Goal: Task Accomplishment & Management: Complete application form

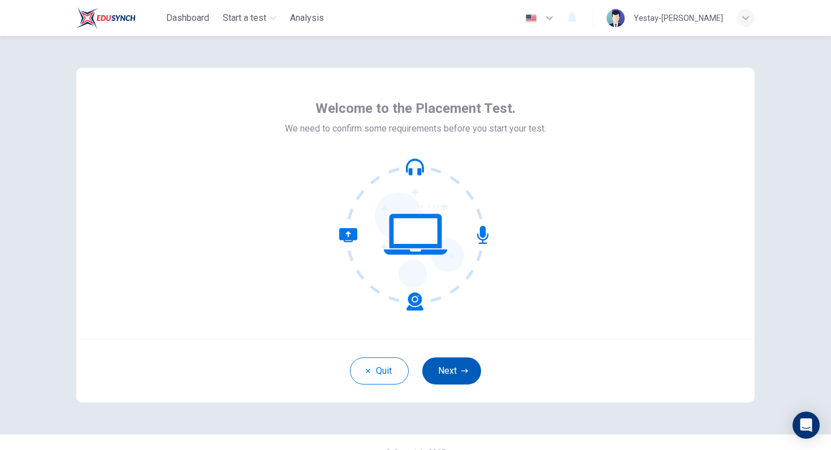
click at [475, 370] on button "Next" at bounding box center [451, 371] width 59 height 27
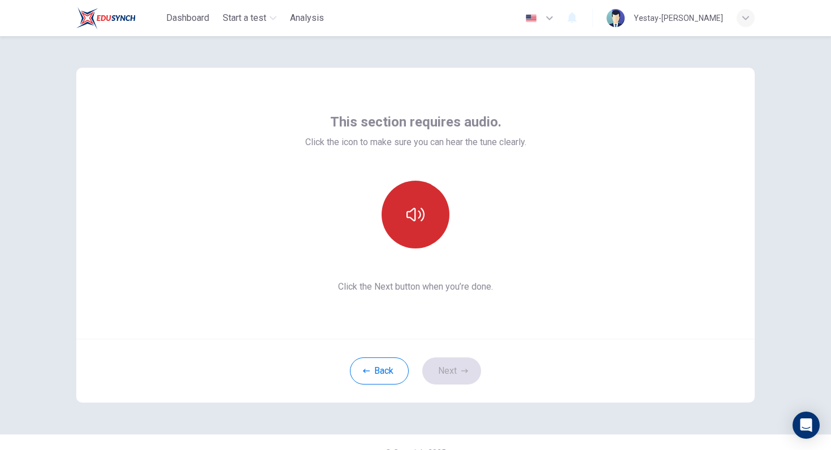
click at [416, 246] on button "button" at bounding box center [415, 215] width 68 height 68
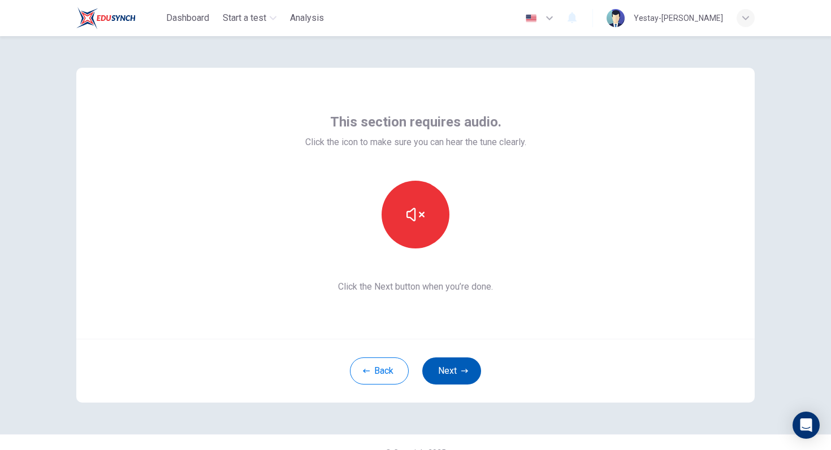
click at [455, 371] on button "Next" at bounding box center [451, 371] width 59 height 27
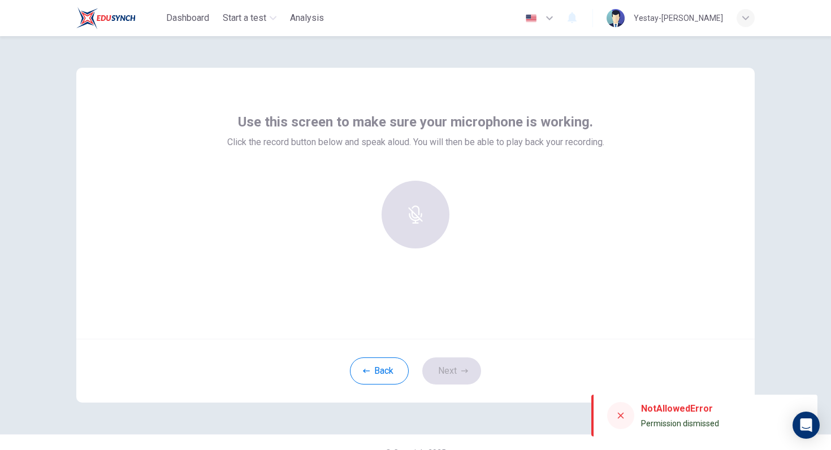
click at [429, 229] on div at bounding box center [415, 215] width 122 height 68
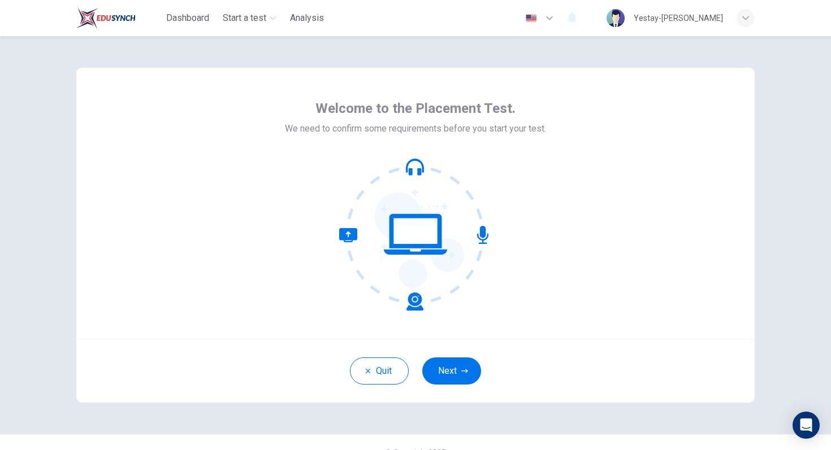
click at [456, 356] on div "Quit Next" at bounding box center [415, 371] width 678 height 64
click at [453, 366] on button "Next" at bounding box center [451, 371] width 59 height 27
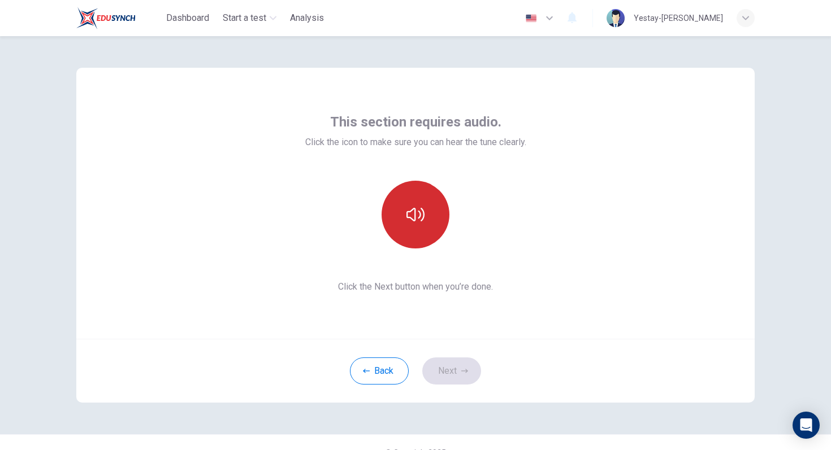
click at [414, 214] on icon "button" at bounding box center [415, 215] width 18 height 14
click at [464, 377] on button "Next" at bounding box center [451, 371] width 59 height 27
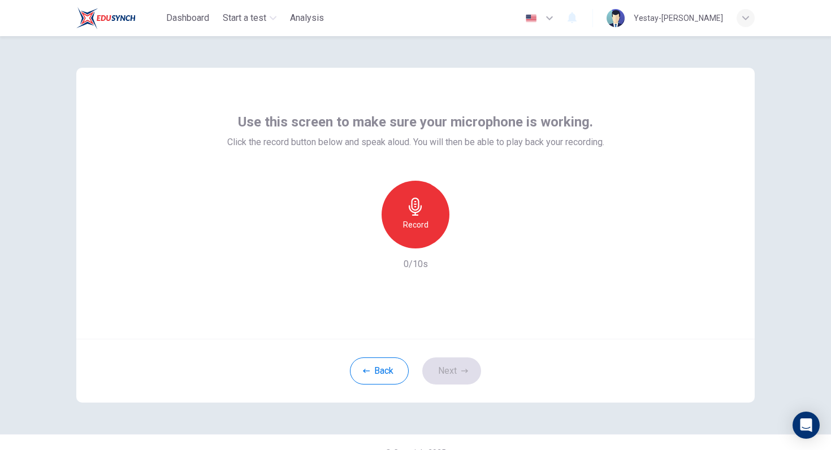
click at [419, 232] on div "Record" at bounding box center [415, 215] width 68 height 68
click at [419, 231] on h6 "Stop" at bounding box center [415, 225] width 17 height 14
click at [466, 374] on icon "button" at bounding box center [464, 371] width 7 height 7
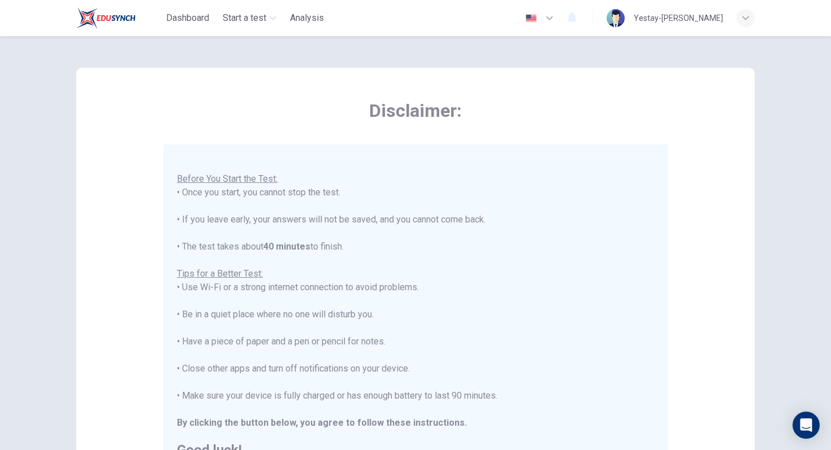
scroll to position [178, 0]
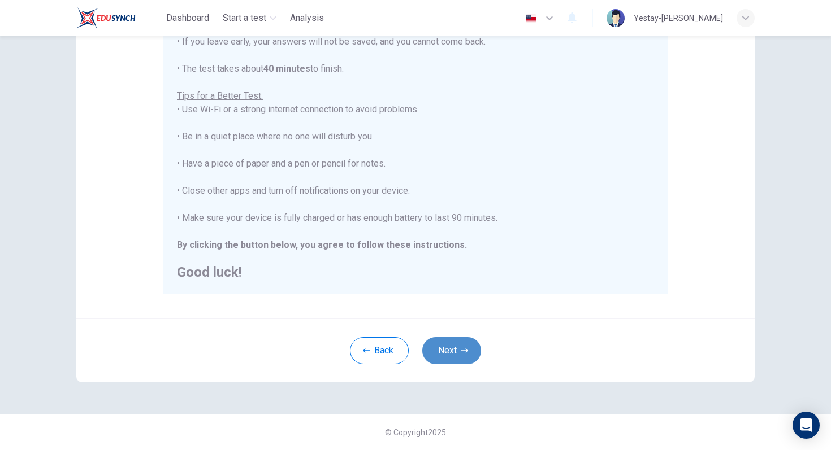
click at [454, 346] on button "Next" at bounding box center [451, 350] width 59 height 27
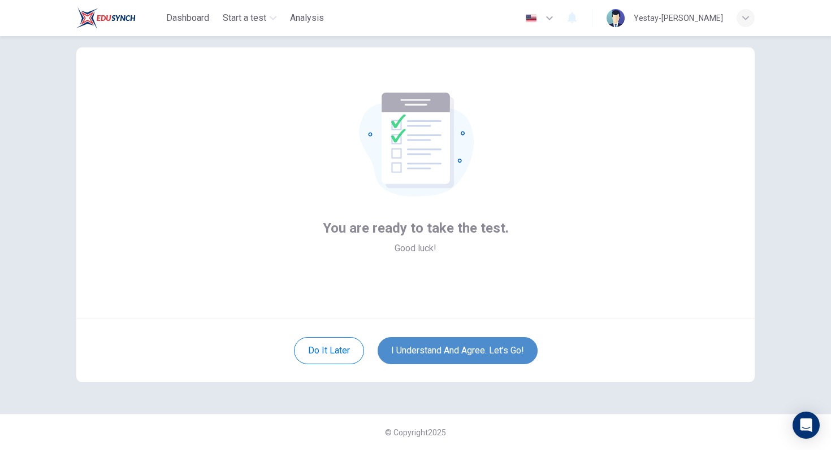
click at [462, 350] on button "I understand and agree. Let’s go!" at bounding box center [458, 350] width 160 height 27
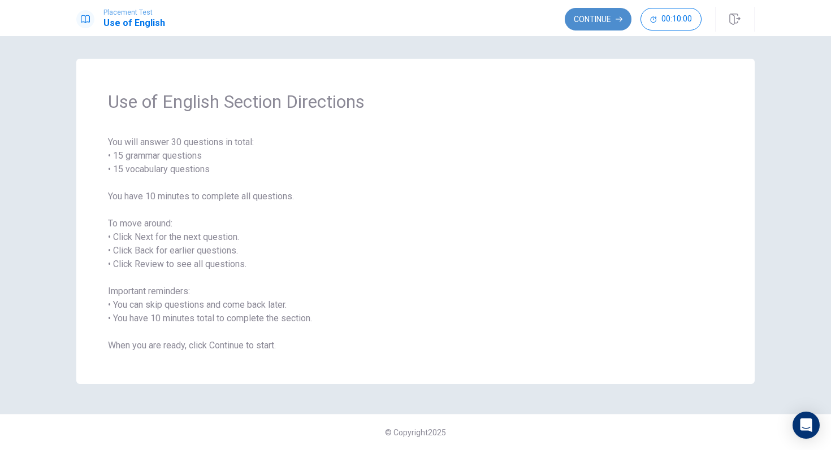
click at [584, 15] on button "Continue" at bounding box center [598, 19] width 67 height 23
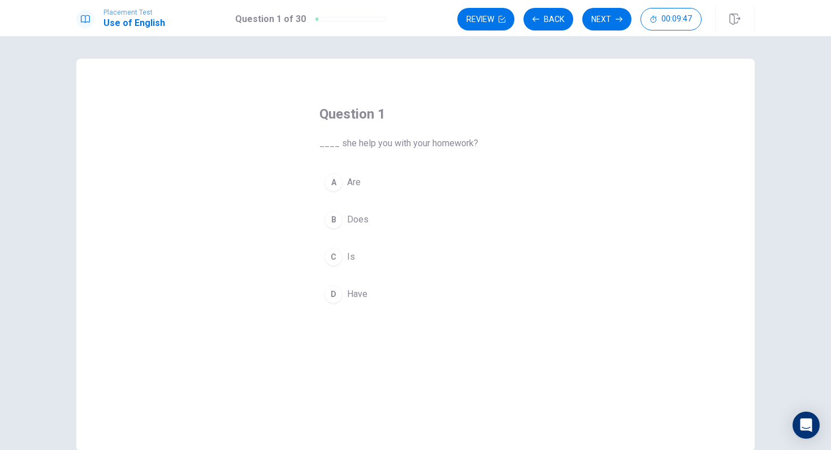
drag, startPoint x: 339, startPoint y: 222, endPoint x: 324, endPoint y: 165, distance: 58.8
click at [324, 165] on div "Question 1 ____ she help you with your homework? A Are B Does C Is D Have" at bounding box center [415, 207] width 237 height 240
click at [350, 214] on span "Does" at bounding box center [357, 220] width 21 height 14
click at [332, 147] on span "____ she help you with your homework?" at bounding box center [415, 144] width 192 height 14
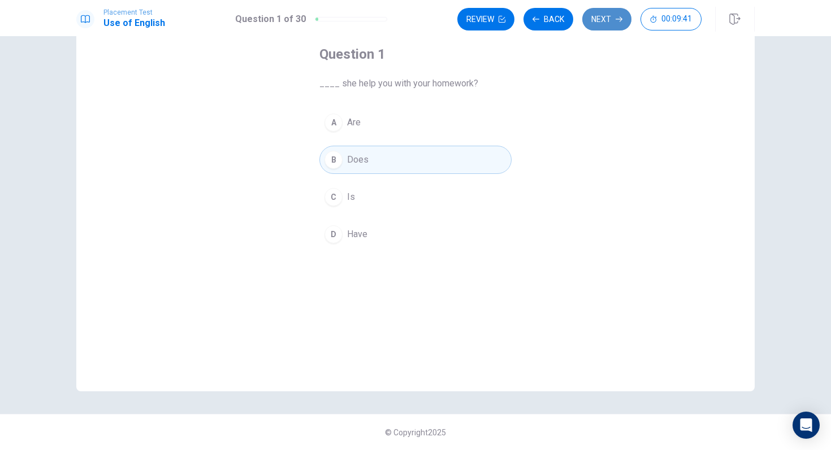
click at [604, 21] on button "Next" at bounding box center [606, 19] width 49 height 23
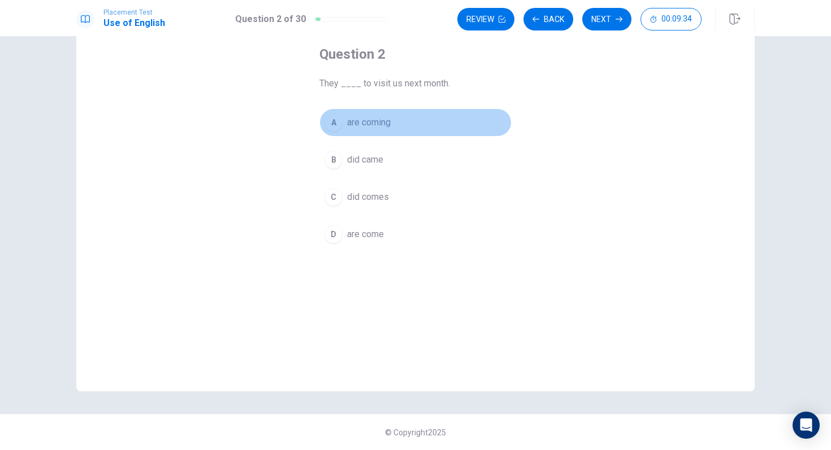
click at [379, 122] on span "are coming" at bounding box center [369, 123] width 44 height 14
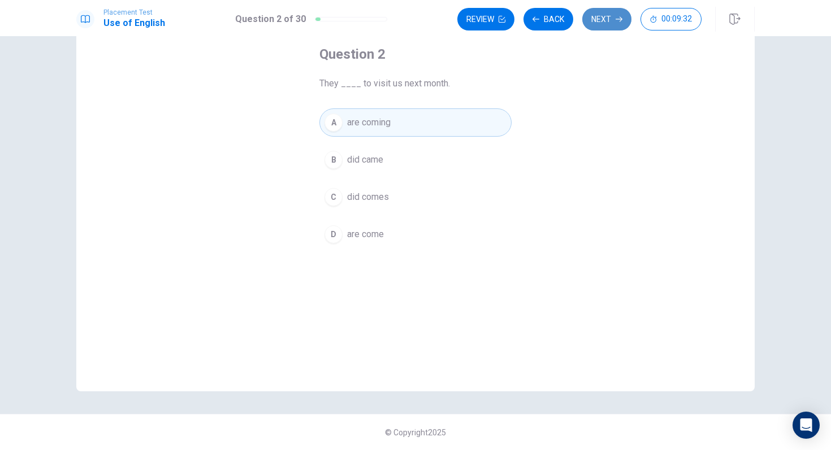
click at [608, 25] on button "Next" at bounding box center [606, 19] width 49 height 23
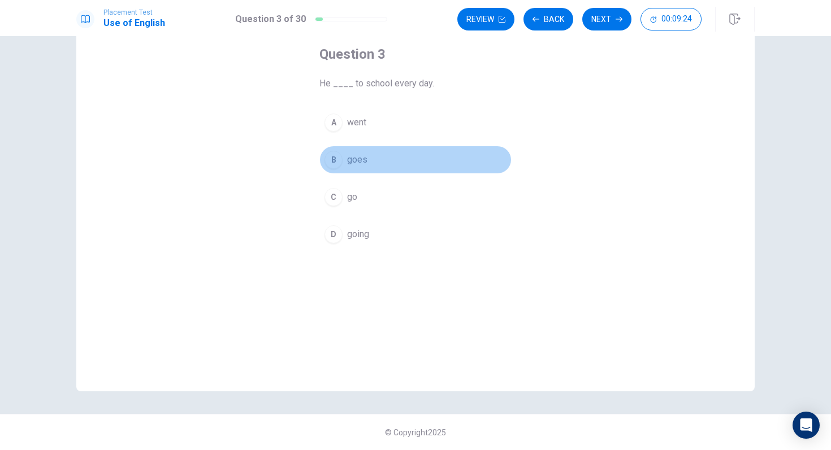
click at [374, 166] on button "B goes" at bounding box center [415, 160] width 192 height 28
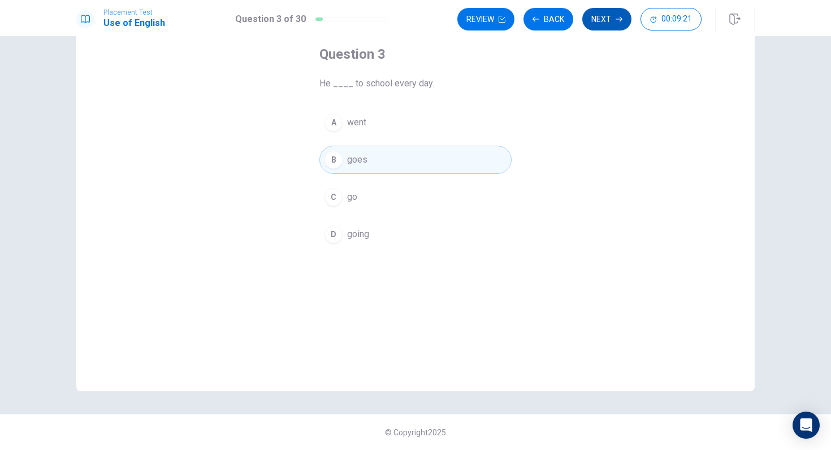
click at [612, 26] on button "Next" at bounding box center [606, 19] width 49 height 23
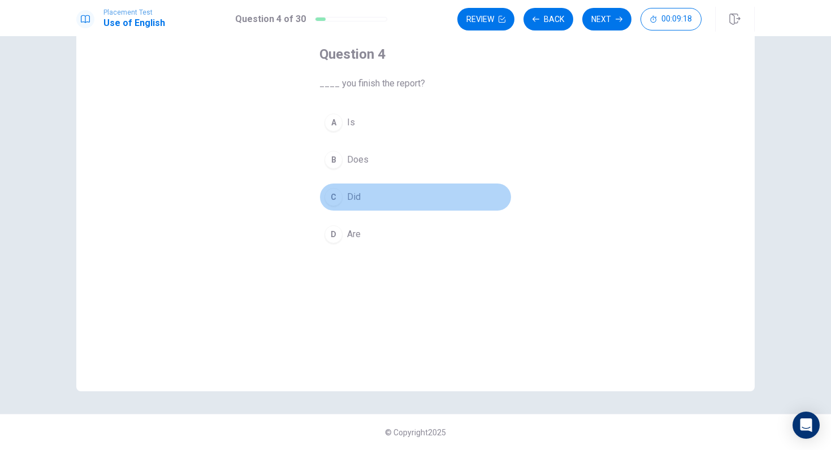
click at [362, 196] on button "C Did" at bounding box center [415, 197] width 192 height 28
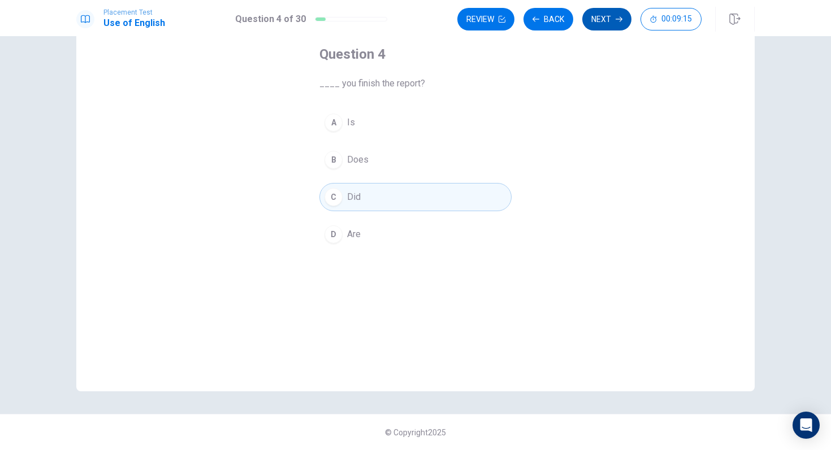
click at [598, 30] on button "Next" at bounding box center [606, 19] width 49 height 23
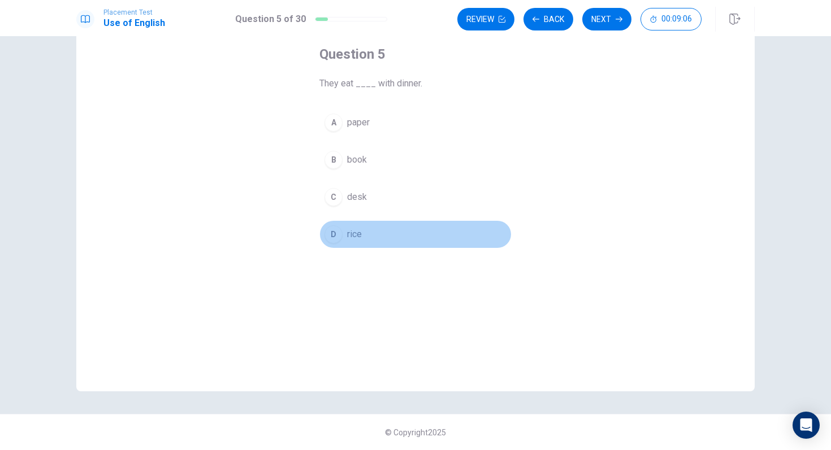
click at [360, 233] on span "rice" at bounding box center [354, 235] width 15 height 14
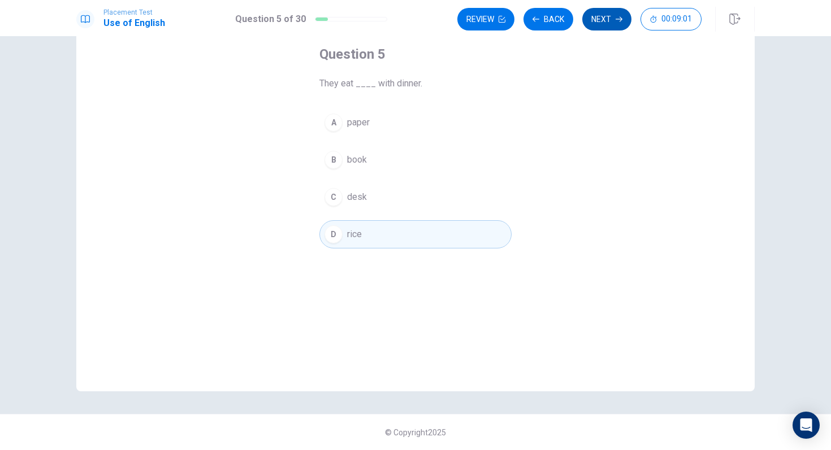
click at [606, 20] on button "Next" at bounding box center [606, 19] width 49 height 23
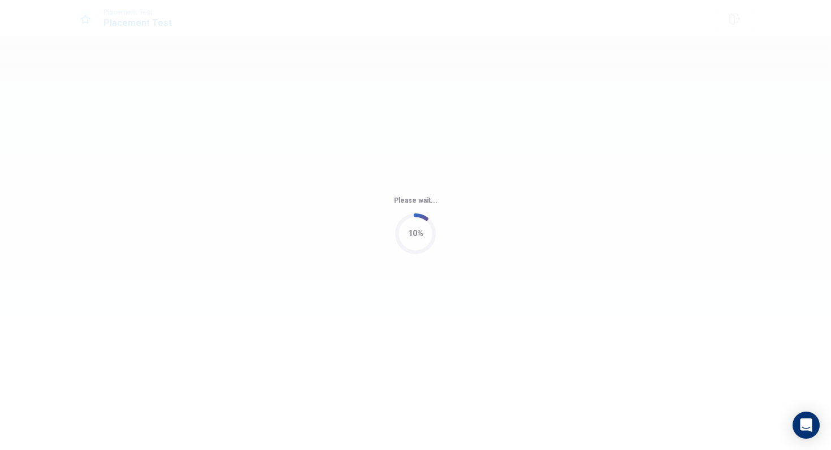
scroll to position [0, 0]
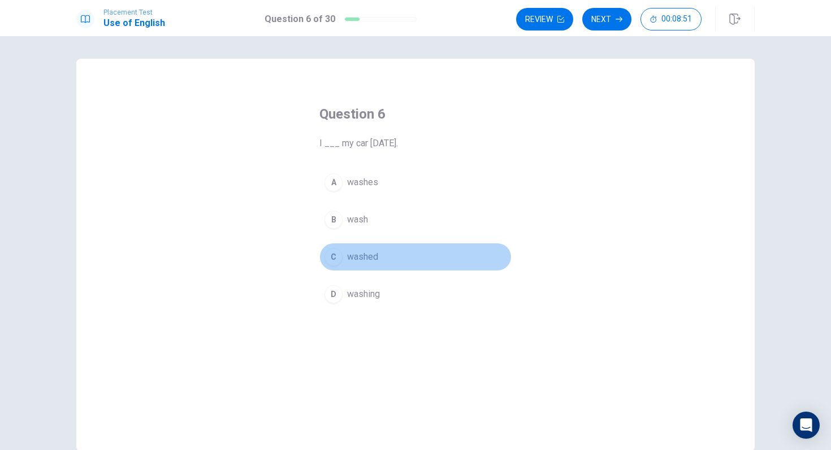
click at [343, 265] on button "C washed" at bounding box center [415, 257] width 192 height 28
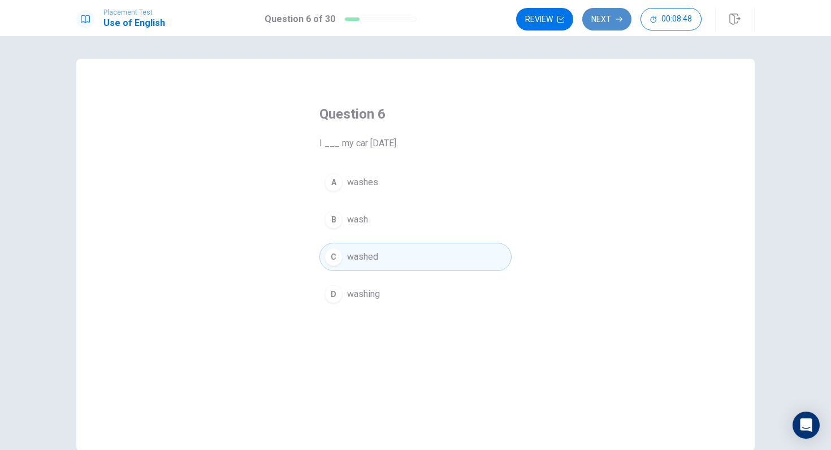
click at [598, 23] on button "Next" at bounding box center [606, 19] width 49 height 23
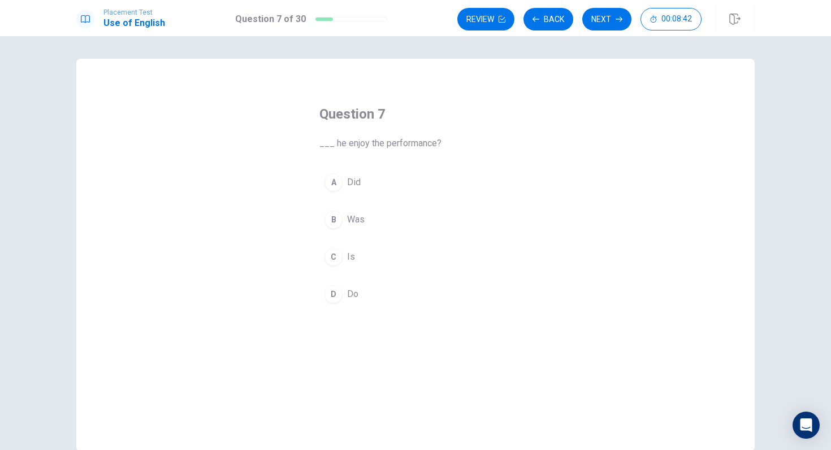
click at [367, 190] on button "A Did" at bounding box center [415, 182] width 192 height 28
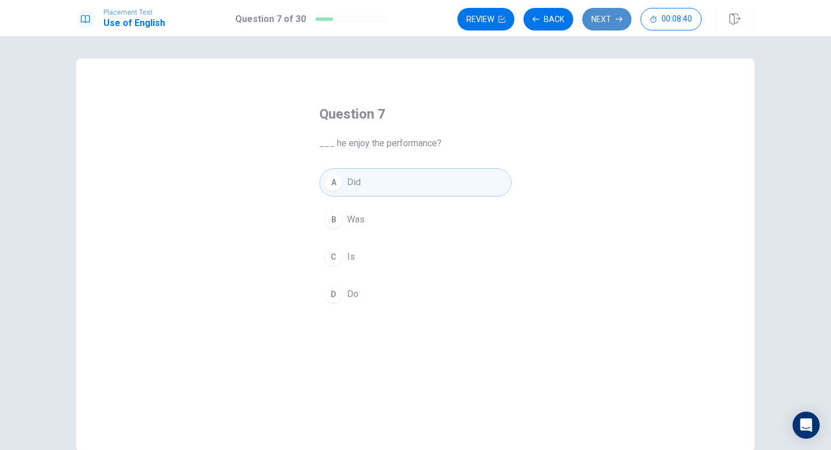
click at [603, 23] on button "Next" at bounding box center [606, 19] width 49 height 23
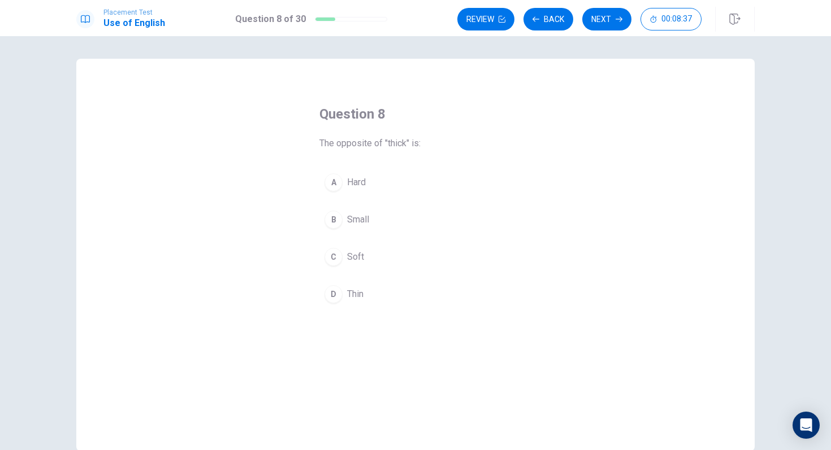
click at [370, 301] on button "D Thin" at bounding box center [415, 294] width 192 height 28
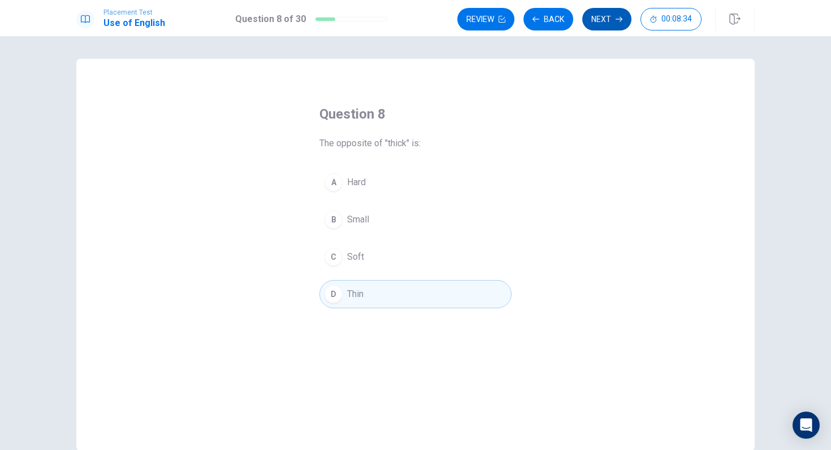
click at [609, 11] on button "Next" at bounding box center [606, 19] width 49 height 23
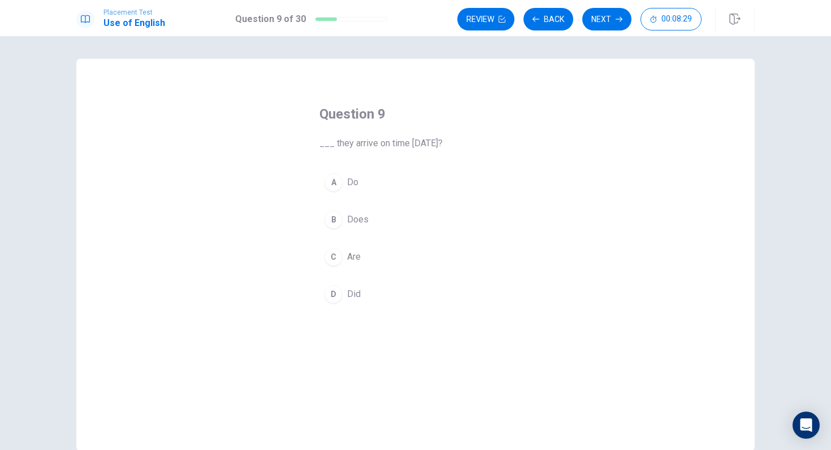
click at [377, 294] on button "D Did" at bounding box center [415, 294] width 192 height 28
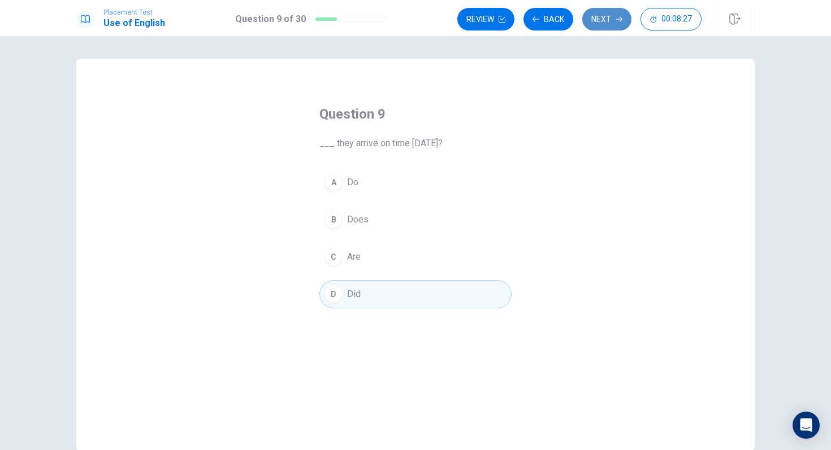
click at [603, 18] on button "Next" at bounding box center [606, 19] width 49 height 23
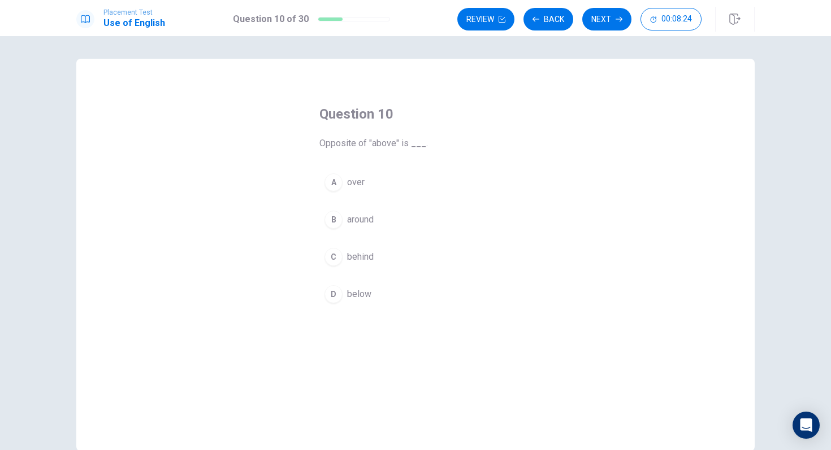
click at [372, 312] on div "Question 10 Opposite of "above" is ___. A over B around C behind D below" at bounding box center [415, 207] width 237 height 240
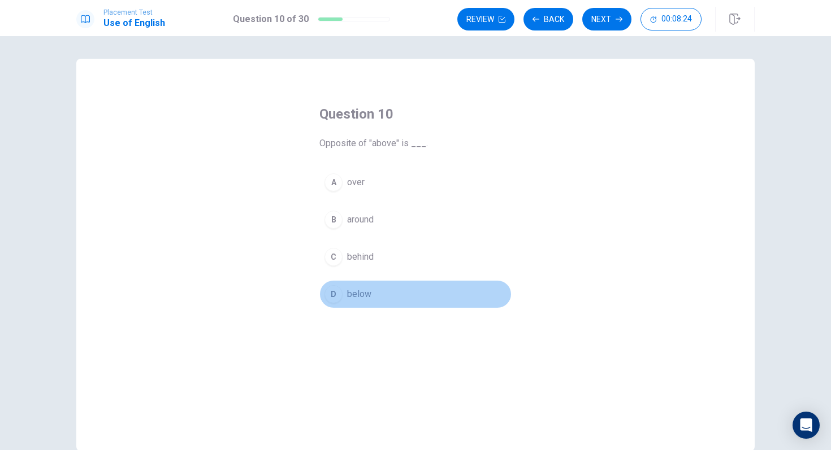
click at [369, 301] on button "D below" at bounding box center [415, 294] width 192 height 28
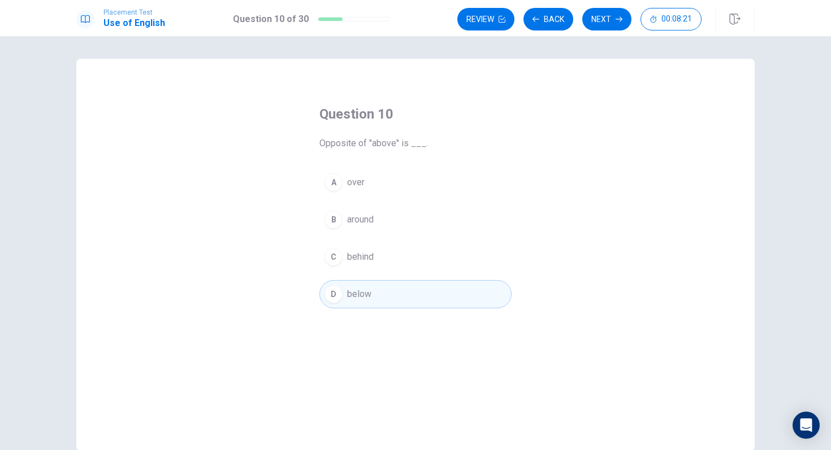
click at [439, 301] on button "D below" at bounding box center [415, 294] width 192 height 28
click at [611, 25] on button "Next" at bounding box center [606, 19] width 49 height 23
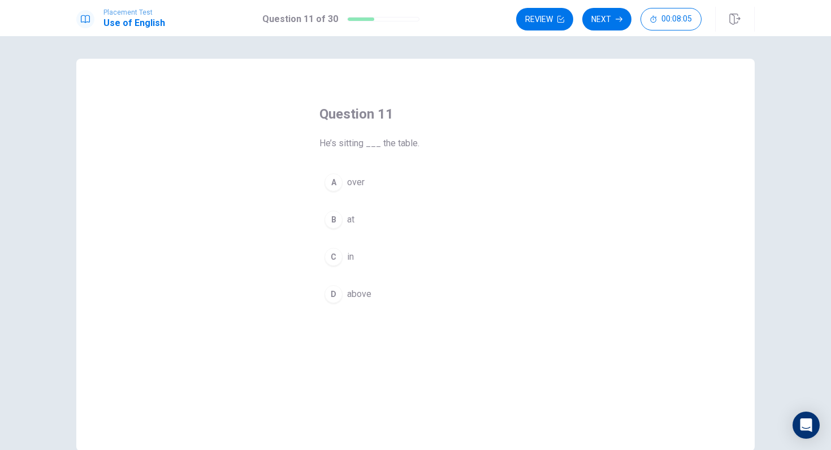
click at [349, 222] on span "at" at bounding box center [350, 220] width 7 height 14
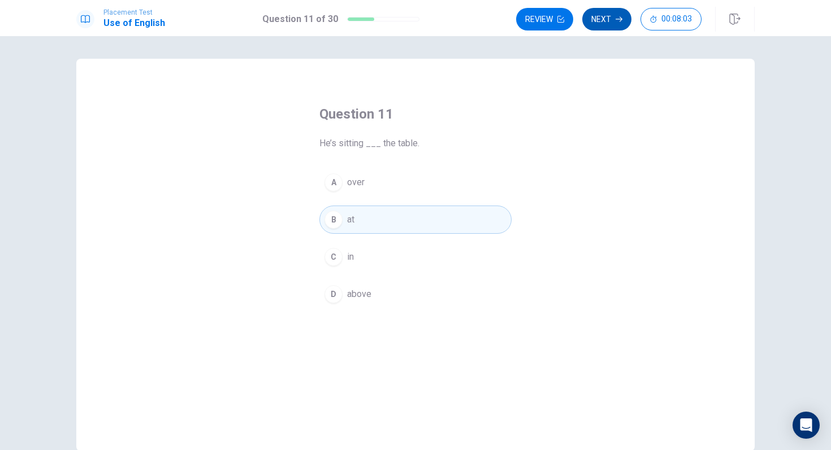
click at [611, 17] on button "Next" at bounding box center [606, 19] width 49 height 23
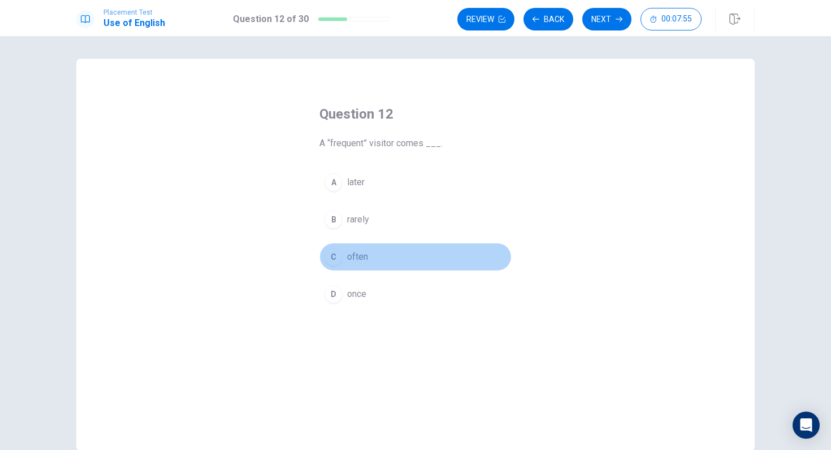
click at [361, 263] on span "often" at bounding box center [357, 257] width 21 height 14
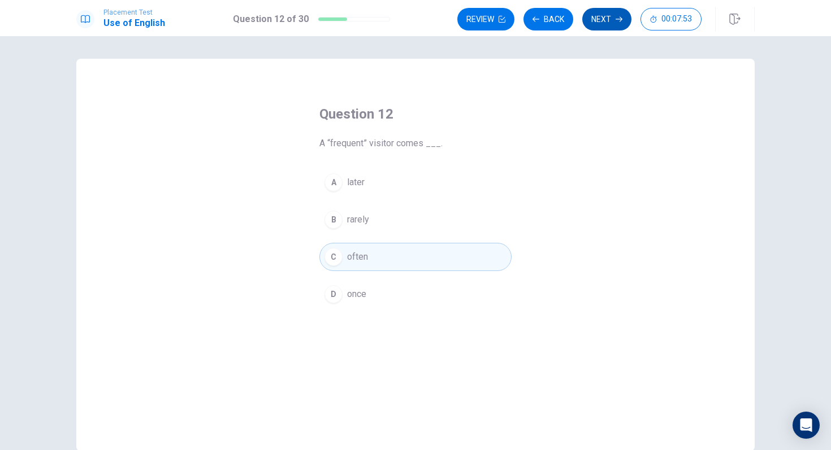
click at [604, 16] on button "Next" at bounding box center [606, 19] width 49 height 23
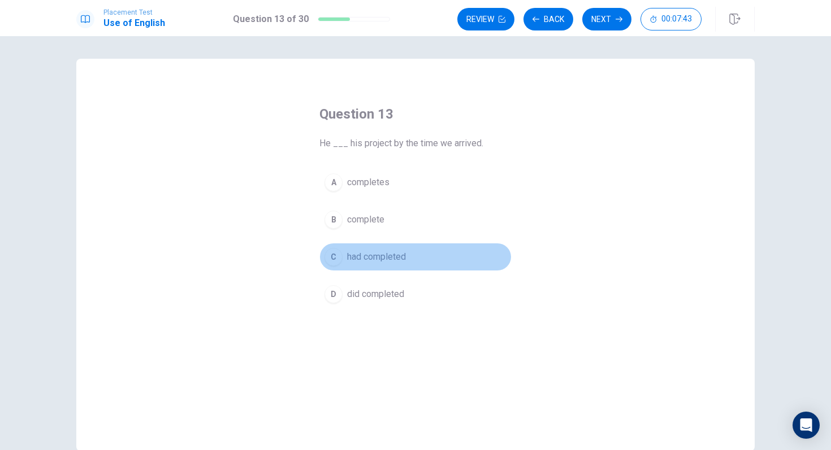
click at [418, 257] on button "C had completed" at bounding box center [415, 257] width 192 height 28
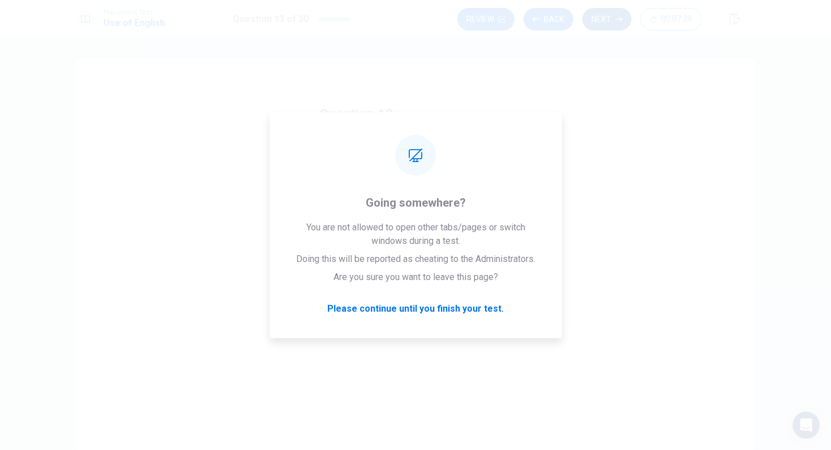
click at [612, 15] on button "Next" at bounding box center [606, 19] width 49 height 23
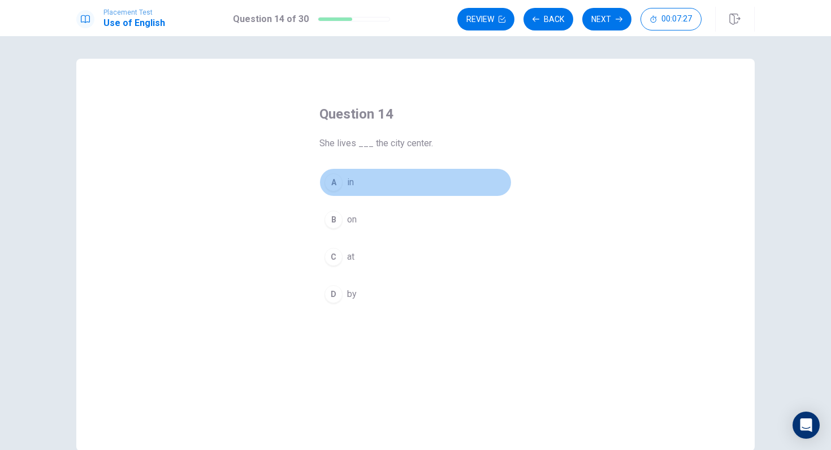
click at [373, 190] on button "A in" at bounding box center [415, 182] width 192 height 28
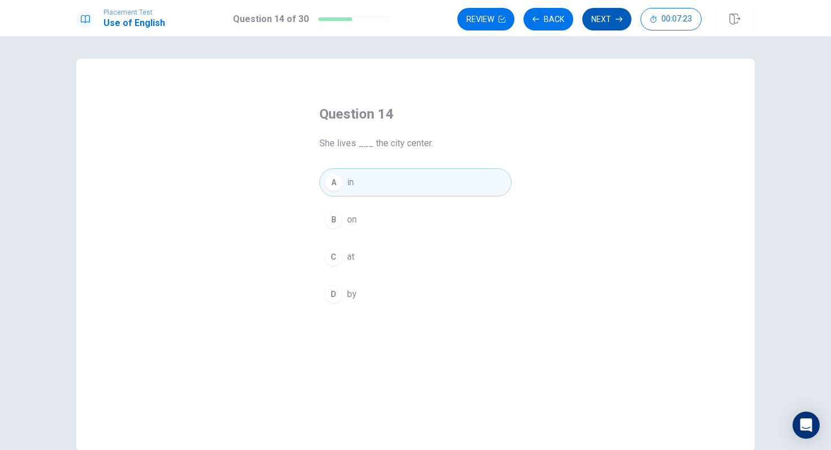
click at [613, 23] on button "Next" at bounding box center [606, 19] width 49 height 23
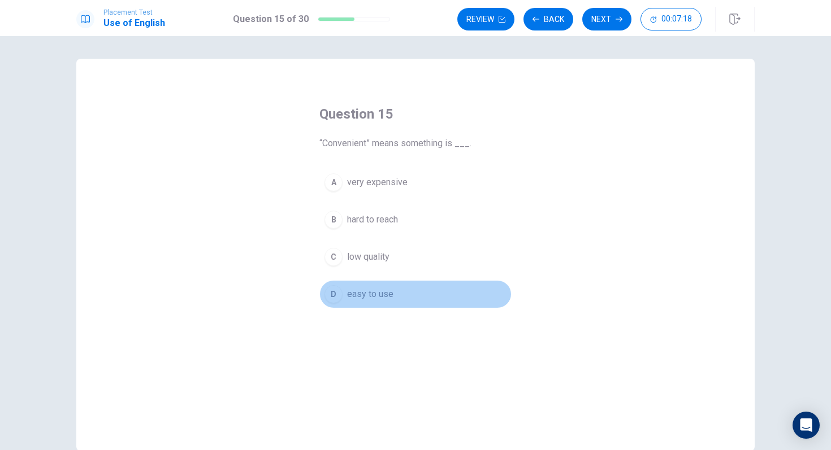
click at [400, 299] on button "D easy to use" at bounding box center [415, 294] width 192 height 28
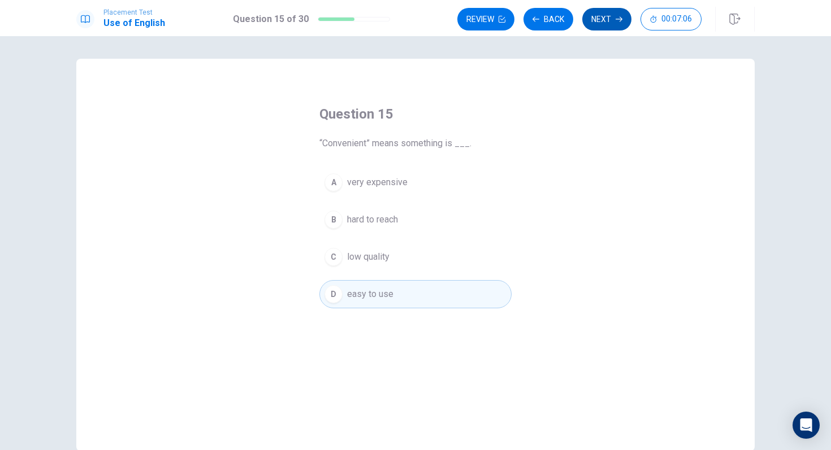
click at [600, 20] on button "Next" at bounding box center [606, 19] width 49 height 23
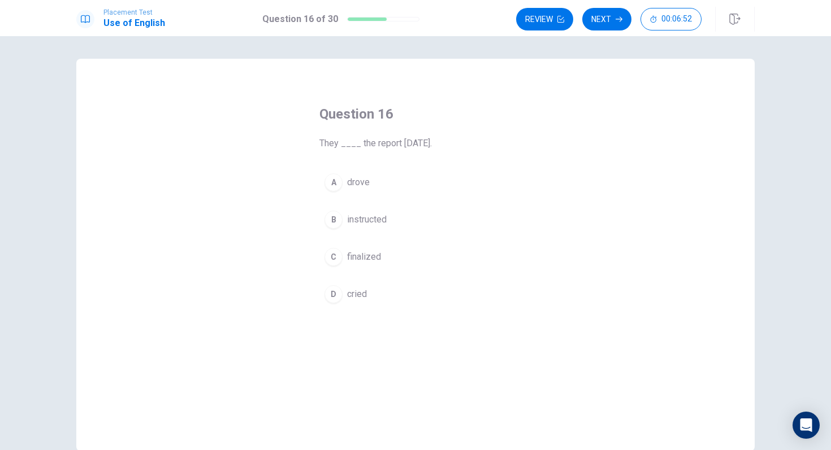
click at [392, 261] on button "C finalized" at bounding box center [415, 257] width 192 height 28
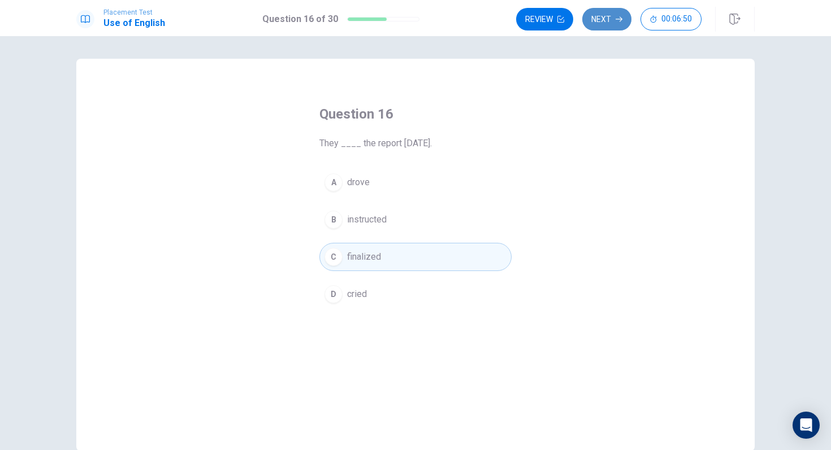
click at [609, 22] on button "Next" at bounding box center [606, 19] width 49 height 23
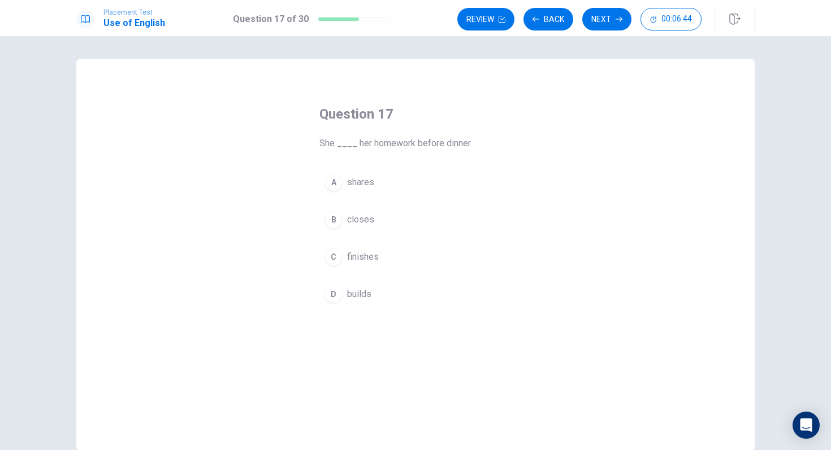
click at [393, 257] on button "C finishes" at bounding box center [415, 257] width 192 height 28
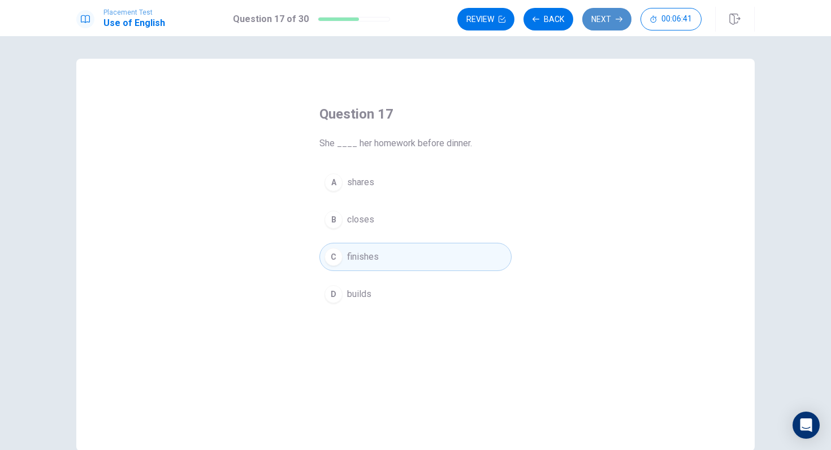
click at [609, 19] on button "Next" at bounding box center [606, 19] width 49 height 23
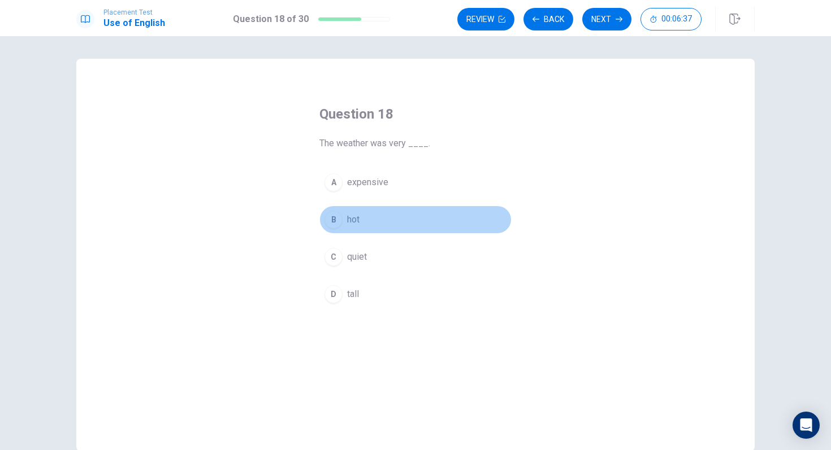
click at [376, 222] on button "B hot" at bounding box center [415, 220] width 192 height 28
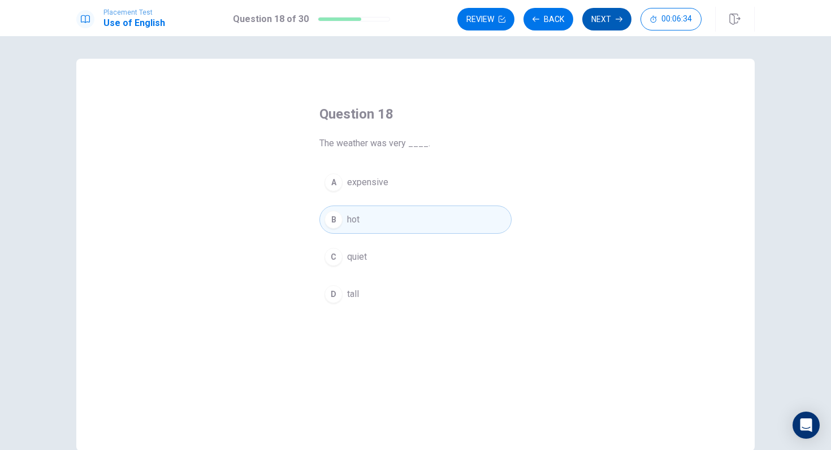
click at [597, 22] on button "Next" at bounding box center [606, 19] width 49 height 23
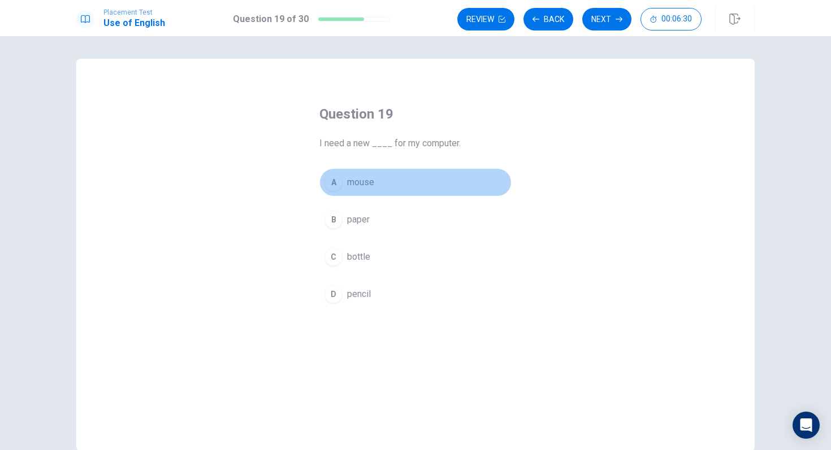
click at [386, 184] on button "A mouse" at bounding box center [415, 182] width 192 height 28
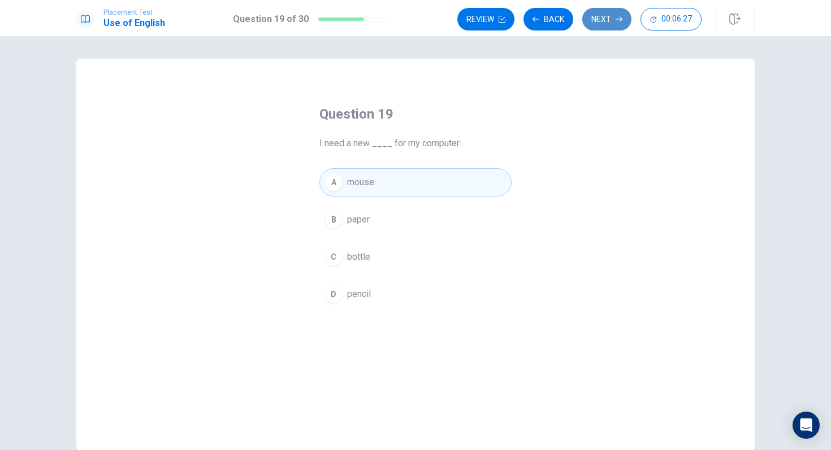
click at [602, 25] on button "Next" at bounding box center [606, 19] width 49 height 23
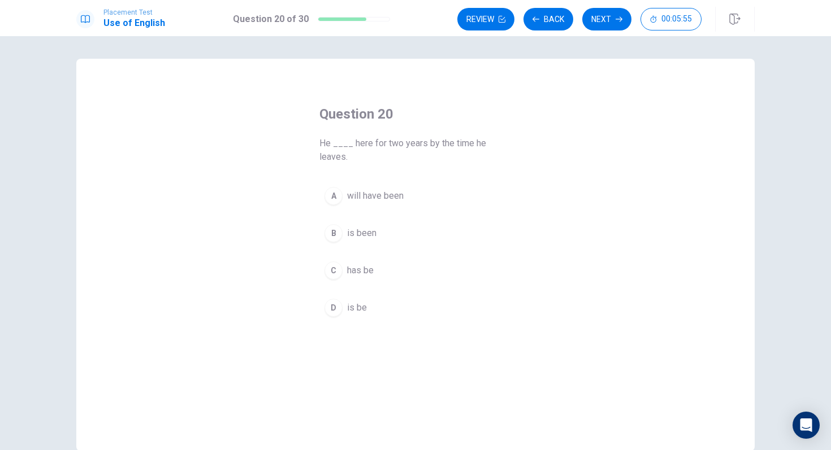
click at [392, 186] on button "A will have been" at bounding box center [415, 196] width 192 height 28
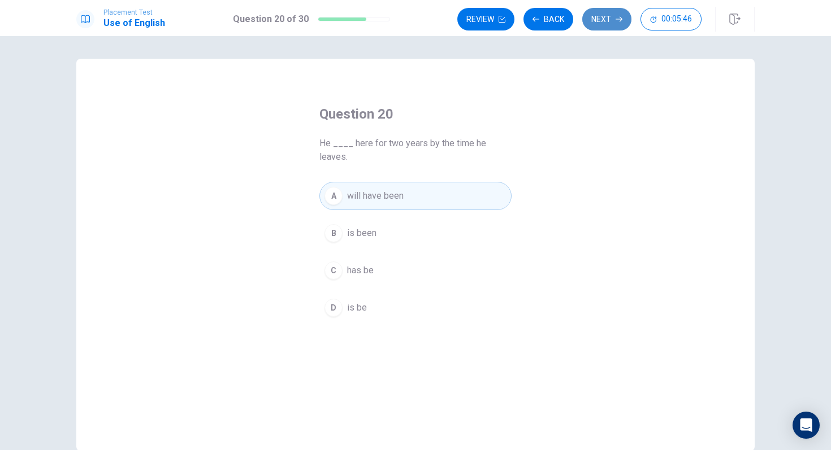
click at [598, 20] on button "Next" at bounding box center [606, 19] width 49 height 23
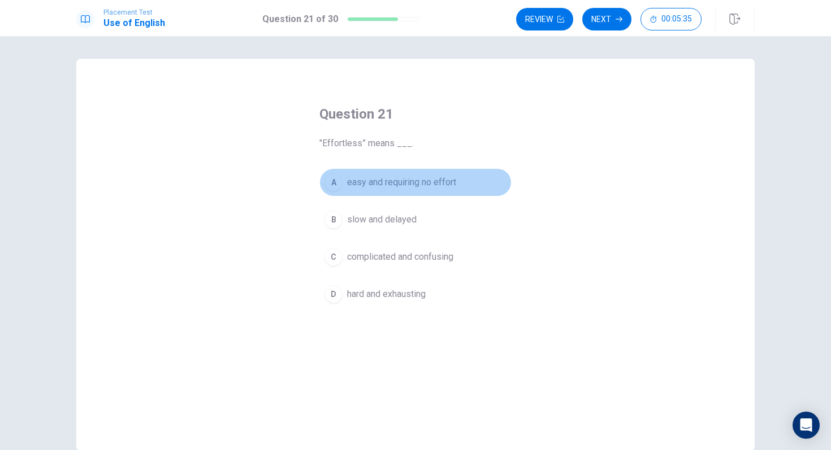
click at [456, 184] on span "easy and requiring no effort" at bounding box center [401, 183] width 109 height 14
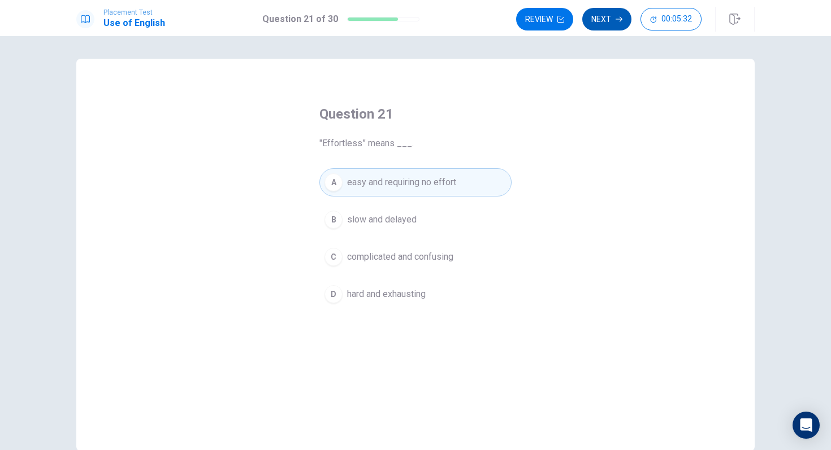
click at [601, 25] on button "Next" at bounding box center [606, 19] width 49 height 23
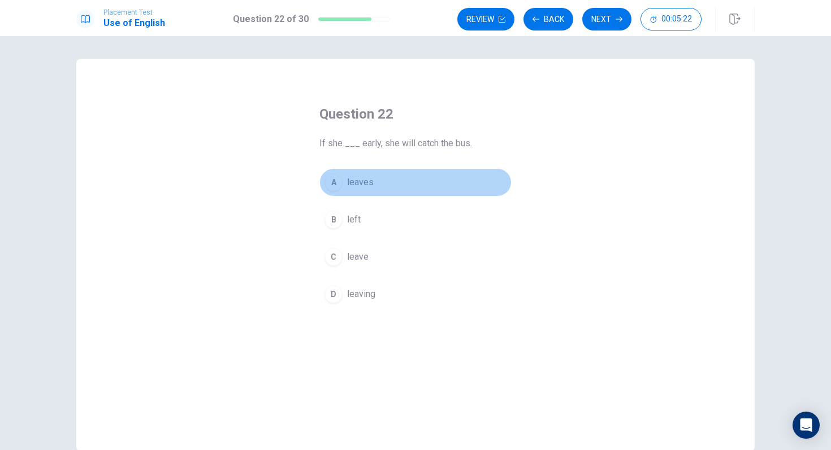
click at [413, 181] on button "A leaves" at bounding box center [415, 182] width 192 height 28
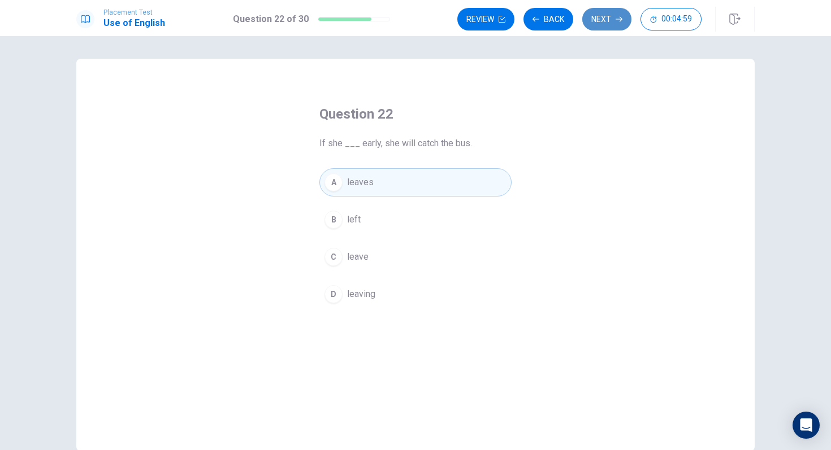
click at [612, 16] on button "Next" at bounding box center [606, 19] width 49 height 23
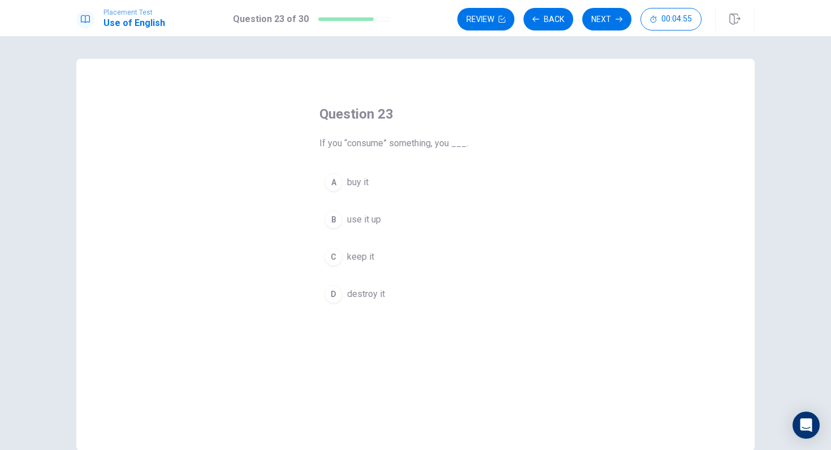
click at [394, 224] on button "B use it up" at bounding box center [415, 220] width 192 height 28
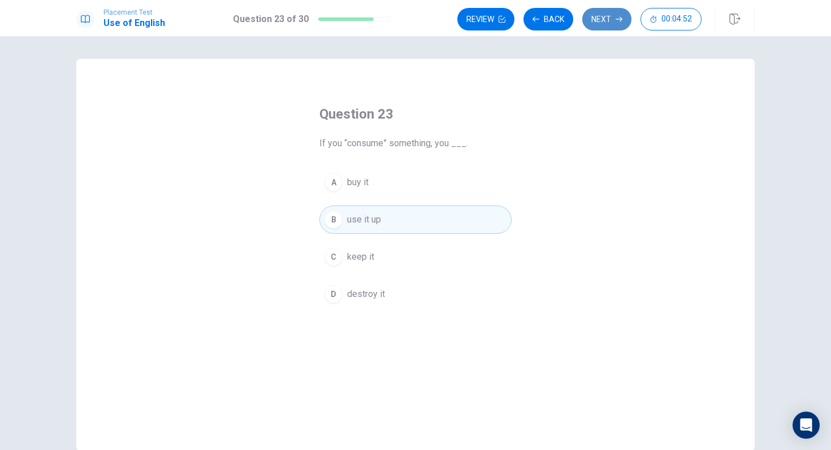
click at [597, 22] on button "Next" at bounding box center [606, 19] width 49 height 23
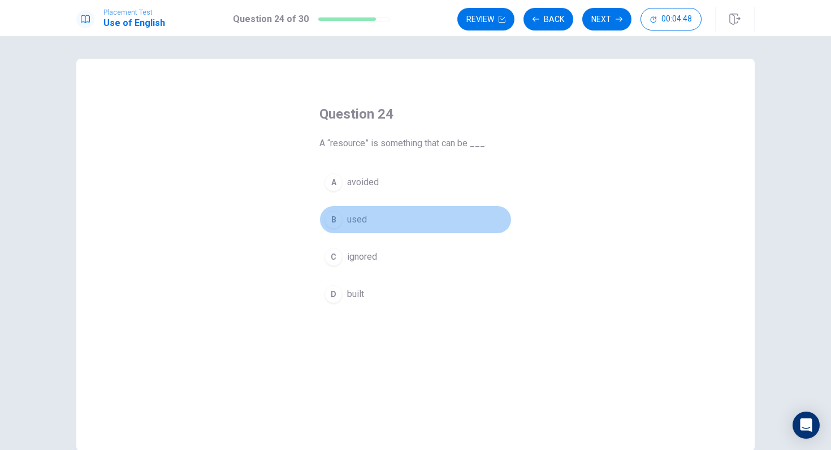
click at [393, 211] on button "B used" at bounding box center [415, 220] width 192 height 28
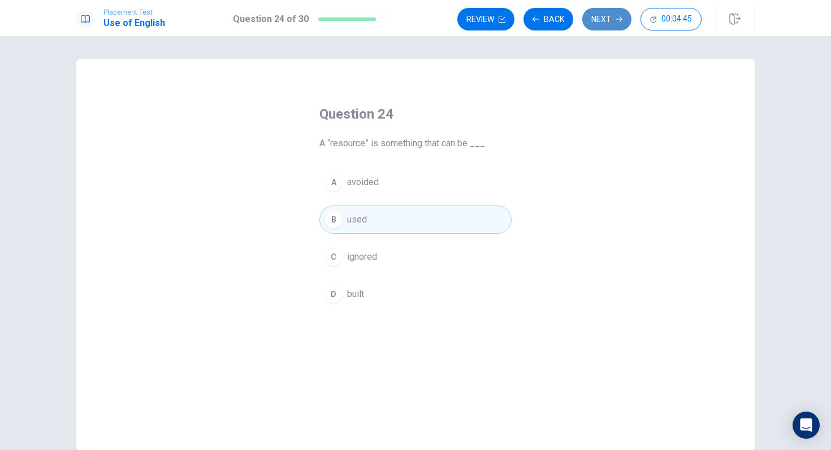
click at [609, 14] on button "Next" at bounding box center [606, 19] width 49 height 23
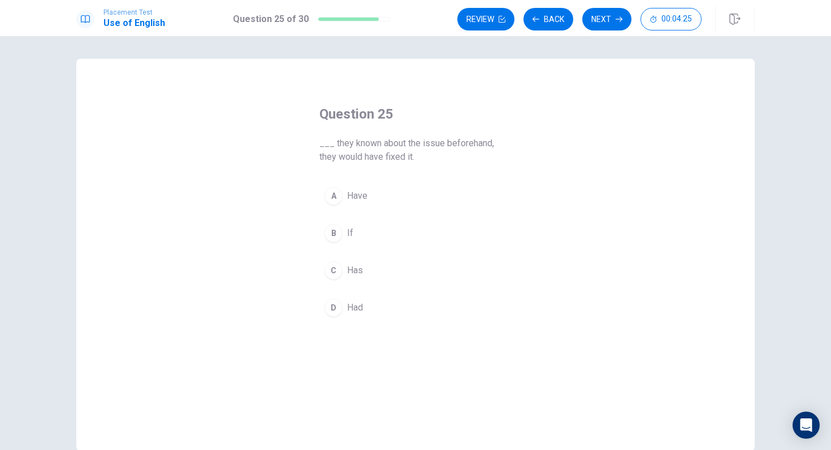
click at [388, 230] on button "B If" at bounding box center [415, 233] width 192 height 28
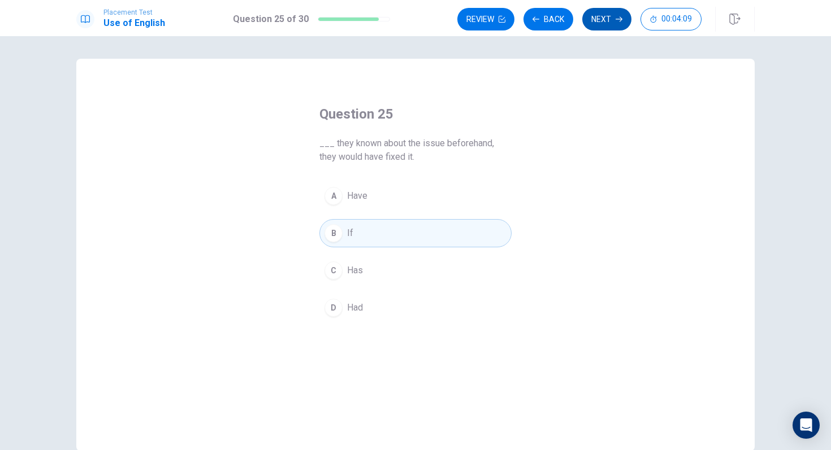
click at [610, 18] on button "Next" at bounding box center [606, 19] width 49 height 23
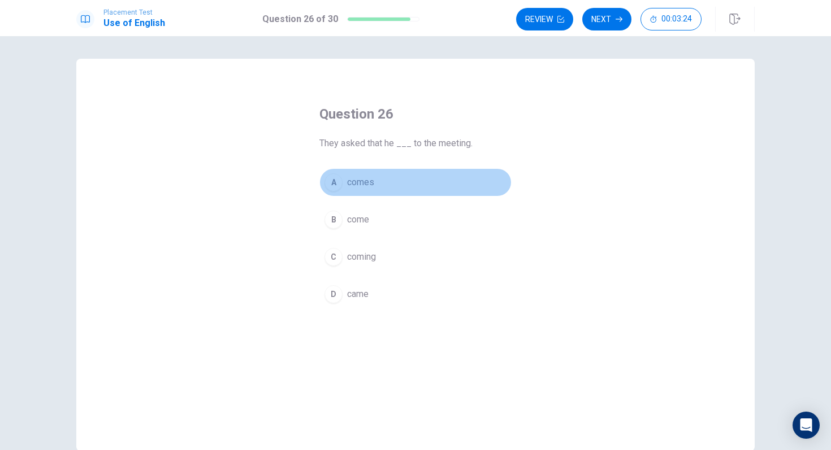
click at [396, 183] on button "A comes" at bounding box center [415, 182] width 192 height 28
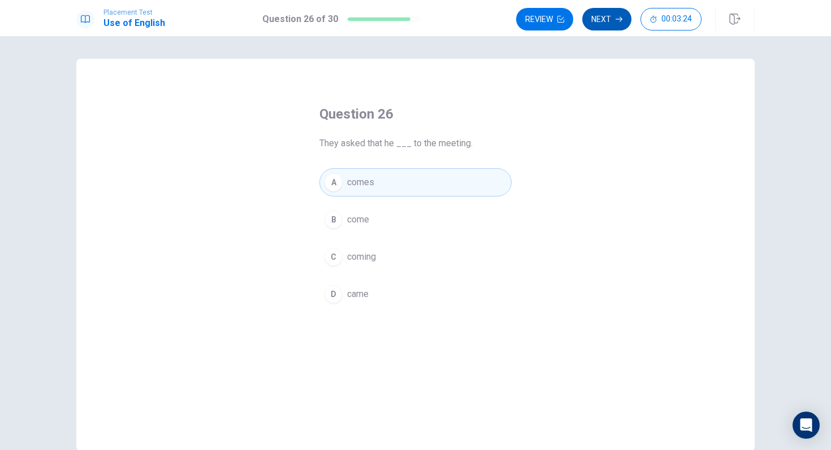
click at [621, 15] on button "Next" at bounding box center [606, 19] width 49 height 23
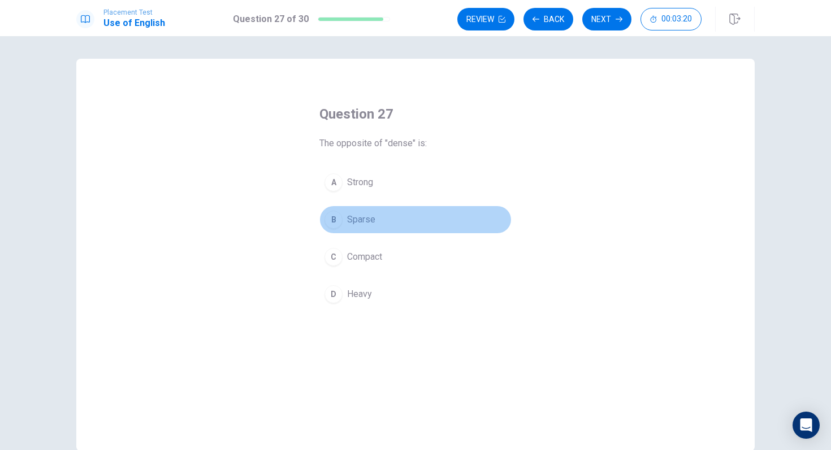
click at [398, 219] on button "B Sparse" at bounding box center [415, 220] width 192 height 28
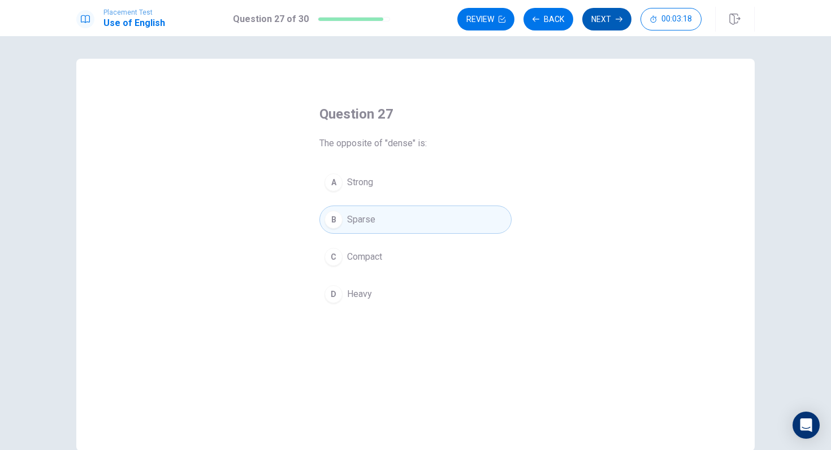
click at [602, 20] on button "Next" at bounding box center [606, 19] width 49 height 23
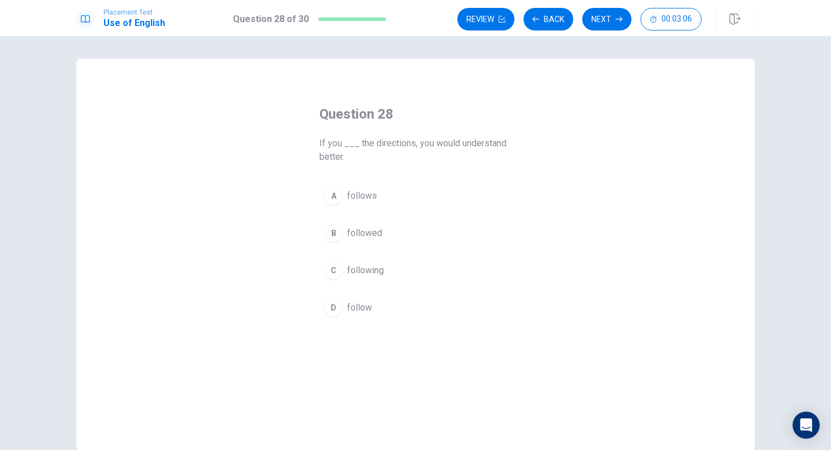
click at [411, 237] on button "B followed" at bounding box center [415, 233] width 192 height 28
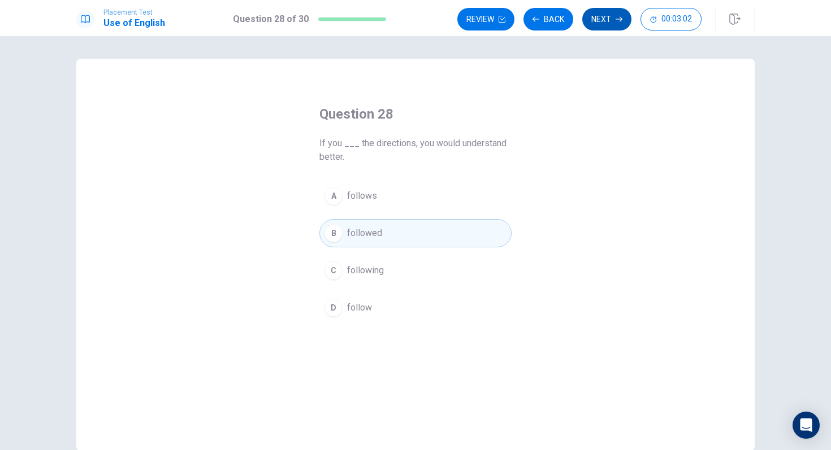
click at [600, 21] on button "Next" at bounding box center [606, 19] width 49 height 23
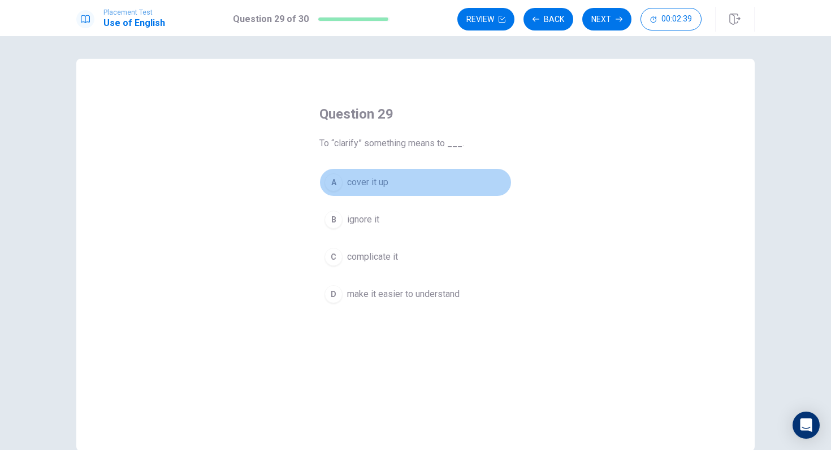
click at [390, 185] on button "A cover it up" at bounding box center [415, 182] width 192 height 28
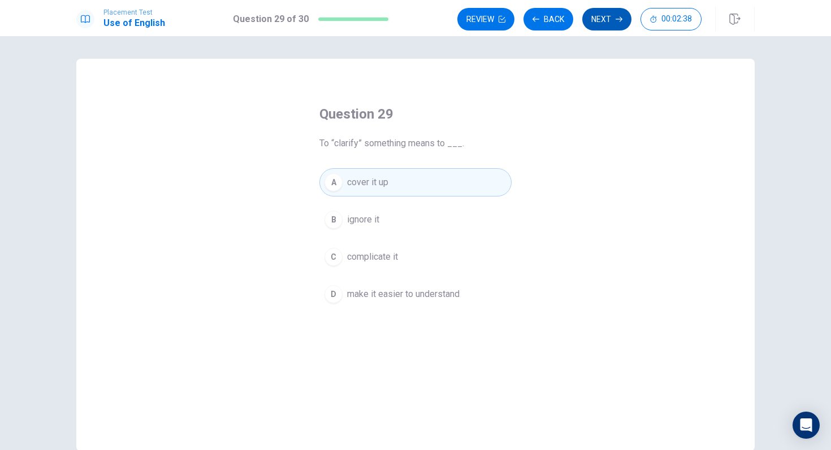
click at [610, 16] on button "Next" at bounding box center [606, 19] width 49 height 23
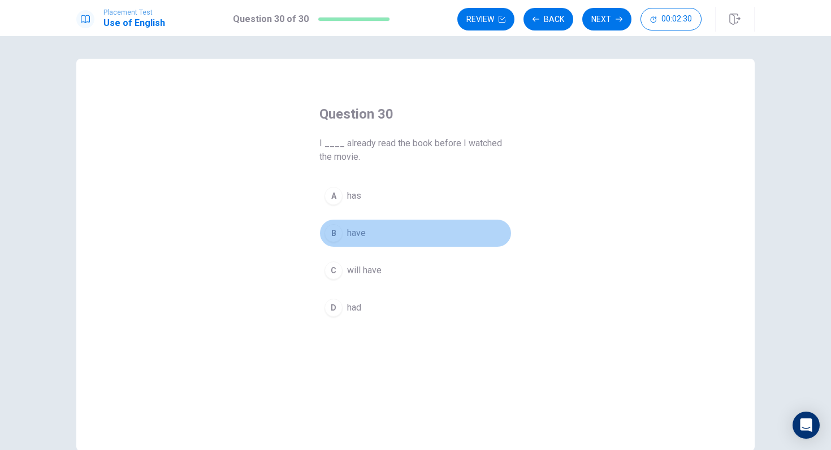
click at [364, 233] on span "have" at bounding box center [356, 234] width 19 height 14
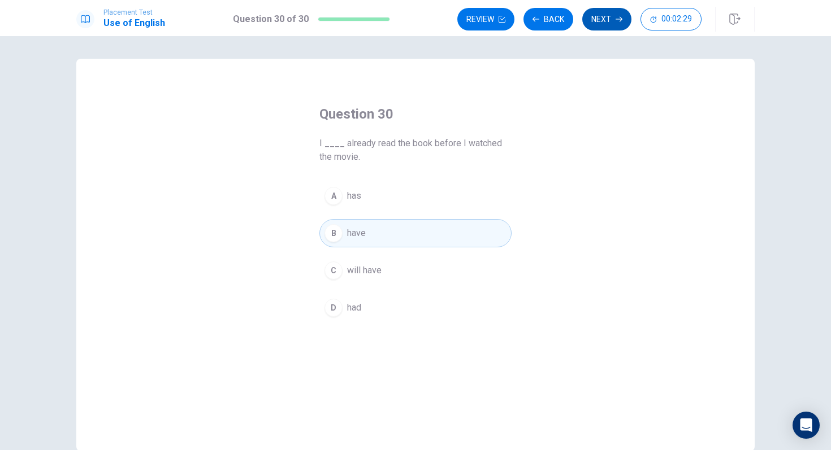
click at [599, 18] on button "Next" at bounding box center [606, 19] width 49 height 23
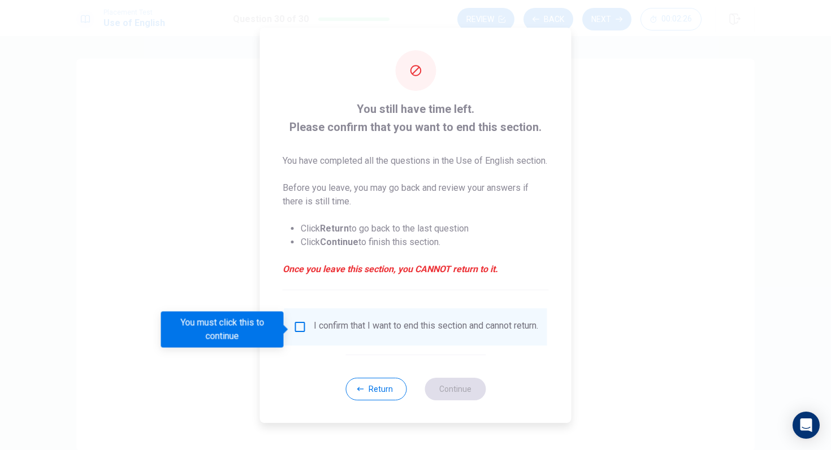
click at [305, 334] on div "I confirm that I want to end this section and cannot return." at bounding box center [415, 327] width 245 height 14
click at [301, 330] on input "You must click this to continue" at bounding box center [300, 327] width 14 height 14
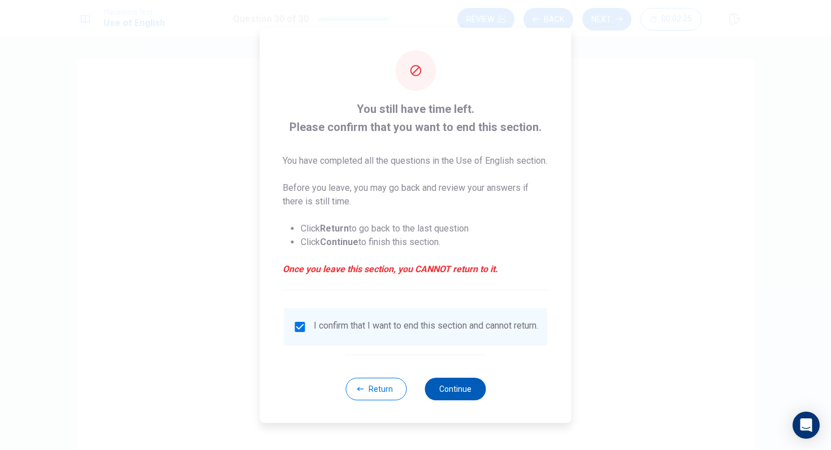
click at [462, 401] on button "Continue" at bounding box center [454, 389] width 61 height 23
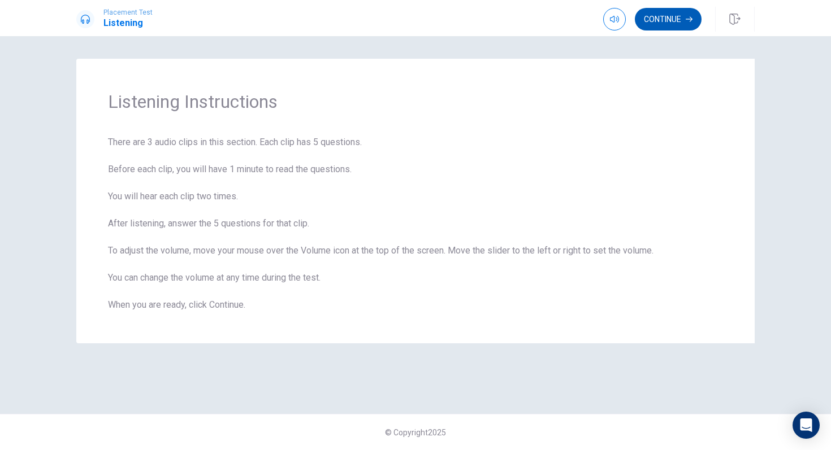
click at [670, 24] on button "Continue" at bounding box center [668, 19] width 67 height 23
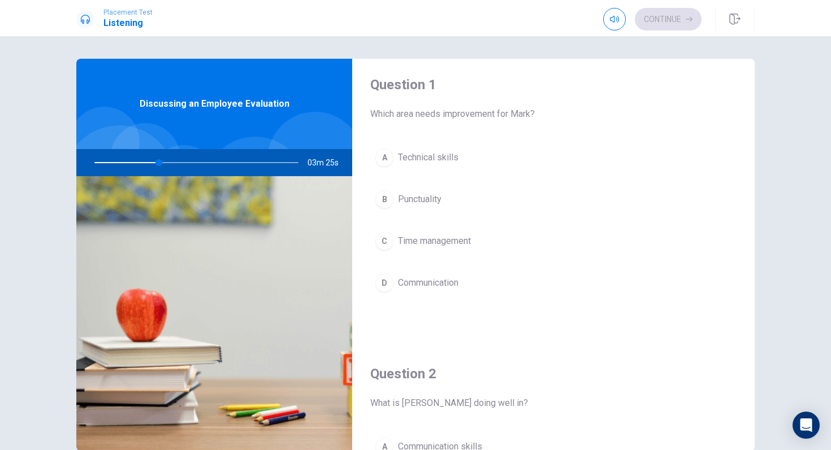
scroll to position [3, 0]
click at [470, 246] on span "Time management" at bounding box center [434, 244] width 73 height 14
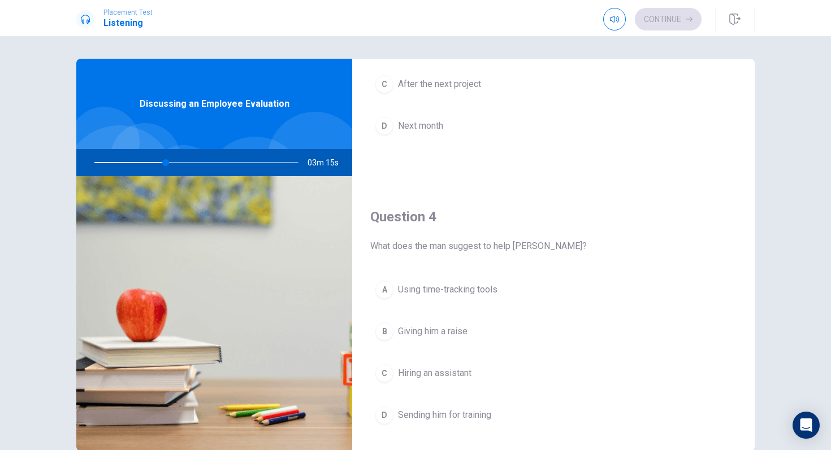
scroll to position [747, 0]
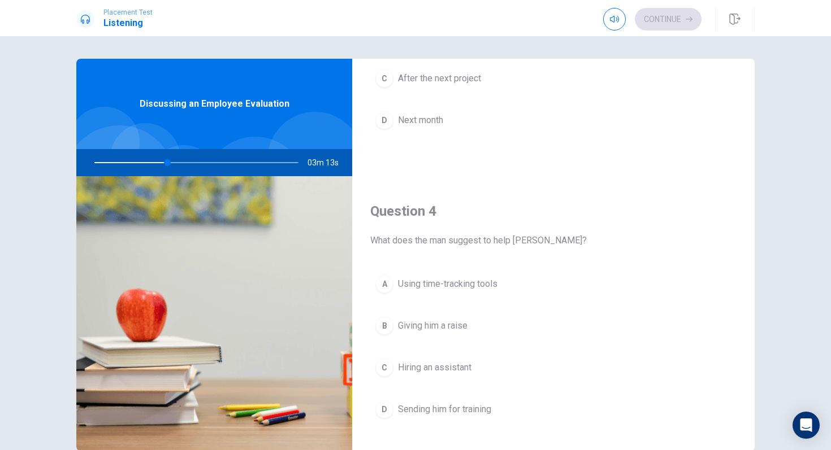
click at [509, 280] on button "A Using time-tracking tools" at bounding box center [553, 284] width 366 height 28
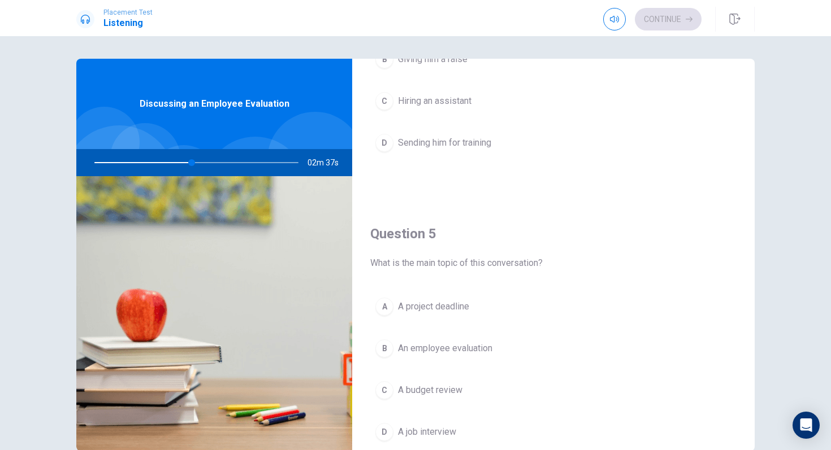
scroll to position [1045, 0]
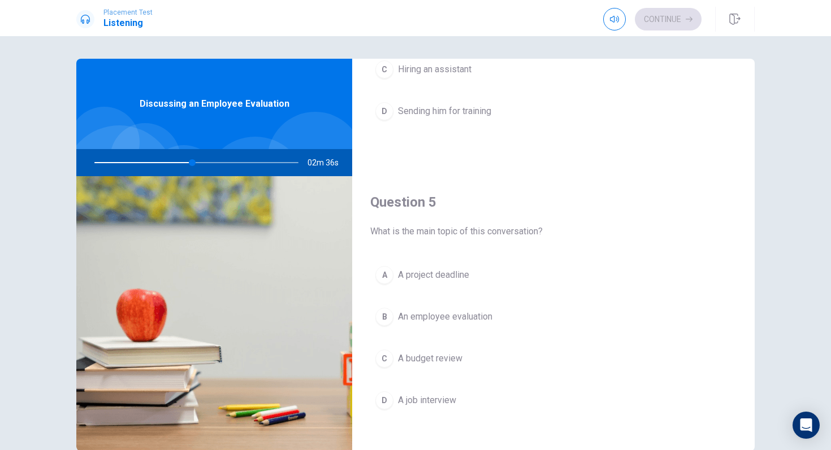
click at [569, 314] on button "B An employee evaluation" at bounding box center [553, 317] width 366 height 28
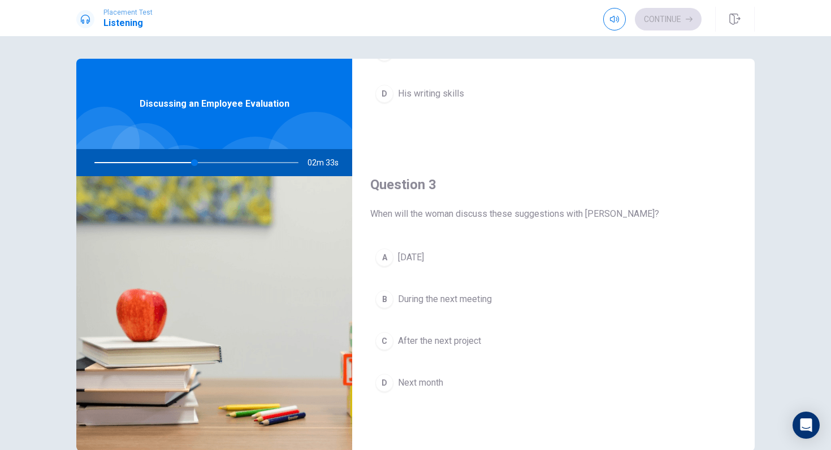
scroll to position [482, 0]
click at [483, 316] on div "A [DATE] B During the next meeting C After the next project D Next month" at bounding box center [553, 334] width 366 height 176
click at [492, 297] on span "During the next meeting" at bounding box center [445, 302] width 94 height 14
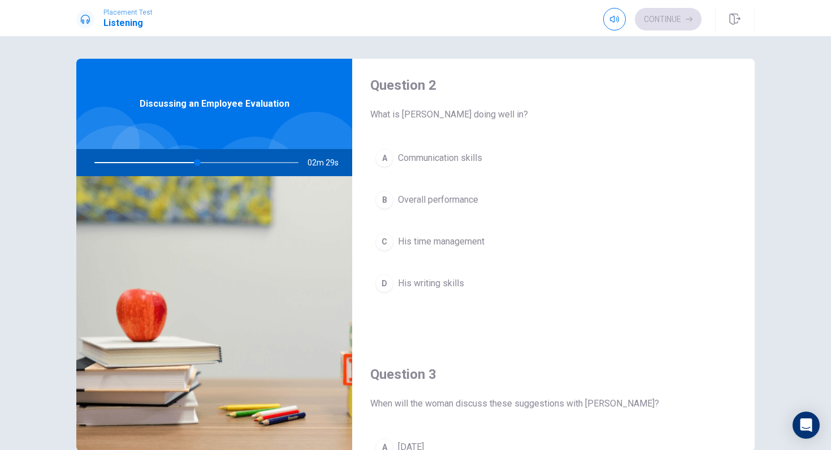
scroll to position [290, 0]
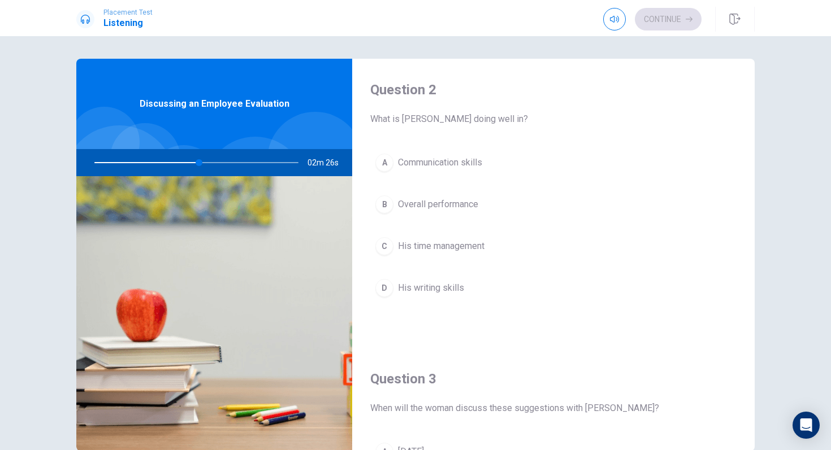
click at [457, 193] on button "B Overall performance" at bounding box center [553, 204] width 366 height 28
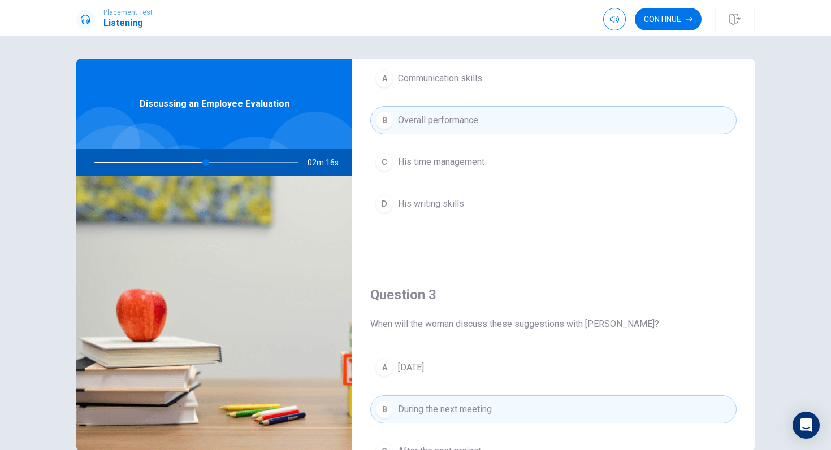
scroll to position [0, 0]
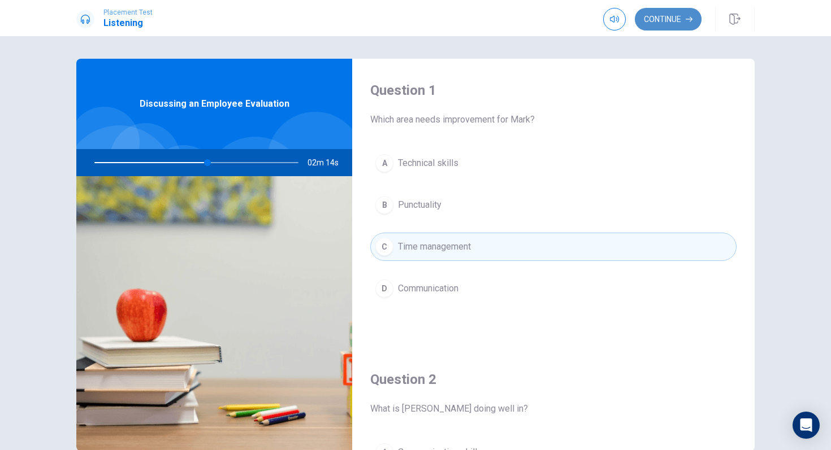
click at [684, 23] on button "Continue" at bounding box center [668, 19] width 67 height 23
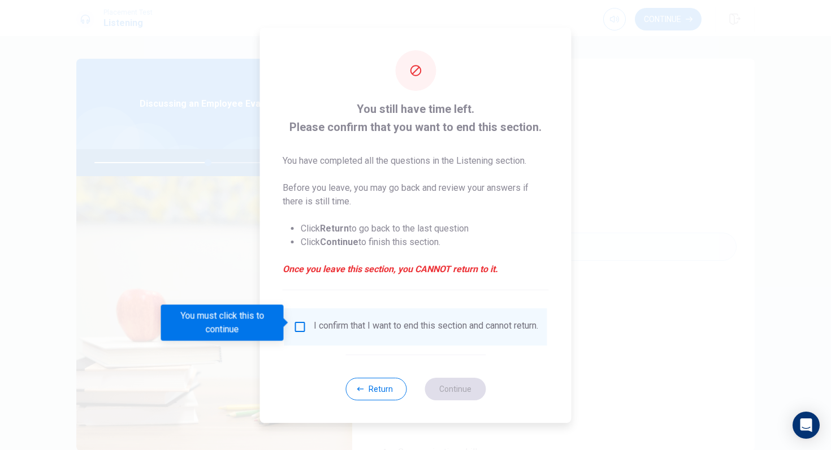
click at [323, 329] on div "I confirm that I want to end this section and cannot return." at bounding box center [426, 327] width 224 height 14
click at [301, 320] on input "You must click this to continue" at bounding box center [300, 327] width 14 height 14
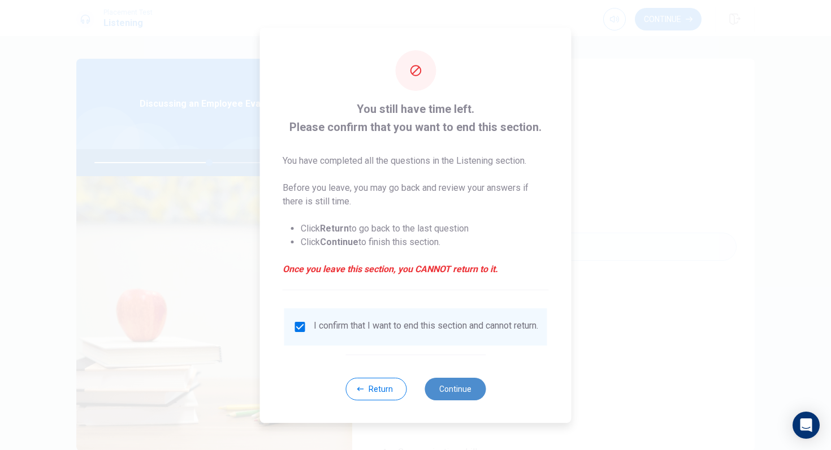
click at [440, 393] on button "Continue" at bounding box center [454, 389] width 61 height 23
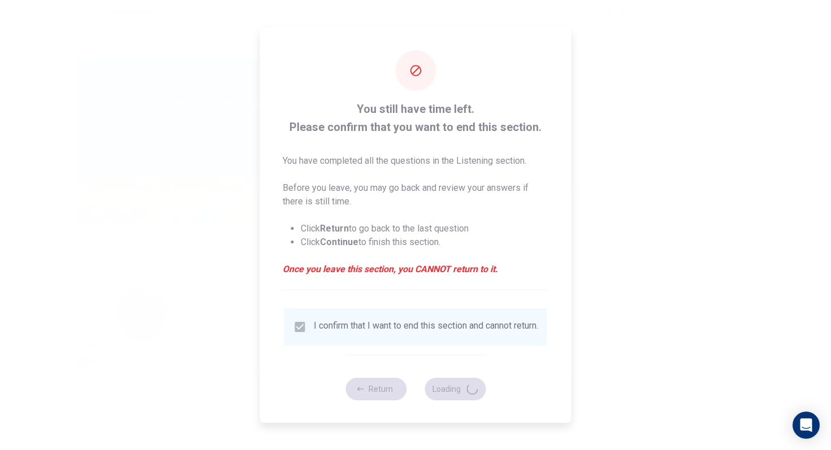
type input "57"
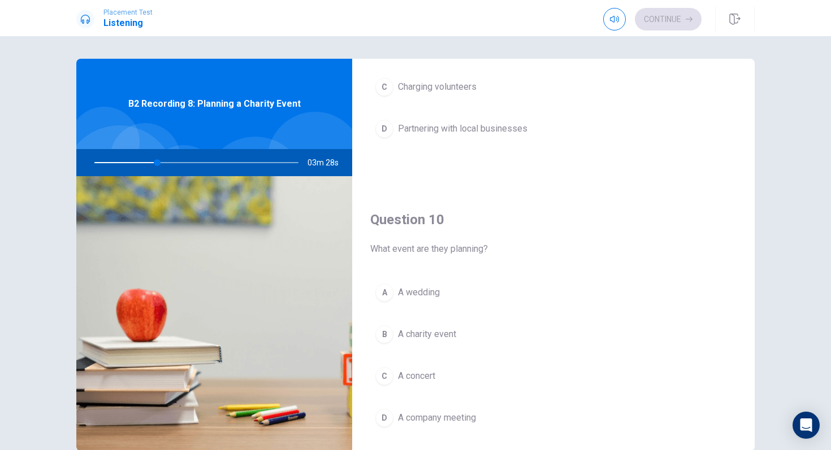
scroll to position [1052, 0]
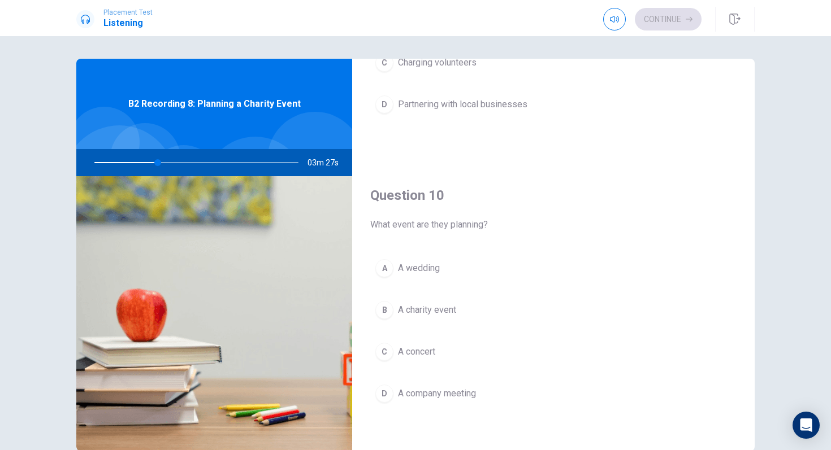
click at [481, 315] on button "B A charity event" at bounding box center [553, 310] width 366 height 28
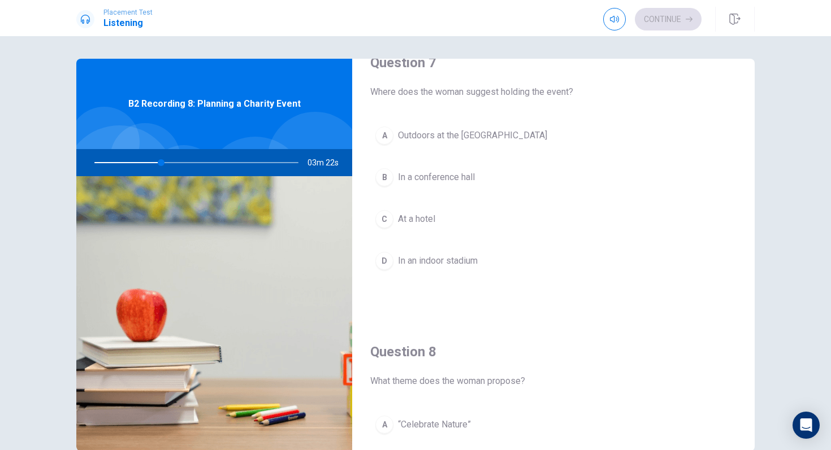
scroll to position [297, 0]
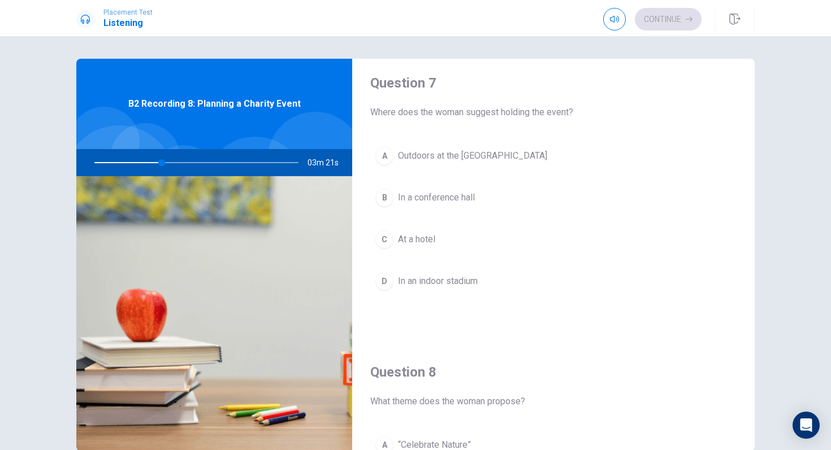
click at [525, 158] on button "A Outdoors at the [GEOGRAPHIC_DATA]" at bounding box center [553, 156] width 366 height 28
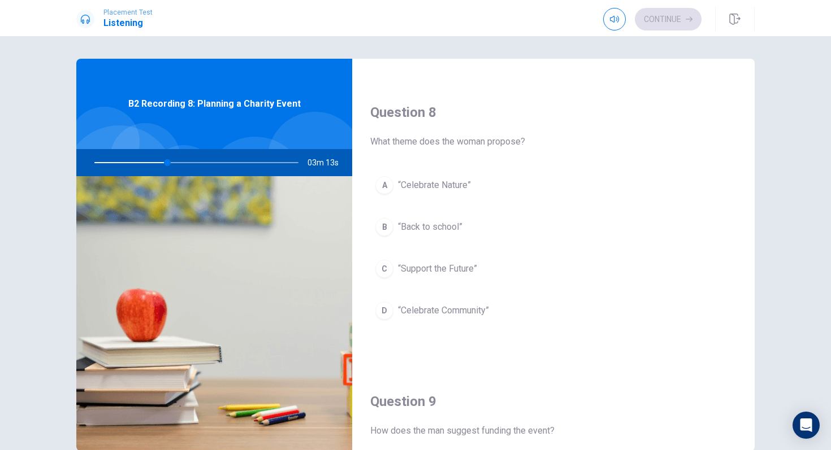
scroll to position [556, 0]
click at [501, 186] on button "A “Celebrate Nature”" at bounding box center [553, 186] width 366 height 28
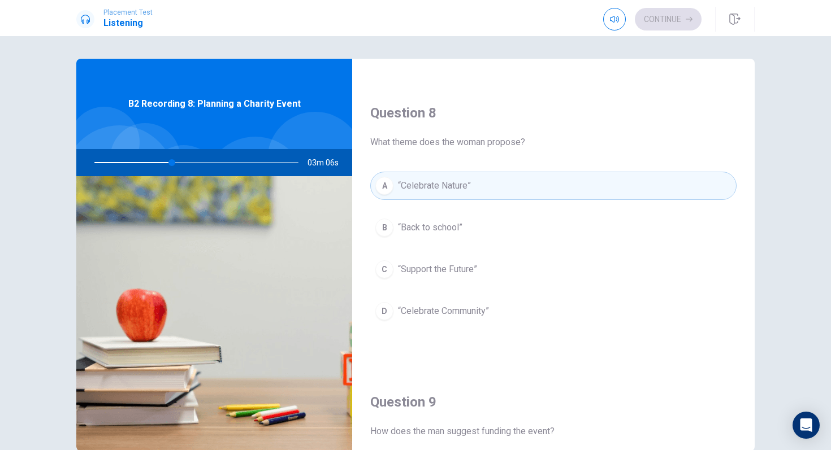
click at [562, 320] on button "D “Celebrate Community”" at bounding box center [553, 311] width 366 height 28
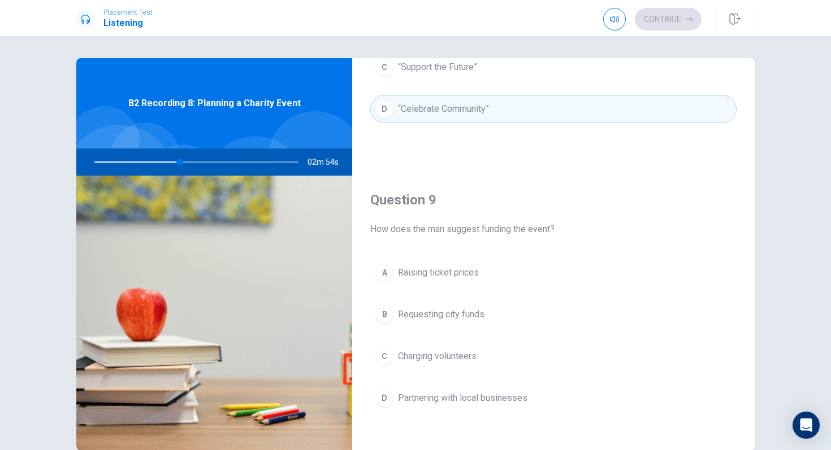
scroll to position [763, 0]
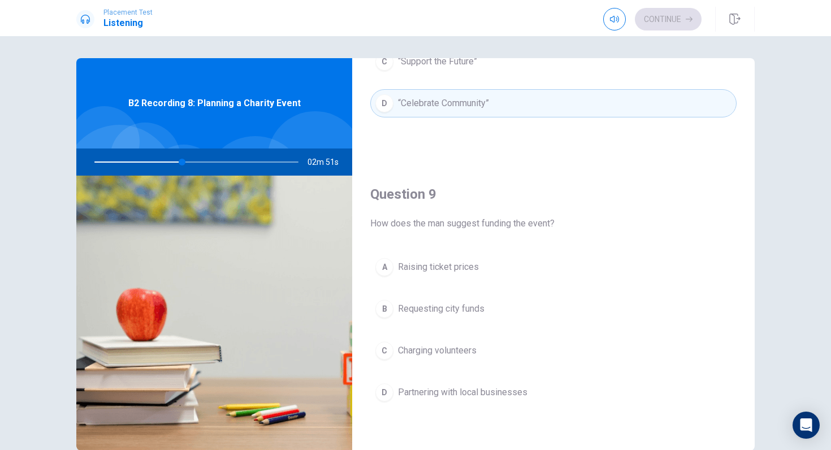
click at [526, 393] on span "Partnering with local businesses" at bounding box center [462, 393] width 129 height 14
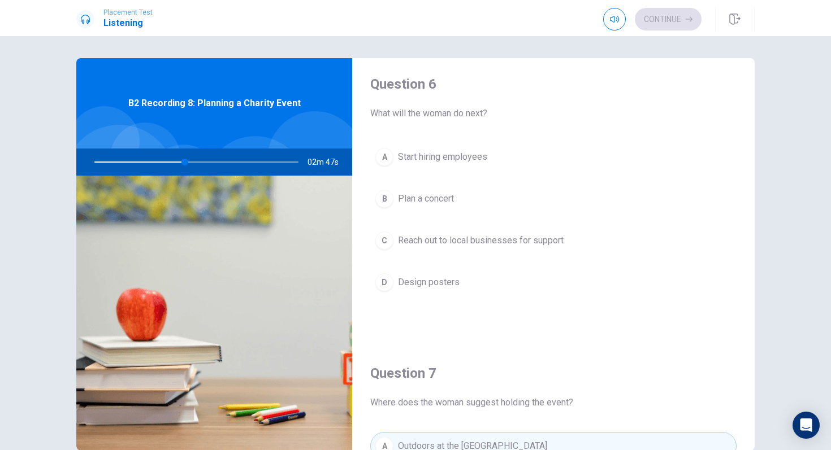
scroll to position [0, 0]
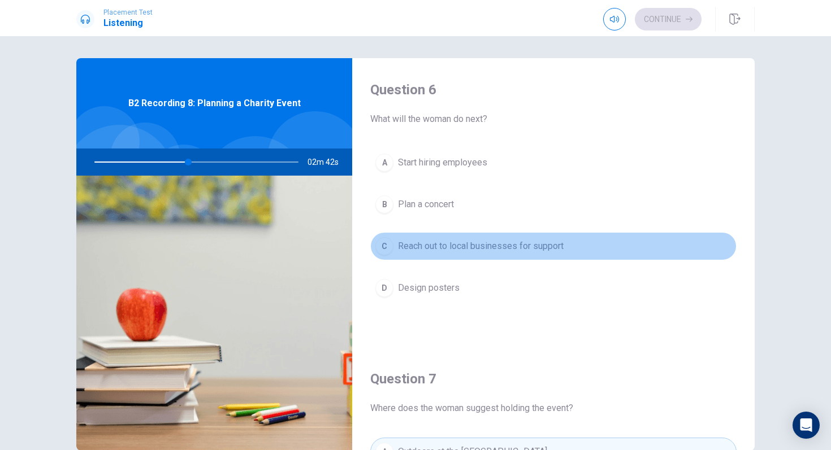
click at [686, 235] on button "C Reach out to local businesses for support" at bounding box center [553, 246] width 366 height 28
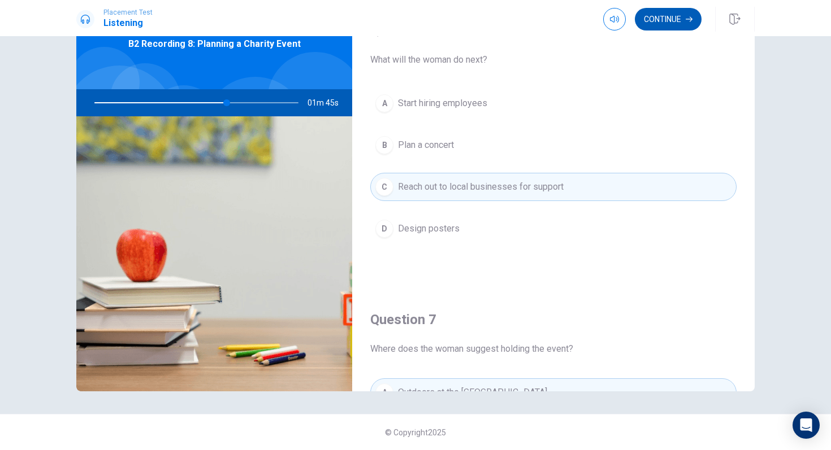
click at [656, 23] on button "Continue" at bounding box center [668, 19] width 67 height 23
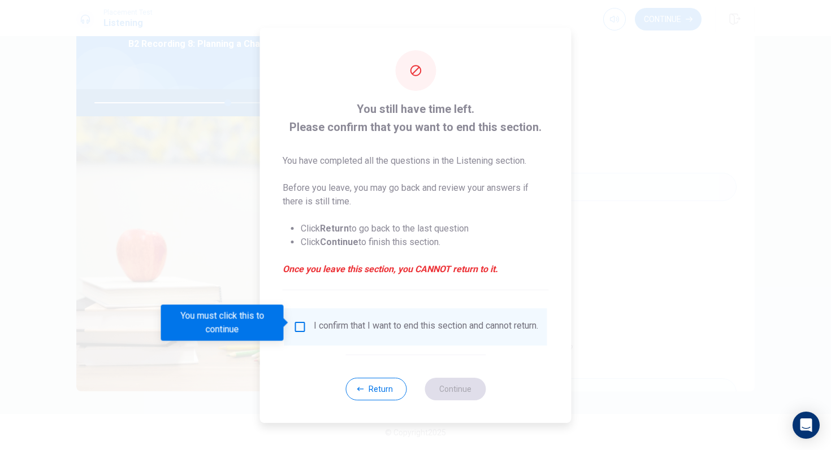
click at [297, 320] on input "You must click this to continue" at bounding box center [300, 327] width 14 height 14
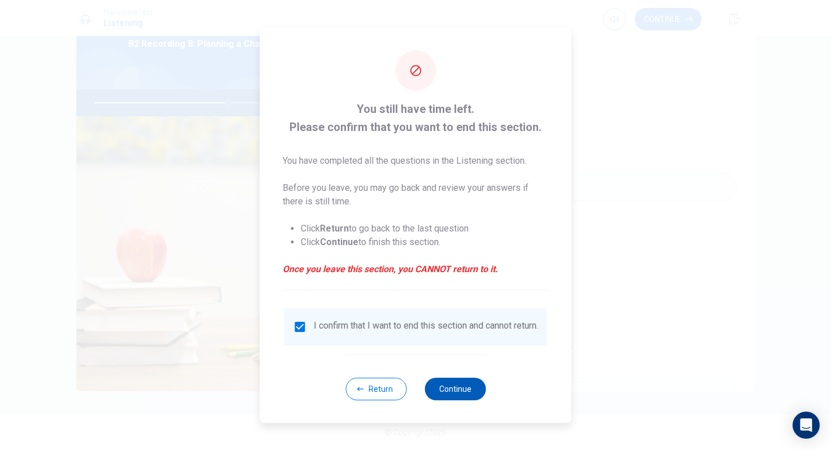
click at [452, 387] on button "Continue" at bounding box center [454, 389] width 61 height 23
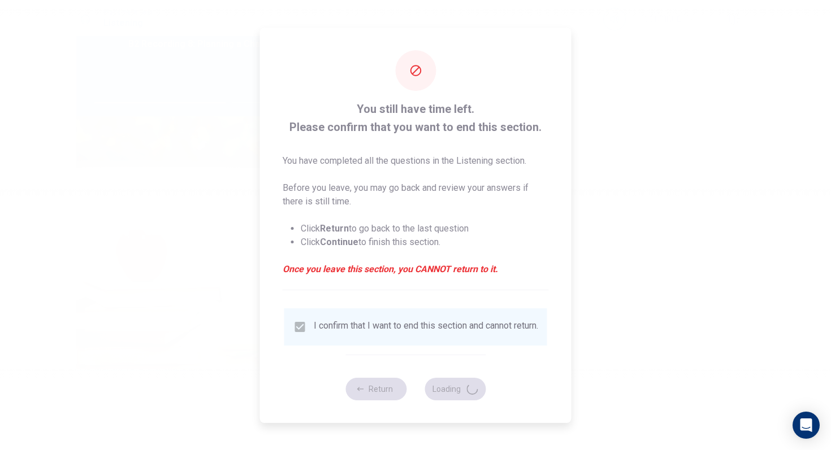
type input "66"
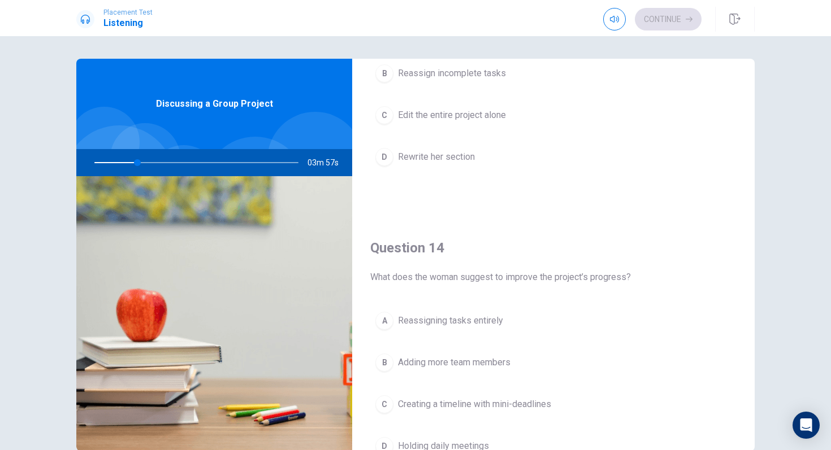
scroll to position [711, 0]
drag, startPoint x: 142, startPoint y: 163, endPoint x: 150, endPoint y: 163, distance: 7.9
click at [150, 163] on div at bounding box center [194, 162] width 227 height 27
drag, startPoint x: 141, startPoint y: 163, endPoint x: 153, endPoint y: 163, distance: 12.4
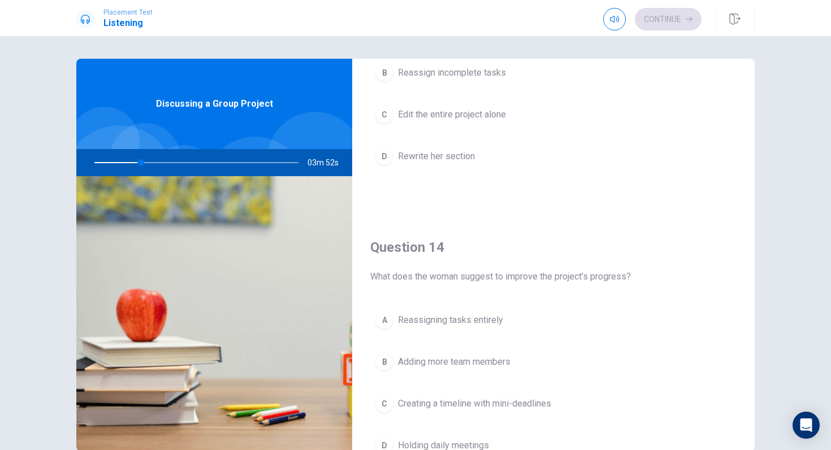
click at [153, 163] on div at bounding box center [194, 162] width 227 height 27
drag, startPoint x: 139, startPoint y: 163, endPoint x: 180, endPoint y: 165, distance: 41.3
click at [180, 165] on div at bounding box center [194, 162] width 227 height 27
drag, startPoint x: 143, startPoint y: 162, endPoint x: 119, endPoint y: 164, distance: 23.8
click at [119, 164] on div at bounding box center [194, 162] width 227 height 27
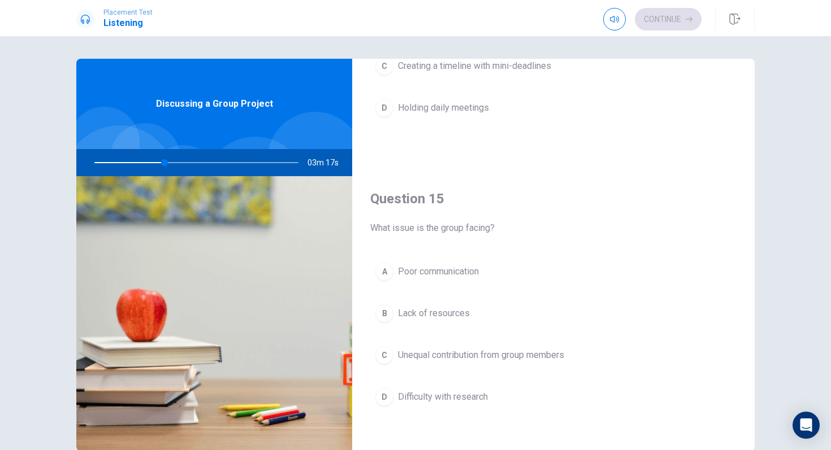
scroll to position [1054, 0]
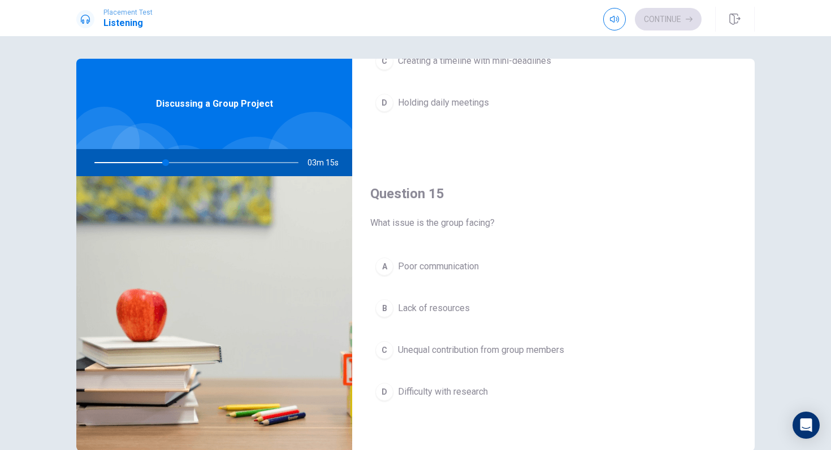
click at [535, 344] on span "Unequal contribution from group members" at bounding box center [481, 351] width 166 height 14
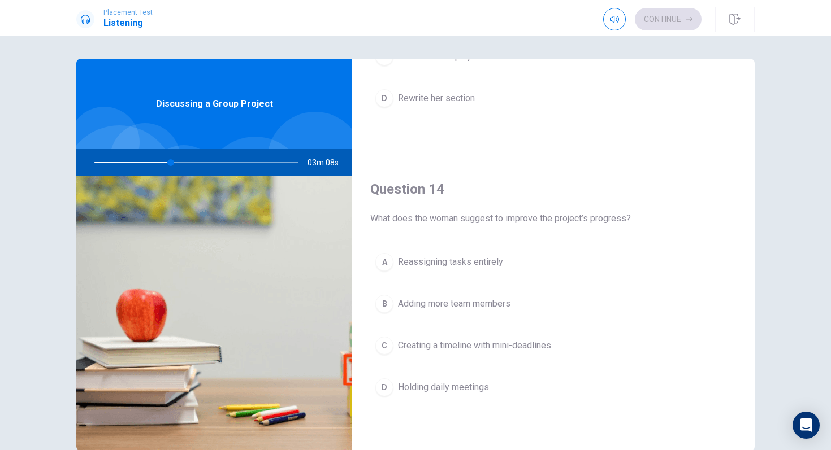
scroll to position [770, 0]
click at [526, 340] on span "Creating a timeline with mini-deadlines" at bounding box center [474, 345] width 153 height 14
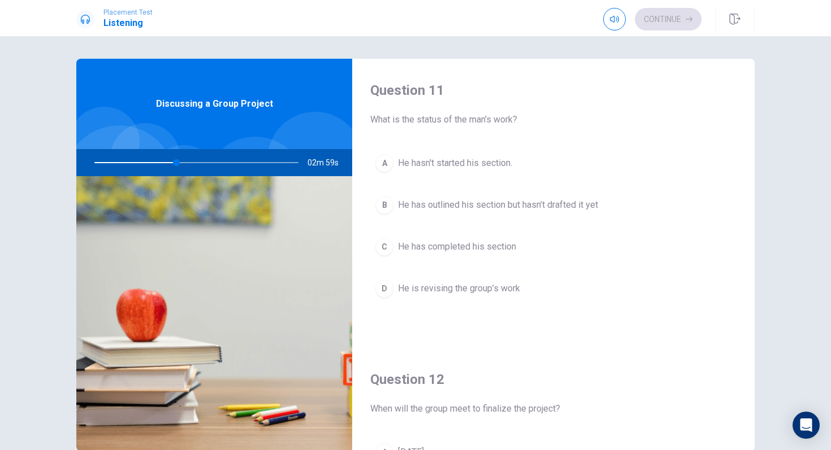
scroll to position [4, 0]
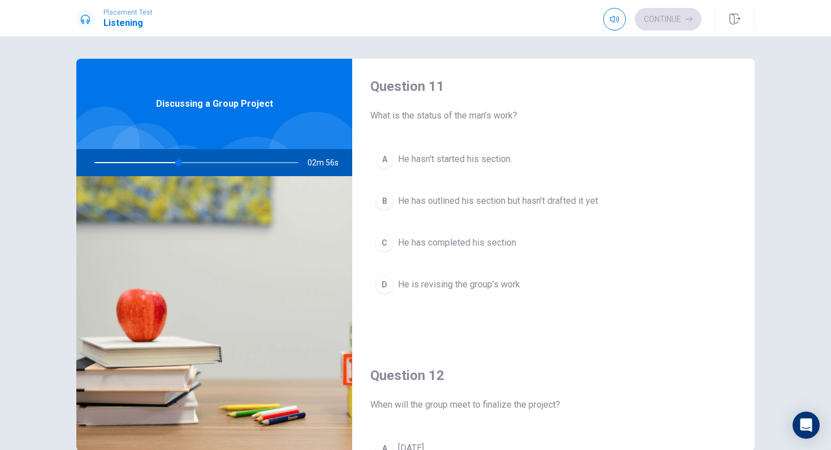
click at [530, 199] on span "He has outlined his section but hasn’t drafted it yet" at bounding box center [498, 201] width 200 height 14
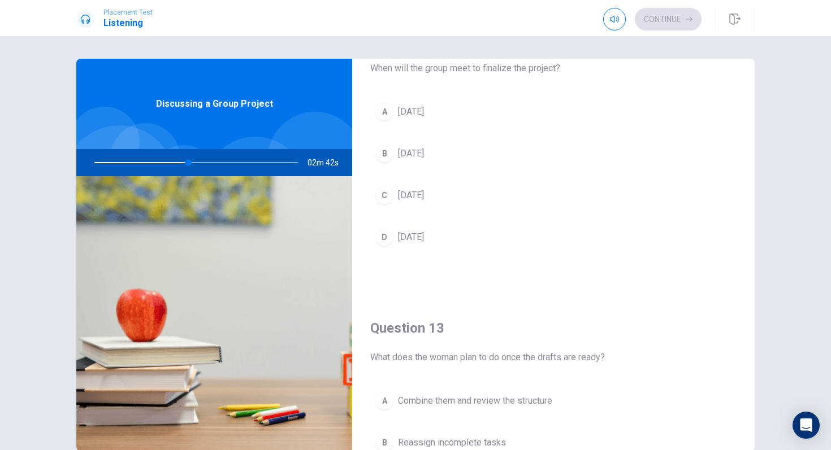
scroll to position [331, 0]
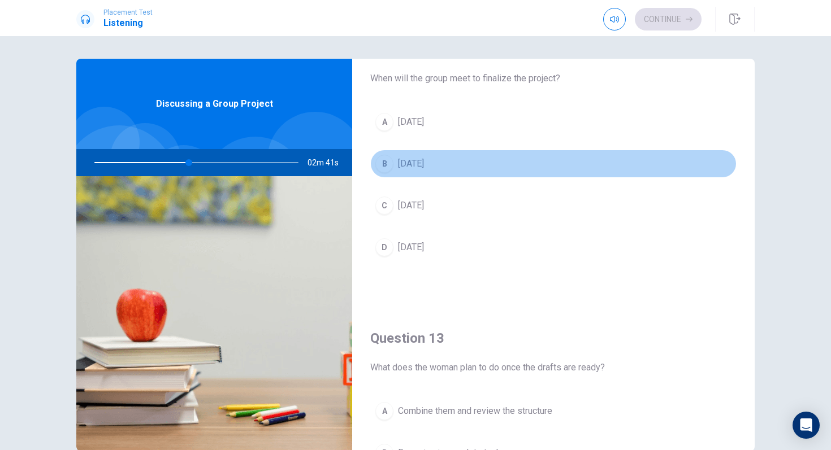
click at [455, 164] on button "B [DATE]" at bounding box center [553, 164] width 366 height 28
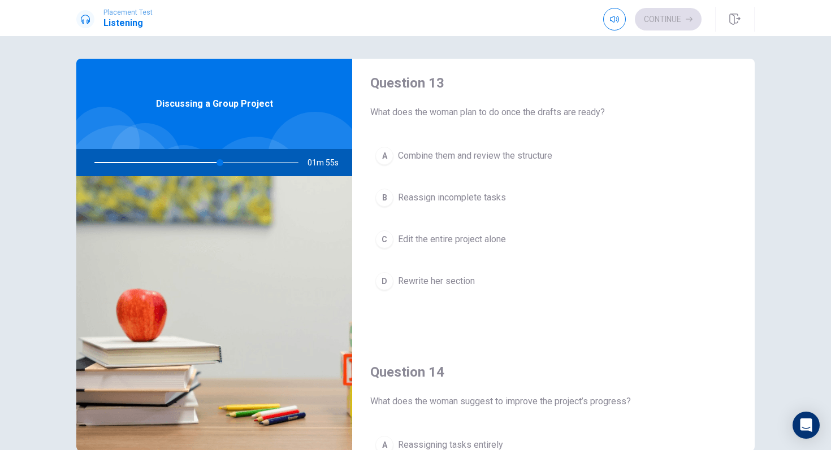
scroll to position [576, 0]
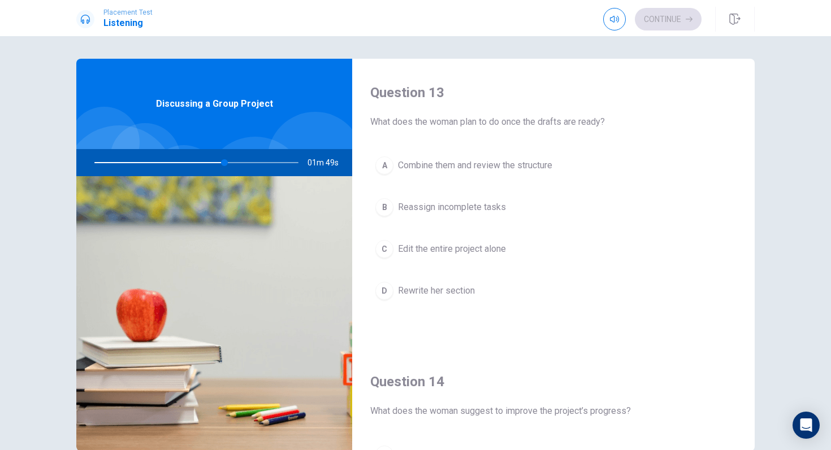
click at [570, 176] on button "A Combine them and review the structure" at bounding box center [553, 165] width 366 height 28
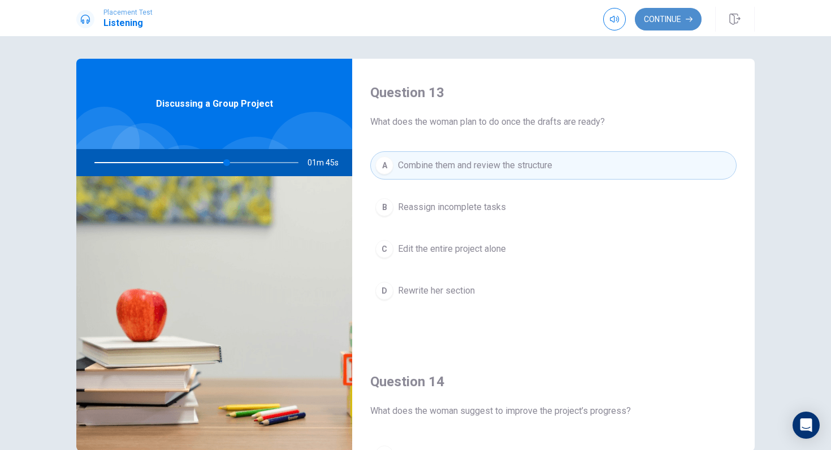
click at [652, 21] on button "Continue" at bounding box center [668, 19] width 67 height 23
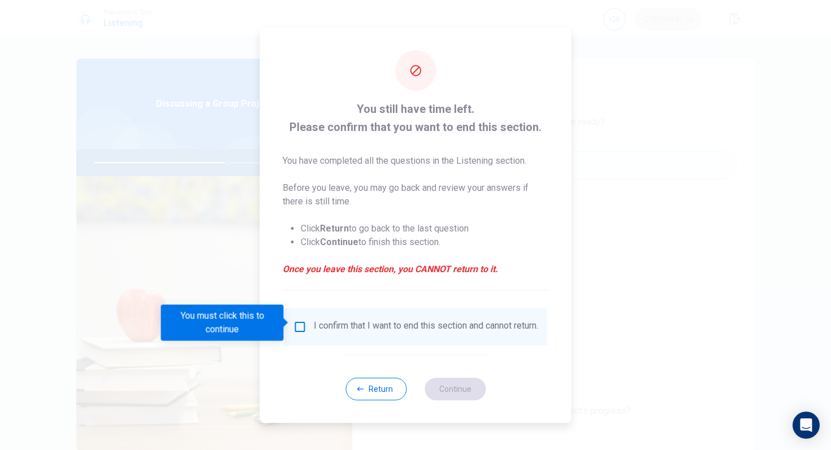
click at [367, 330] on div "I confirm that I want to end this section and cannot return." at bounding box center [426, 327] width 224 height 14
click at [305, 324] on div "I confirm that I want to end this section and cannot return." at bounding box center [415, 327] width 245 height 14
click at [301, 324] on input "You must click this to continue" at bounding box center [300, 327] width 14 height 14
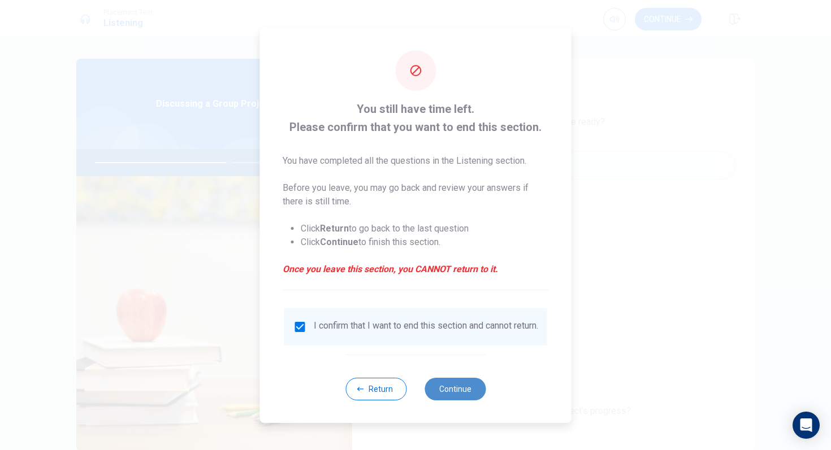
click at [456, 391] on button "Continue" at bounding box center [454, 389] width 61 height 23
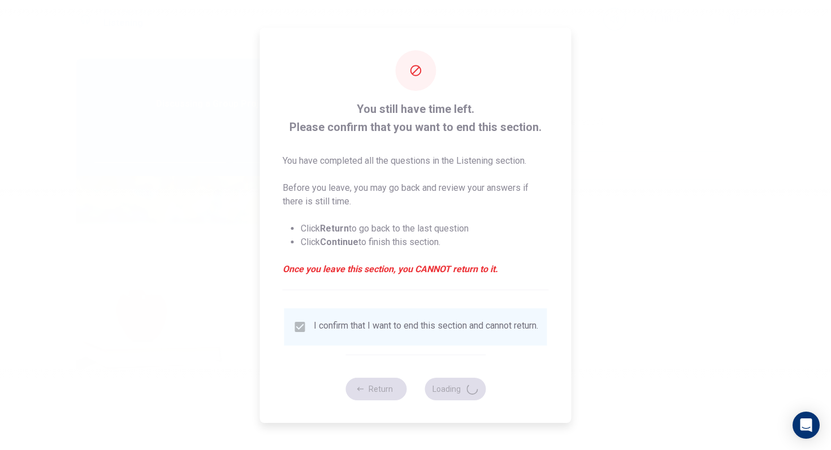
type input "67"
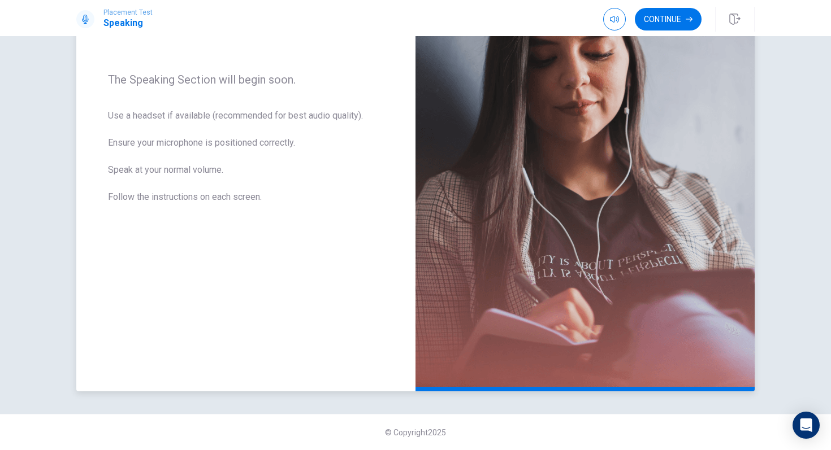
scroll to position [0, 0]
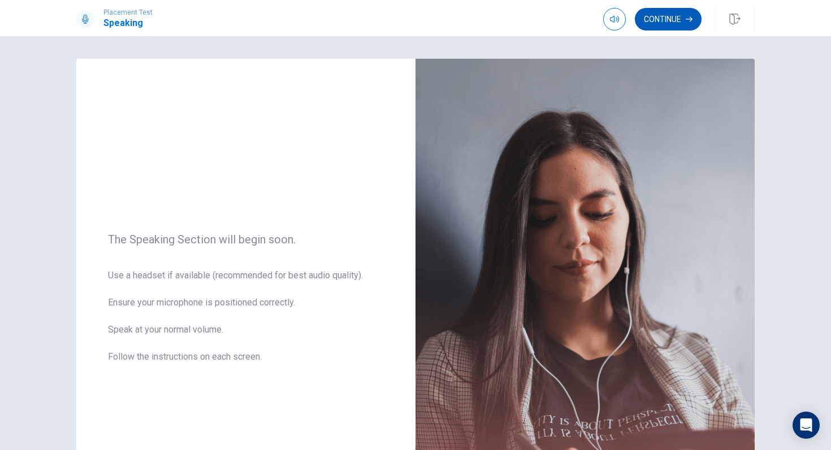
click at [684, 17] on button "Continue" at bounding box center [668, 19] width 67 height 23
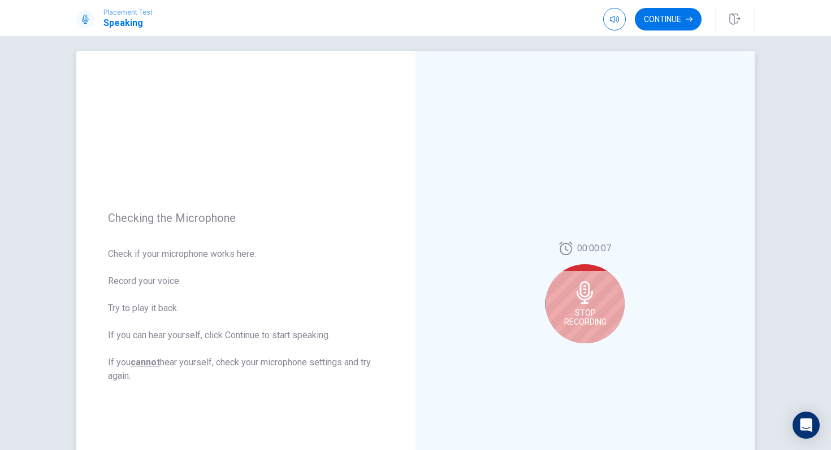
scroll to position [10, 0]
click at [553, 289] on div "Stop Recording" at bounding box center [584, 302] width 79 height 79
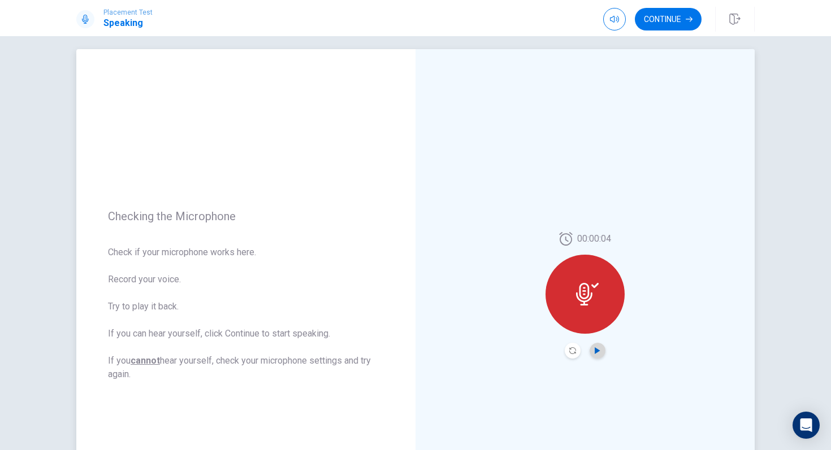
click at [600, 348] on icon "Play Audio" at bounding box center [597, 351] width 7 height 7
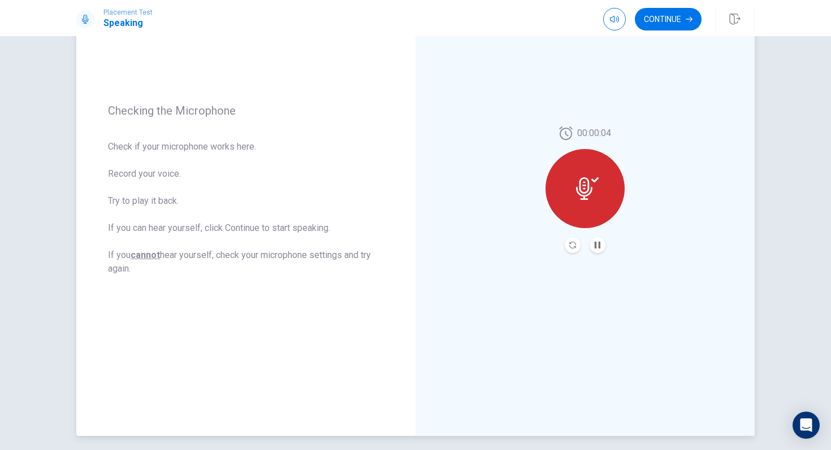
scroll to position [0, 0]
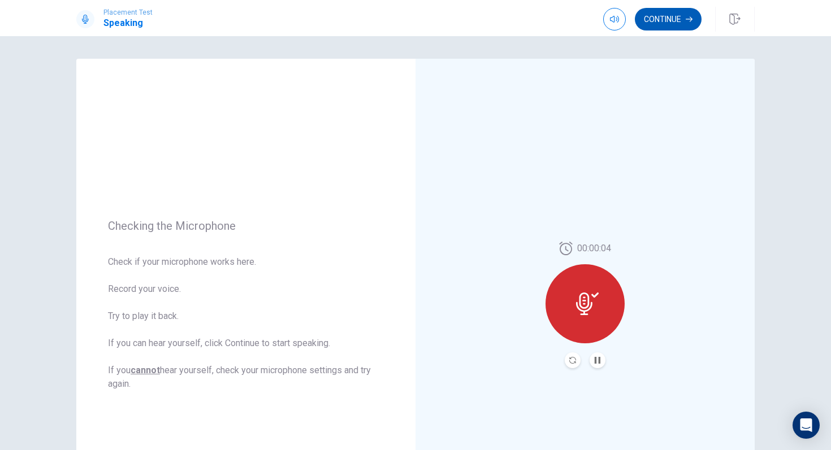
click at [660, 21] on button "Continue" at bounding box center [668, 19] width 67 height 23
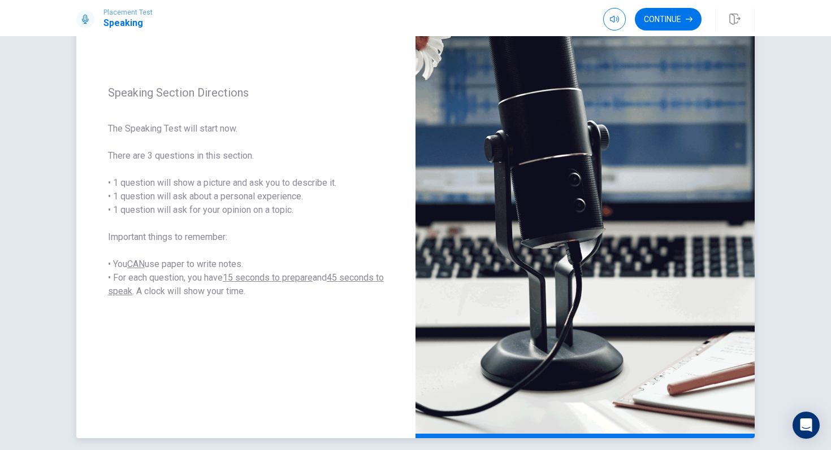
scroll to position [112, 0]
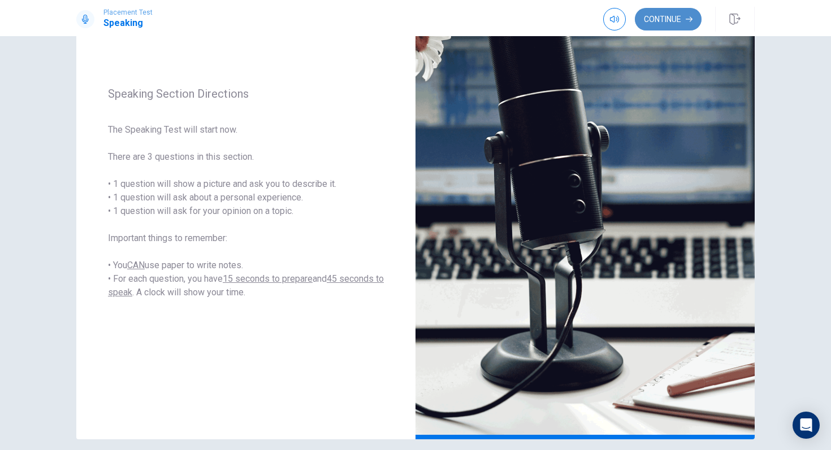
click at [680, 21] on button "Continue" at bounding box center [668, 19] width 67 height 23
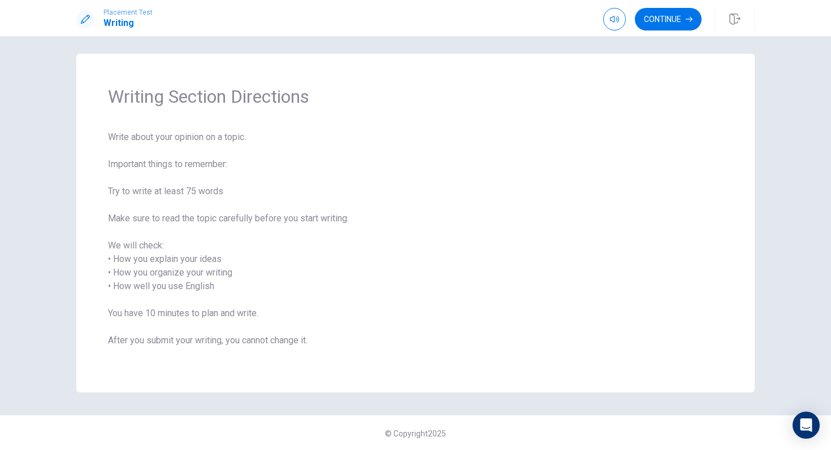
scroll to position [6, 0]
click at [662, 18] on button "Continue" at bounding box center [668, 19] width 67 height 23
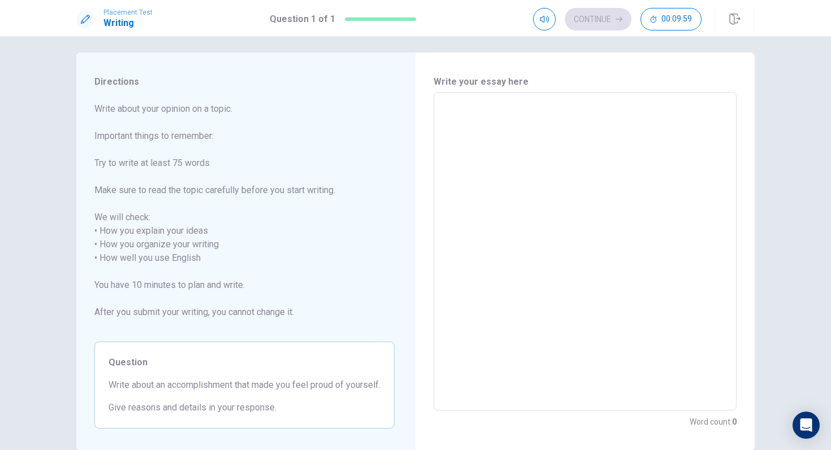
click at [472, 123] on textarea at bounding box center [584, 252] width 287 height 300
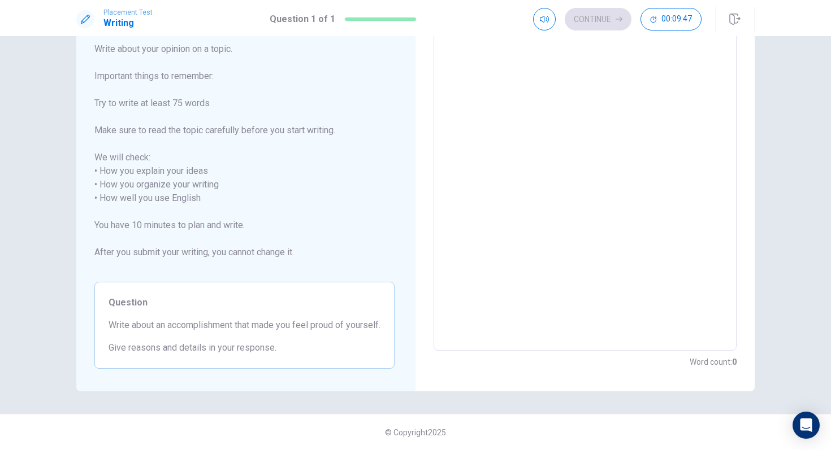
scroll to position [0, 0]
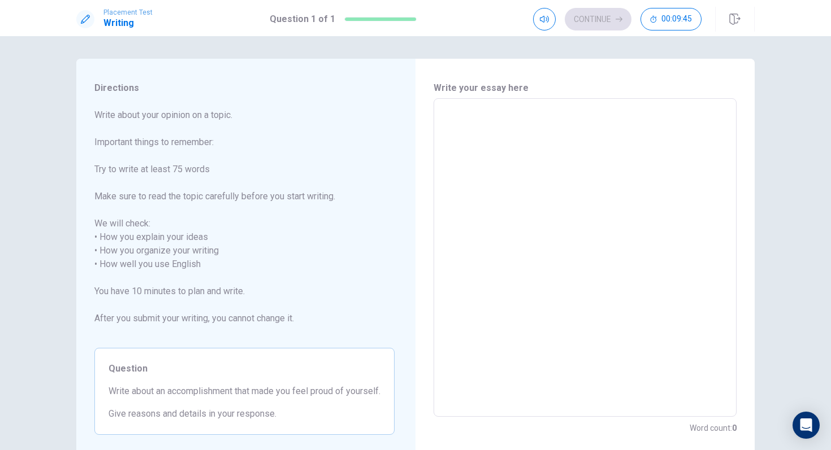
type textarea "I"
type textarea "x"
type textarea "I"
type textarea "x"
type textarea "I o"
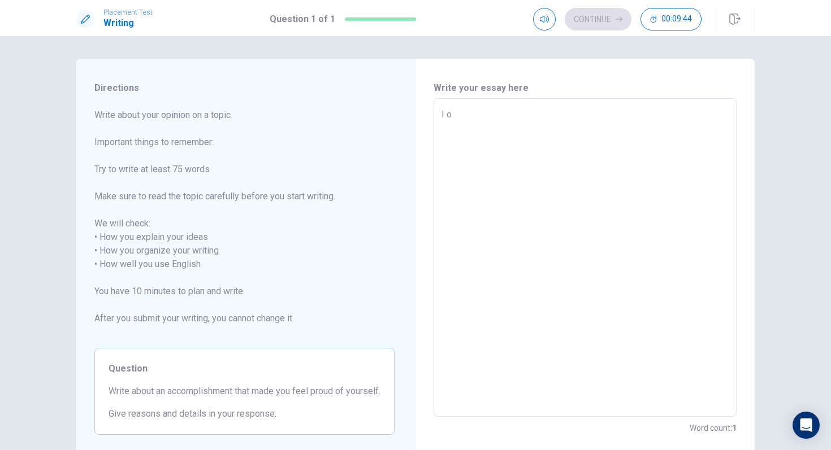
type textarea "x"
type textarea "I on"
type textarea "x"
type textarea "I onc"
type textarea "x"
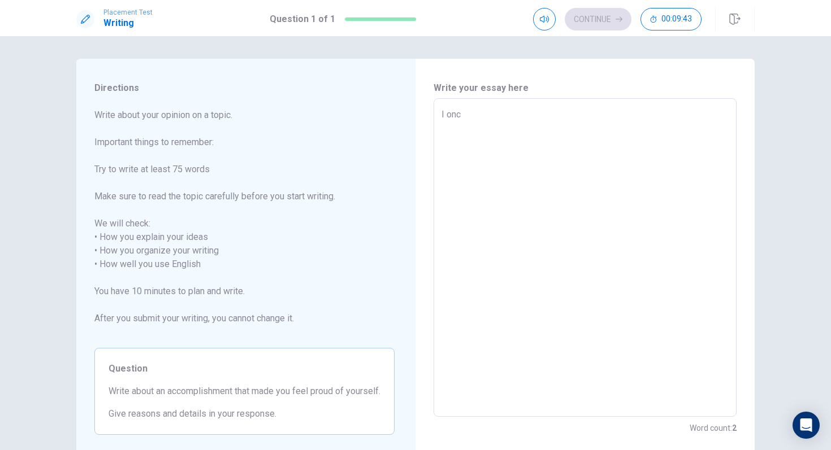
type textarea "I once"
type textarea "x"
type textarea "I once"
type textarea "x"
type textarea "I once b"
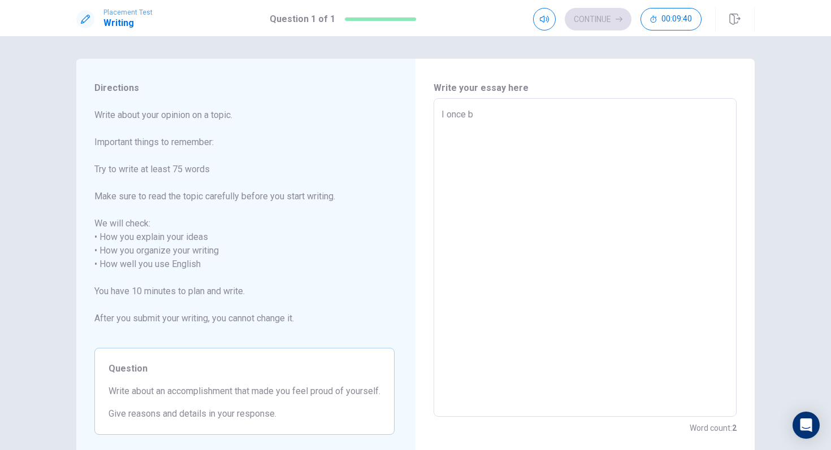
type textarea "x"
type textarea "I once be"
type textarea "x"
type textarea "I once b"
type textarea "x"
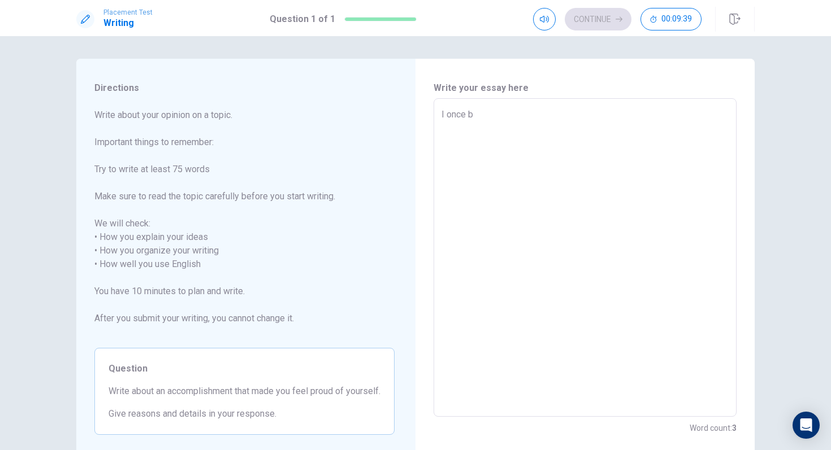
type textarea "I once"
type textarea "x"
type textarea "I once"
type textarea "x"
type textarea "I onc"
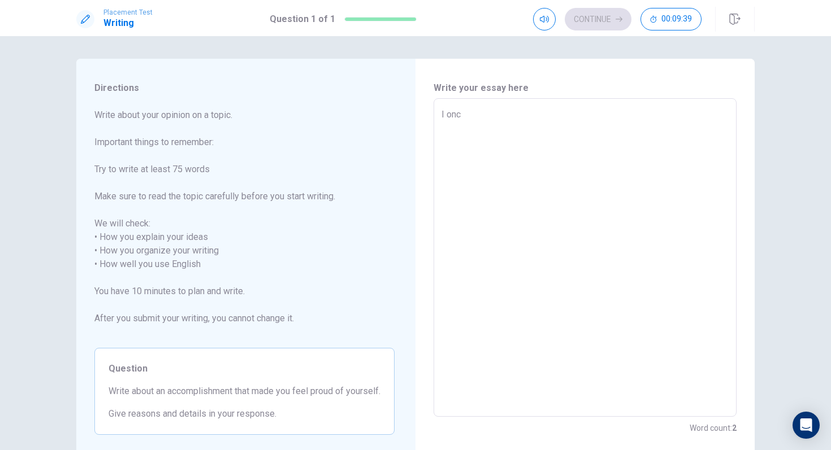
type textarea "x"
type textarea "I on"
type textarea "x"
type textarea "I o"
type textarea "x"
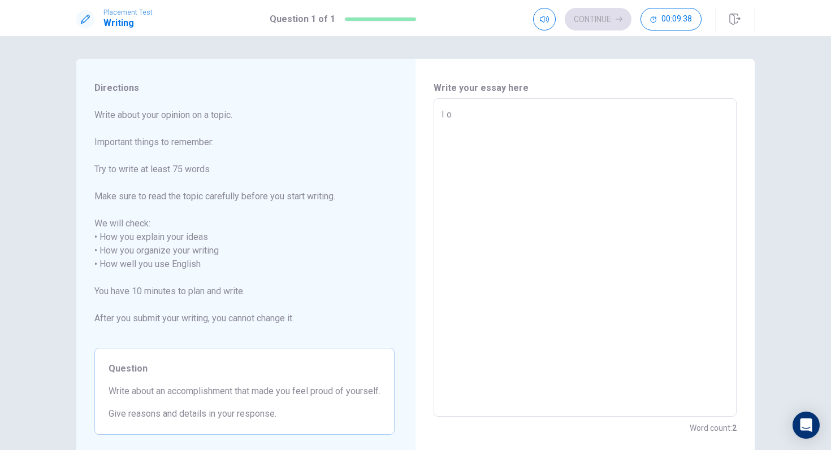
type textarea "I"
type textarea "x"
type textarea "I u"
type textarea "x"
type textarea "I us"
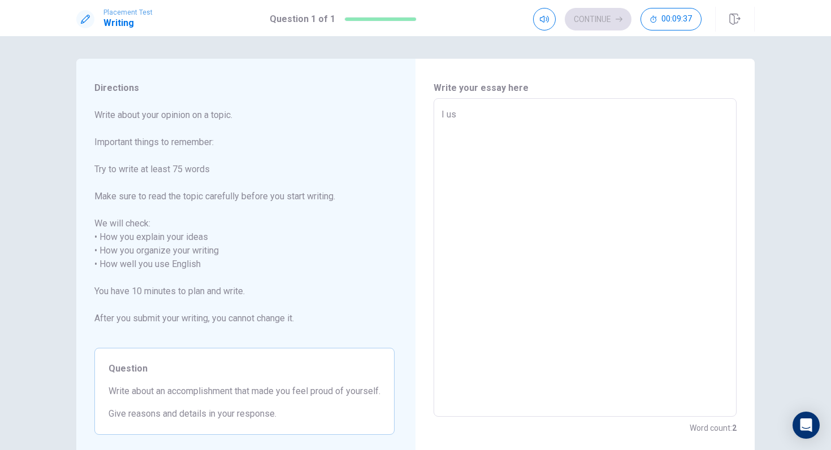
type textarea "x"
type textarea "I use"
type textarea "x"
type textarea "I used"
type textarea "x"
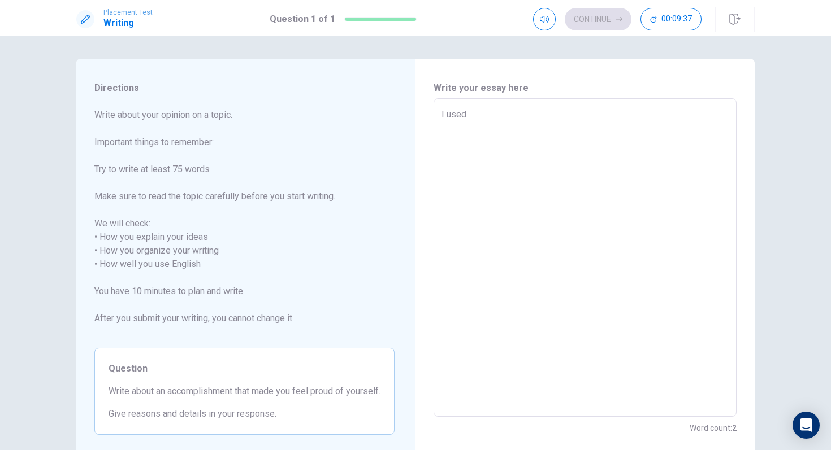
type textarea "I used"
type textarea "x"
type textarea "I used t"
type textarea "x"
type textarea "I used to"
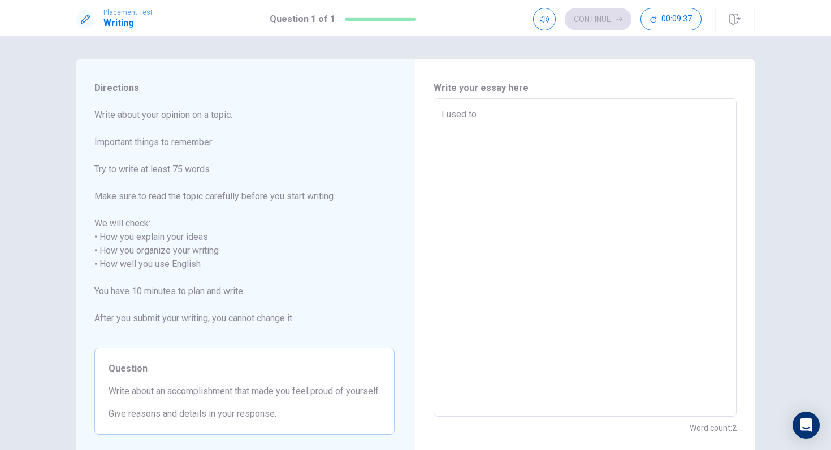
type textarea "x"
type textarea "I used to"
type textarea "x"
type textarea "I used to p"
type textarea "x"
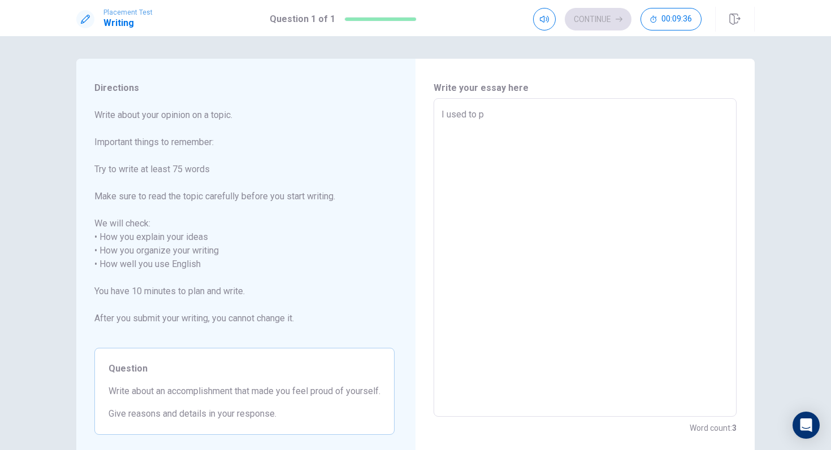
type textarea "I used to pl"
type textarea "x"
type textarea "I used to pla"
type textarea "x"
type textarea "I used to play"
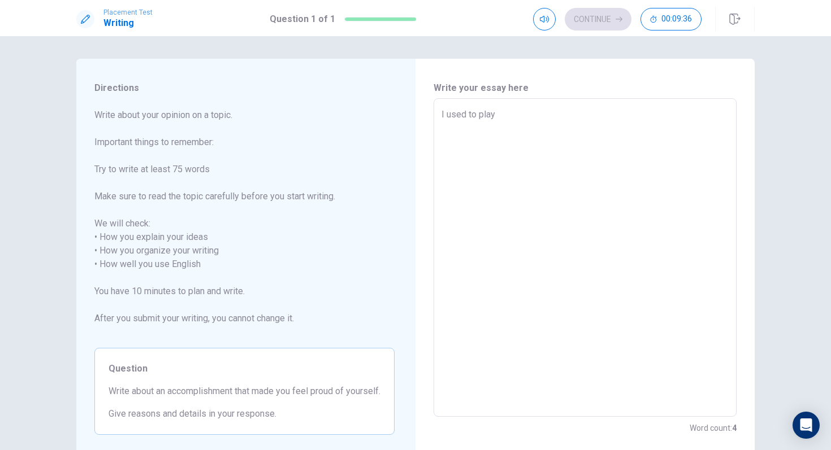
type textarea "x"
type textarea "I used to play"
type textarea "x"
type textarea "I used to play f"
type textarea "x"
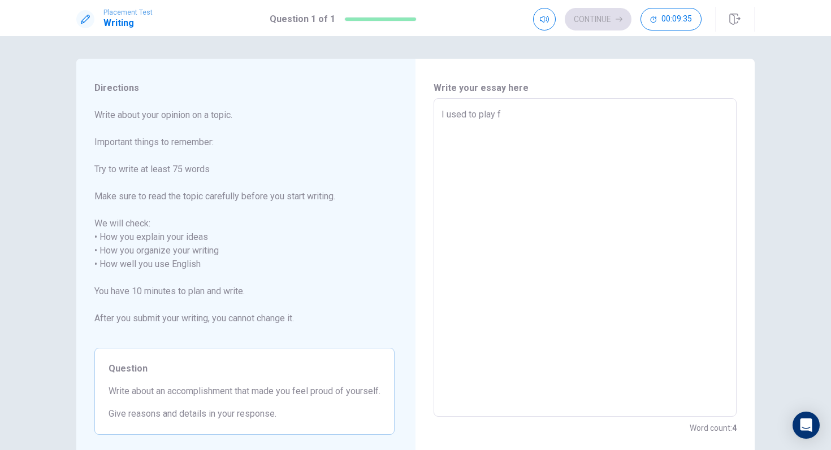
type textarea "I used to play fo"
type textarea "x"
type textarea "I used to play foo"
type textarea "x"
type textarea "I used to play foot"
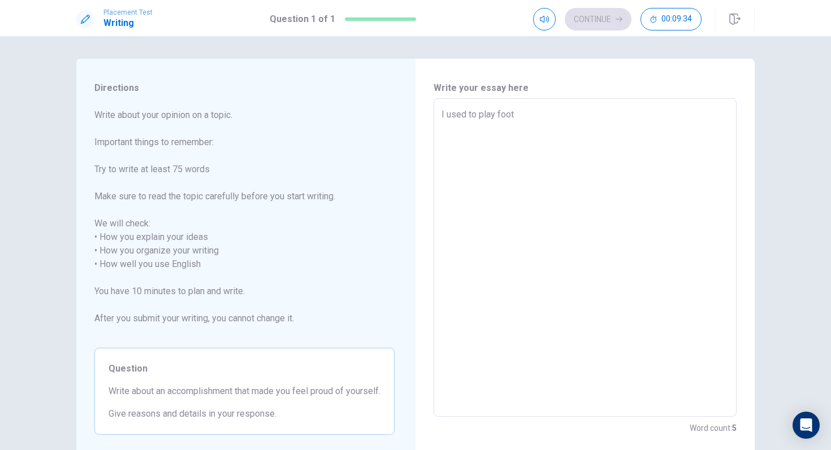
type textarea "x"
type textarea "I used to play footb"
type textarea "x"
type textarea "I used to play footba"
type textarea "x"
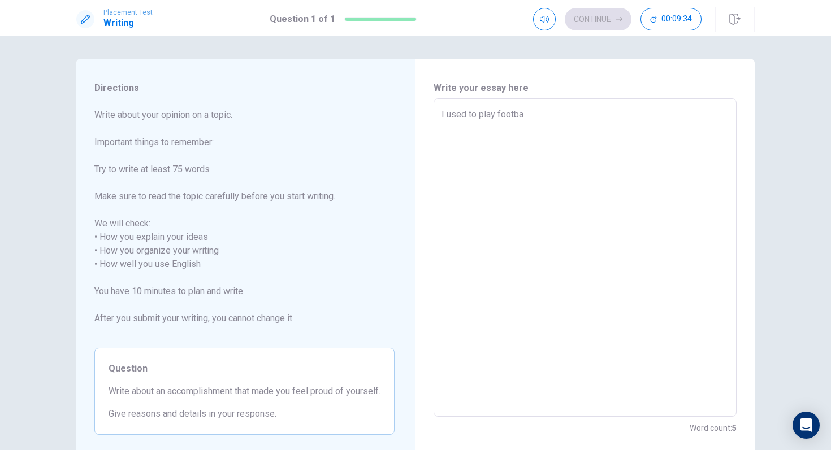
type textarea "I used to play footbal"
type textarea "x"
type textarea "I used to play football"
type textarea "x"
type textarea "I used to play football"
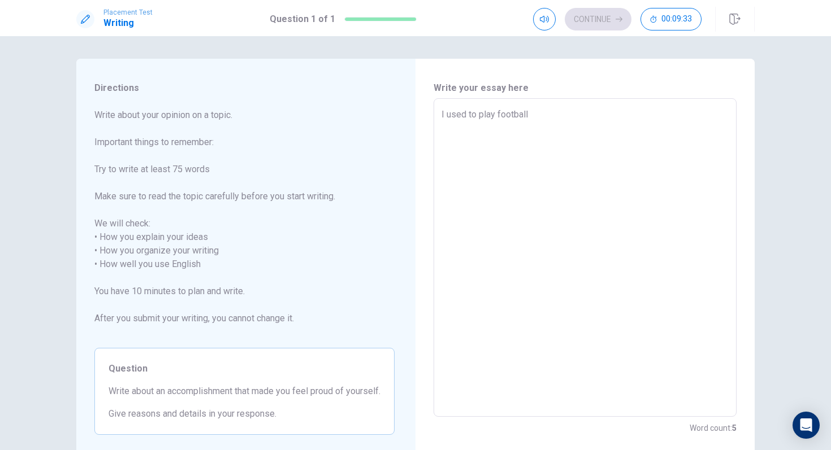
type textarea "x"
type textarea "I used to play football f"
type textarea "x"
type textarea "I used to play football fo"
type textarea "x"
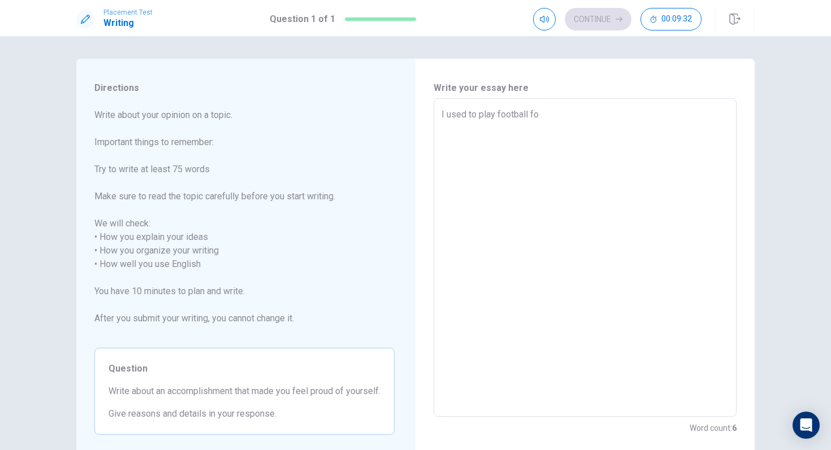
type textarea "I used to play football for"
type textarea "x"
type textarea "I used to play football for"
type textarea "x"
type textarea "I used to play football for m"
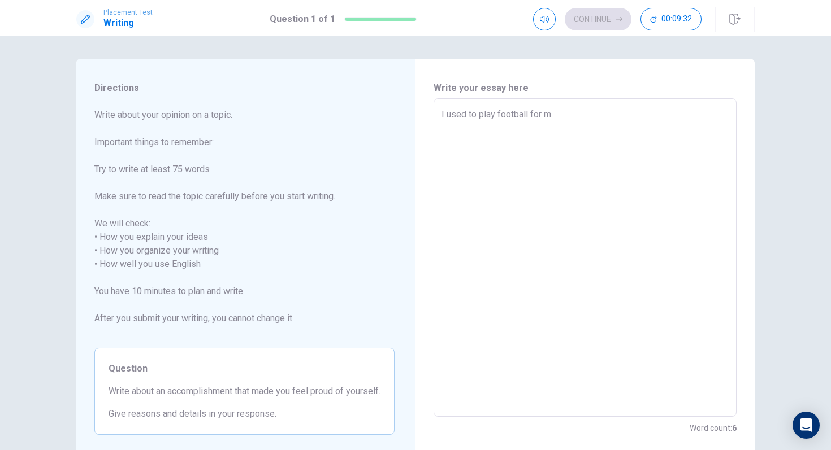
type textarea "x"
type textarea "I used to play football for my"
type textarea "x"
type textarea "I used to play football for my"
type textarea "x"
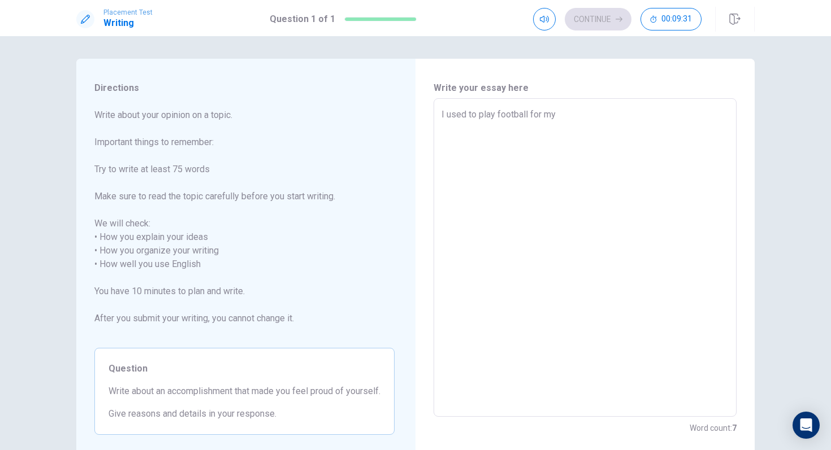
type textarea "I used to play football for my t"
type textarea "x"
type textarea "I used to play football for my te"
type textarea "x"
type textarea "I used to play football for my t"
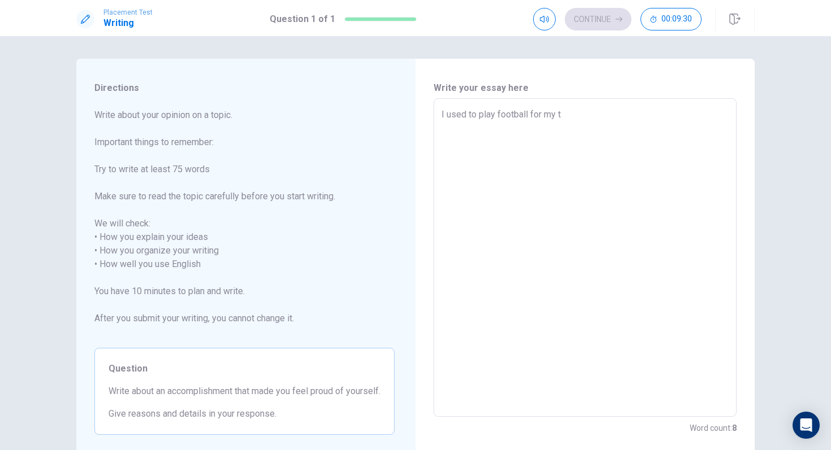
type textarea "x"
type textarea "I used to play football for my"
type textarea "x"
type textarea "I used to play football for my s"
type textarea "x"
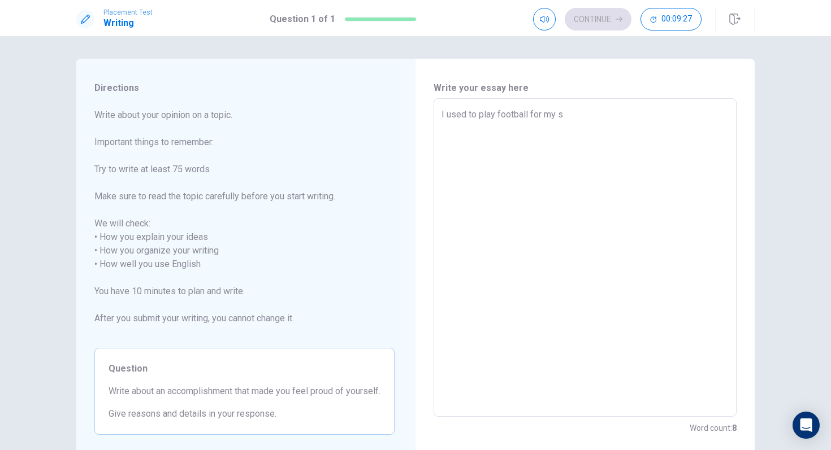
type textarea "I used to play football for my sc"
type textarea "x"
type textarea "I used to play football for my sch"
type textarea "x"
type textarea "I used to play football for my scho"
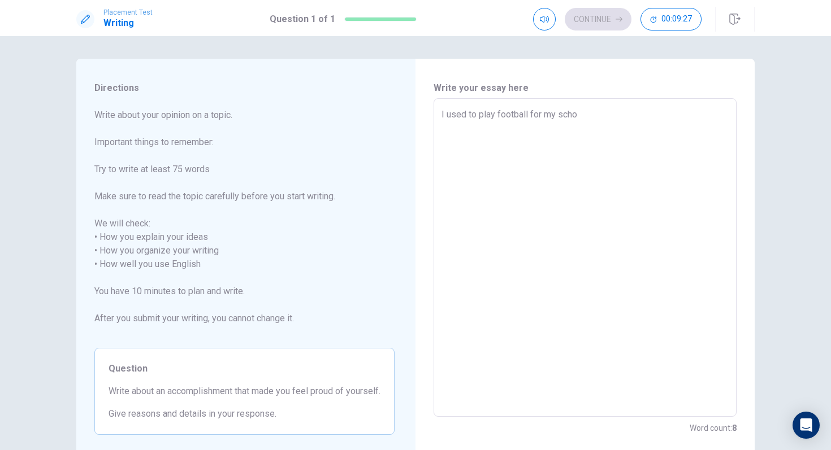
type textarea "x"
type textarea "I used to play football for my schoo"
type textarea "x"
type textarea "I used to play football for my school"
type textarea "x"
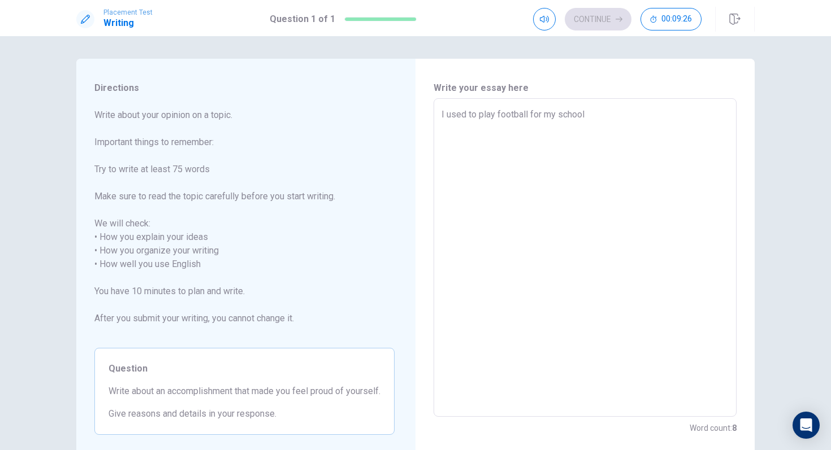
type textarea "I used to play football for my school"
type textarea "x"
type textarea "I used to play football for my school t"
type textarea "x"
type textarea "I used to play football for my school te"
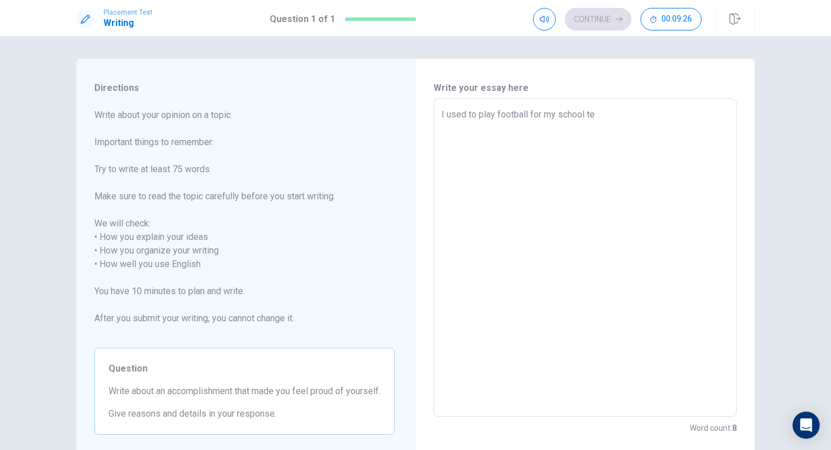
type textarea "x"
type textarea "I used to play football for my school tea"
type textarea "x"
type textarea "I used to play football for my school team"
type textarea "x"
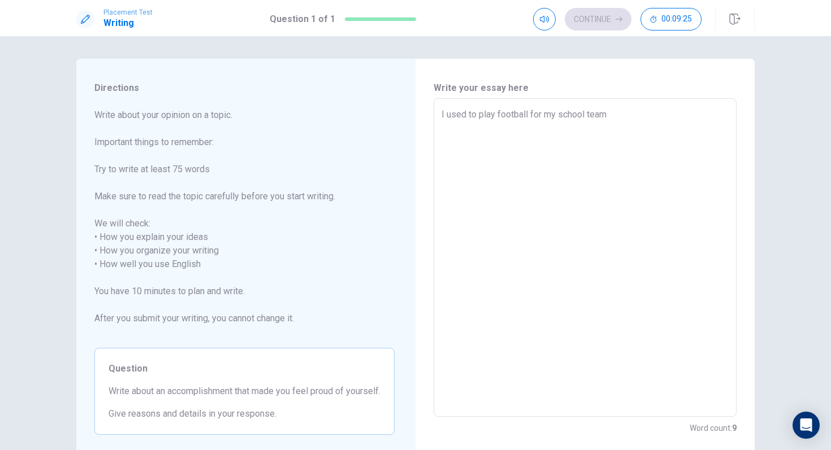
type textarea "I used to play football for my school team"
type textarea "x"
type textarea "I used to play football for my school team a"
type textarea "x"
type textarea "I used to play football for my school team an"
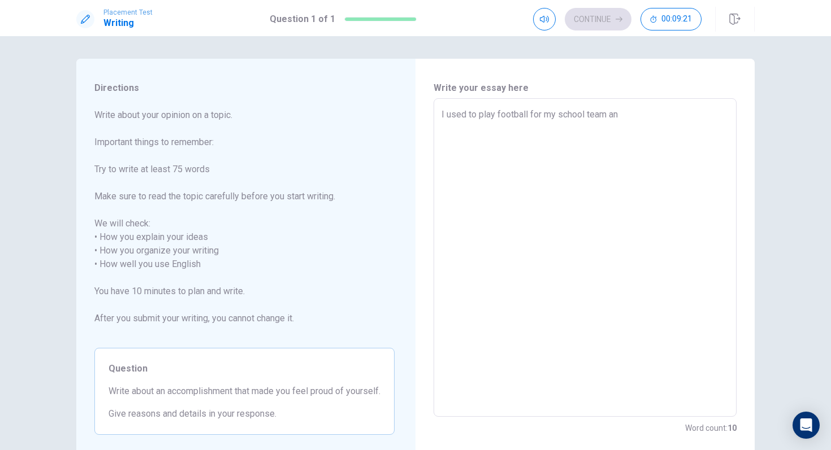
type textarea "x"
type textarea "I used to play football for my school team and"
type textarea "x"
type textarea "I used to play football for my school team an"
type textarea "x"
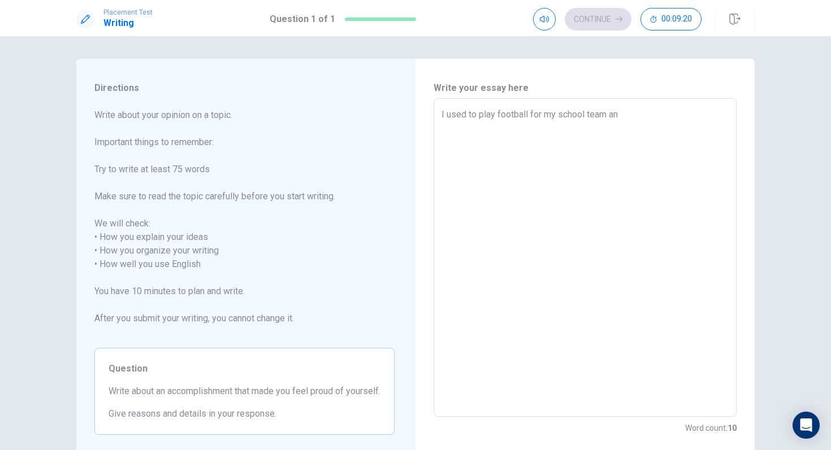
type textarea "I used to play football for my school team a"
type textarea "x"
type textarea "I used to play football for my school team"
type textarea "x"
type textarea "I used to play football for my school team w"
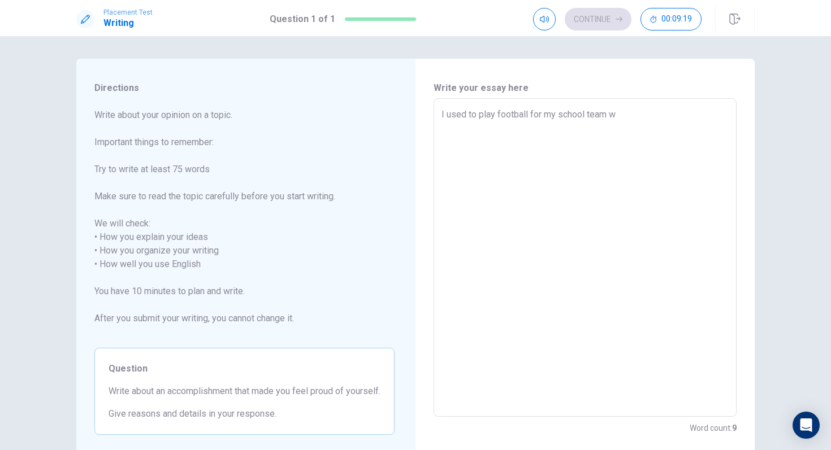
type textarea "x"
type textarea "I used to play football for my school team wh"
type textarea "x"
type textarea "I used to play football for my school team whi"
type textarea "x"
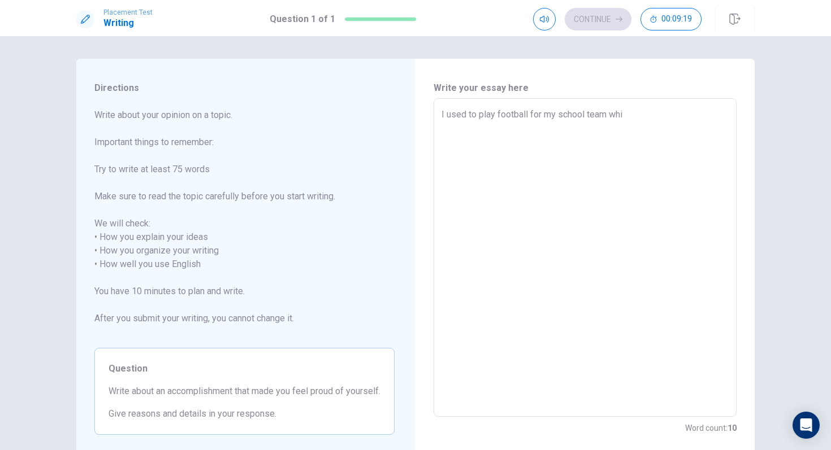
type textarea "I used to play football for my school team whic"
type textarea "x"
type textarea "I used to play football for my school team which"
type textarea "x"
type textarea "I used to play football for my school team which"
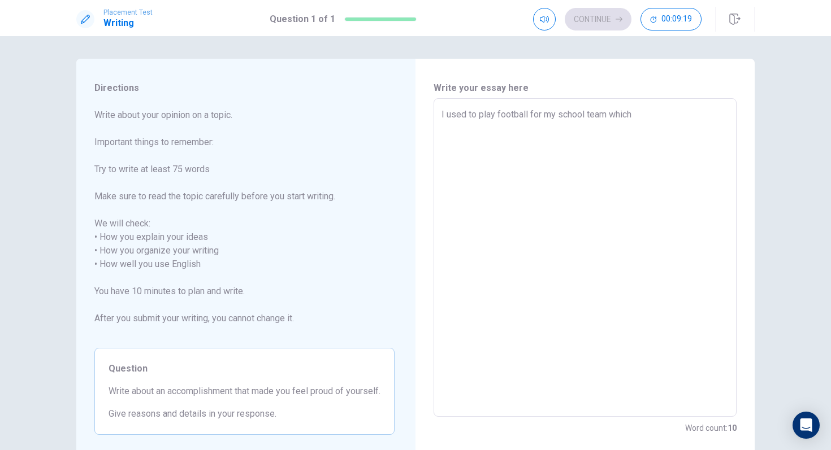
type textarea "x"
type textarea "I used to play football for my school team which I"
type textarea "x"
type textarea "I used to play football for my school team which I"
type textarea "x"
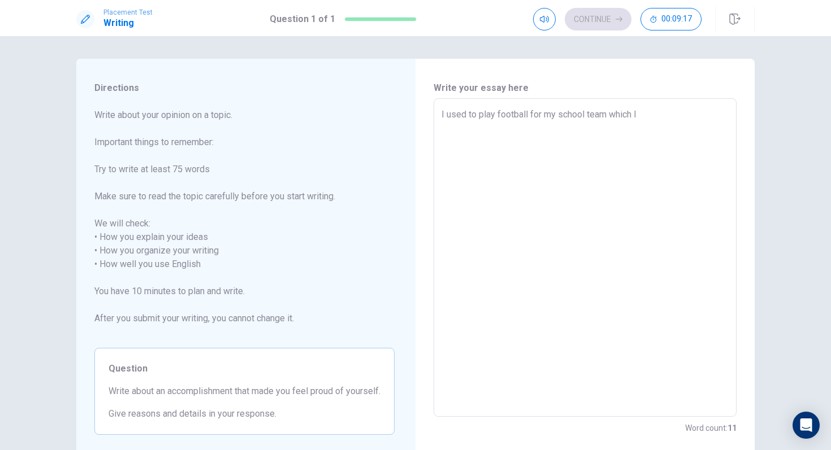
type textarea "I used to play football for my school team which I e"
type textarea "x"
type textarea "I used to play football for my school team which I en"
type textarea "x"
type textarea "I used to play football for my school team which I enj"
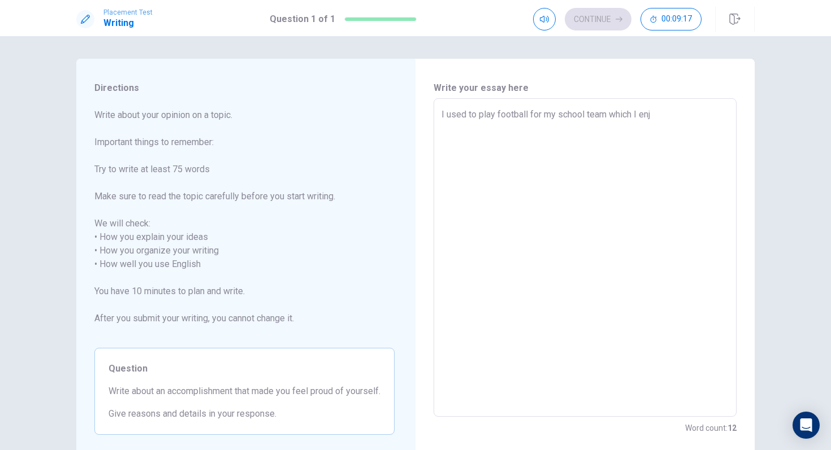
type textarea "x"
type textarea "I used to play football for my school team which I enjo"
type textarea "x"
type textarea "I used to play football for my school team which I enjoy"
type textarea "x"
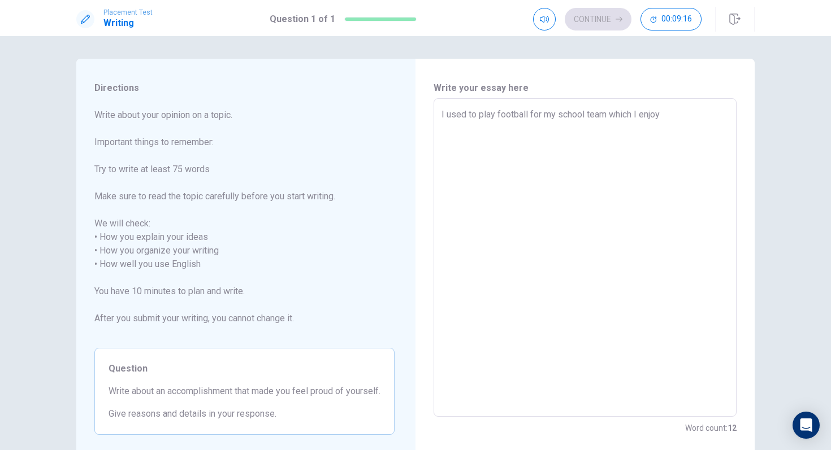
type textarea "I used to play football for my school team which I enjoye"
type textarea "x"
type textarea "I used to play football for my school team which I enjoyed"
type textarea "x"
type textarea "I used to play football for my school team which I enjoyed"
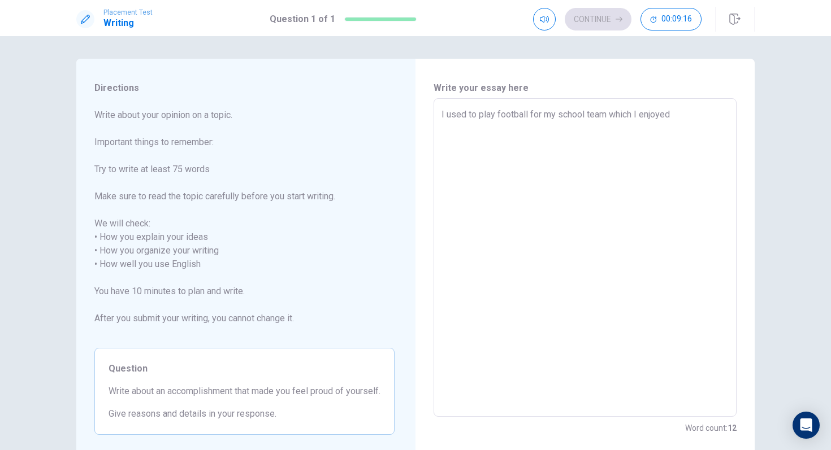
type textarea "x"
type textarea "I used to play football for my school team which I enjoyed a"
type textarea "x"
type textarea "I used to play football for my school team which I enjoyed a"
type textarea "x"
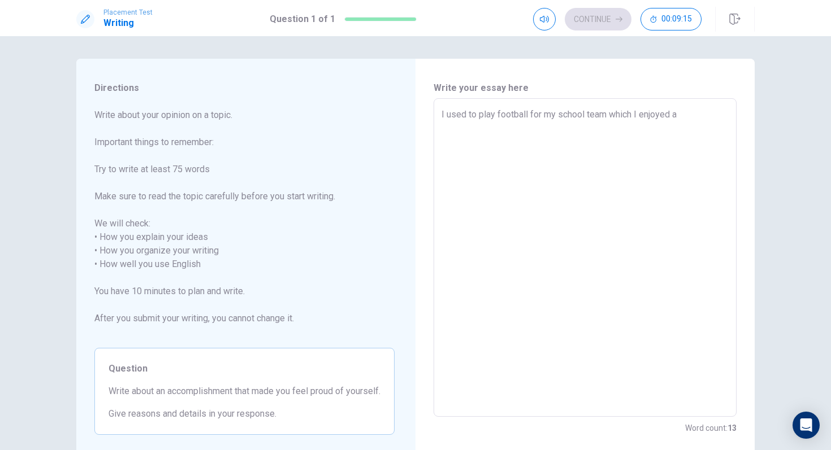
type textarea "I used to play football for my school team which I enjoyed a l"
type textarea "x"
type textarea "I used to play football for my school team which I enjoyed a lo"
type textarea "x"
type textarea "I used to play football for my school team which I enjoyed a lot"
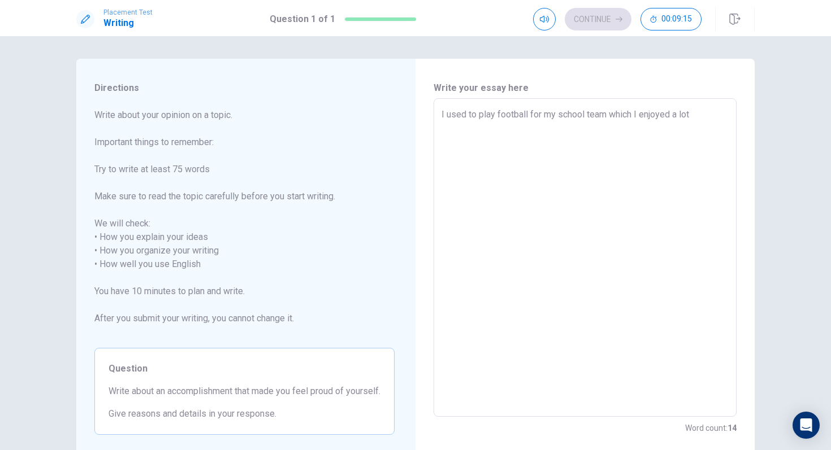
type textarea "x"
type textarea "I used to play football for my school team which I enjoyed a lot."
type textarea "x"
type textarea "I used to play football for my school team which I enjoyed a lot."
type textarea "x"
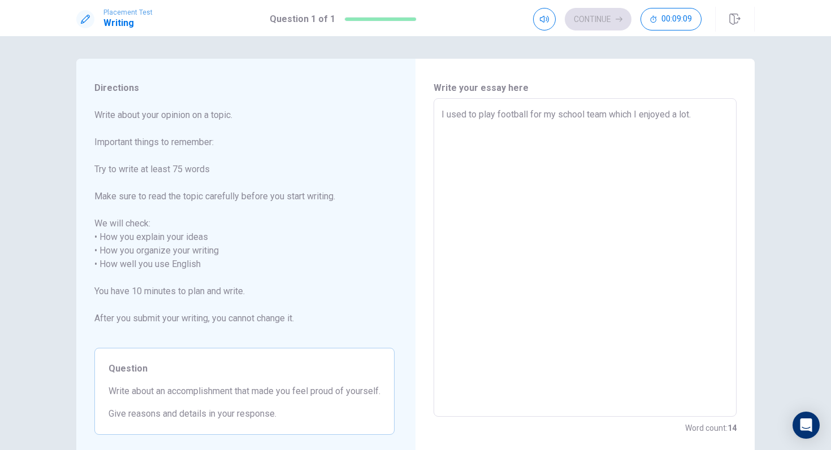
type textarea "I used to play football for my school team which I enjoyed a lot. I"
type textarea "x"
type textarea "I used to play football for my school team which I enjoyed a lot. I"
type textarea "x"
type textarea "I used to play football for my school team which I enjoyed a lot. I t"
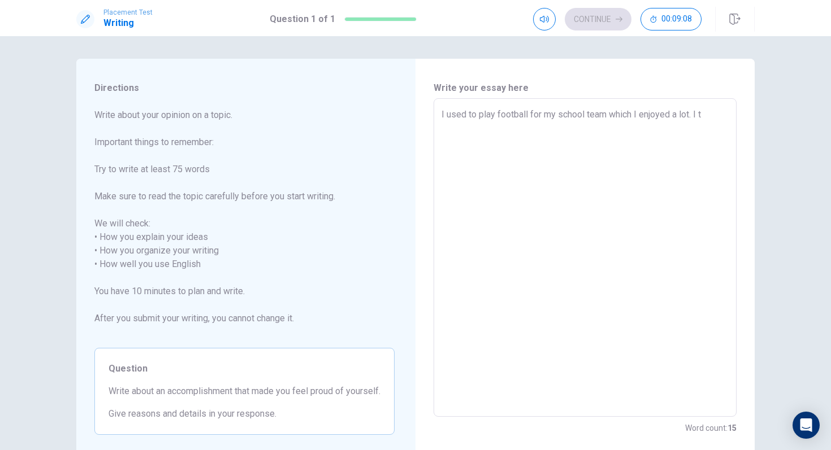
type textarea "x"
type textarea "I used to play football for my school team which I enjoyed a lot. I tr"
type textarea "x"
type textarea "I used to play football for my school team which I enjoyed a lot. I tri"
type textarea "x"
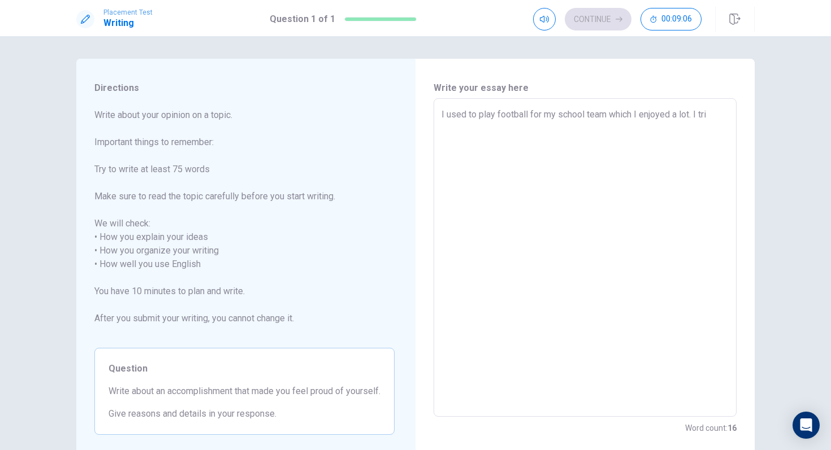
type textarea "I used to play football for my school team which I enjoyed a lot. I tr"
type textarea "x"
type textarea "I used to play football for my school team which I enjoyed a lot. I t"
type textarea "x"
type textarea "I used to play football for my school team which I enjoyed a lot. I"
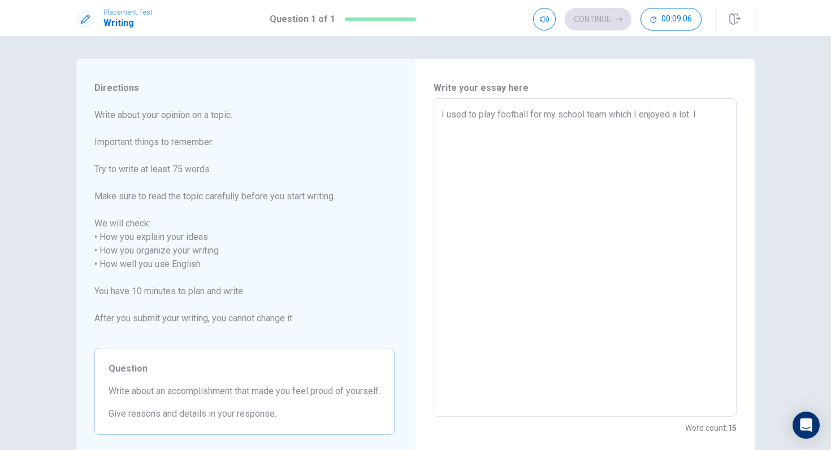
type textarea "x"
type textarea "I used to play football for my school team which I enjoyed a lot. I t"
drag, startPoint x: 519, startPoint y: 128, endPoint x: 500, endPoint y: 131, distance: 19.4
click at [500, 131] on textarea "I used to play football for my school team which I enjoyed a lot. It enhanced m…" at bounding box center [584, 258] width 287 height 300
click at [528, 129] on textarea "I used to play football for my school team which I enjoyed a lot. It enhanced m…" at bounding box center [584, 258] width 287 height 300
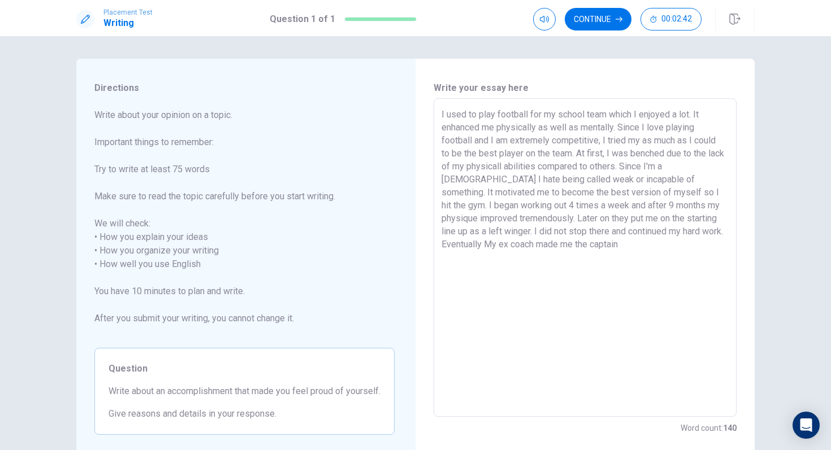
click at [717, 230] on textarea "I used to play football for my school team which I enjoyed a lot. It enhanced m…" at bounding box center [584, 258] width 287 height 300
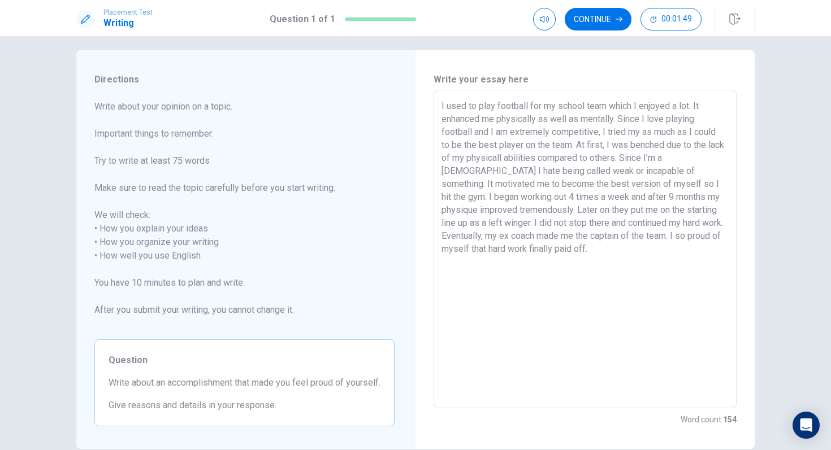
scroll to position [9, 0]
click at [457, 253] on textarea "I used to play football for my school team which I enjoyed a lot. It enhanced m…" at bounding box center [584, 249] width 287 height 300
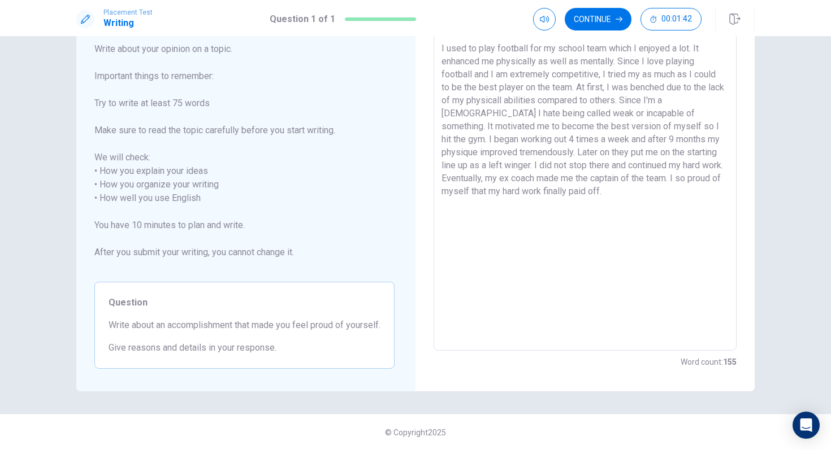
scroll to position [80, 0]
click at [595, 10] on button "Continue" at bounding box center [598, 19] width 67 height 23
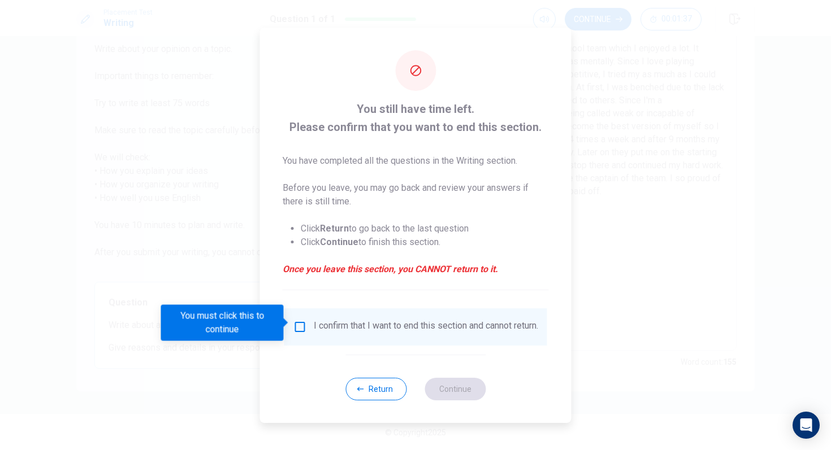
click at [313, 340] on div "I confirm that I want to end this section and cannot return." at bounding box center [415, 327] width 263 height 37
click at [302, 326] on input "You must click this to continue" at bounding box center [300, 327] width 14 height 14
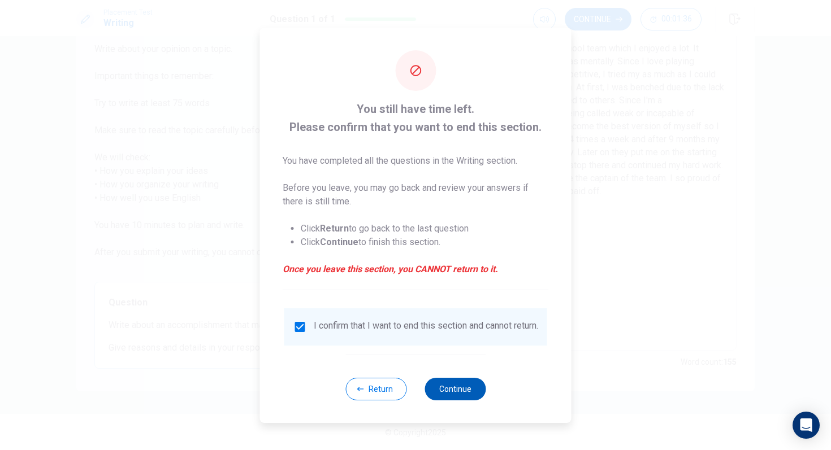
click at [452, 392] on button "Continue" at bounding box center [454, 389] width 61 height 23
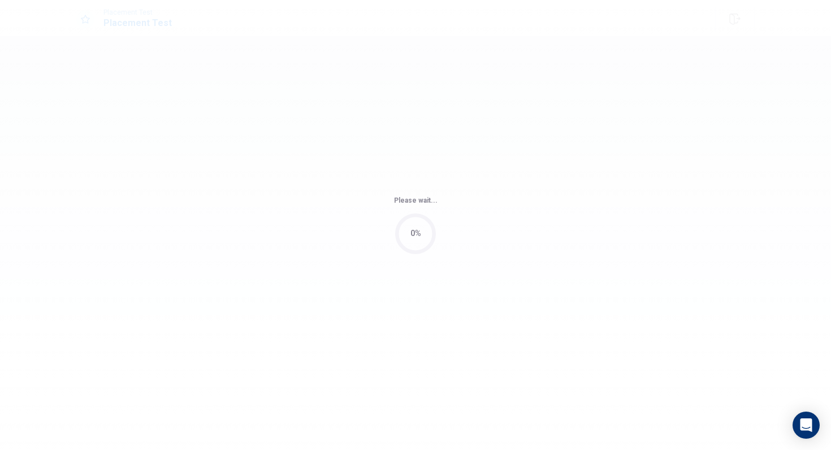
scroll to position [0, 0]
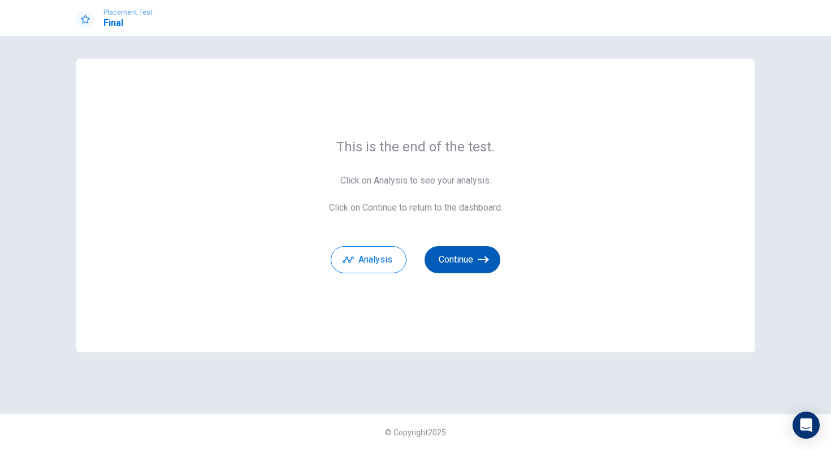
click at [472, 260] on button "Continue" at bounding box center [462, 259] width 76 height 27
